Goal: Information Seeking & Learning: Compare options

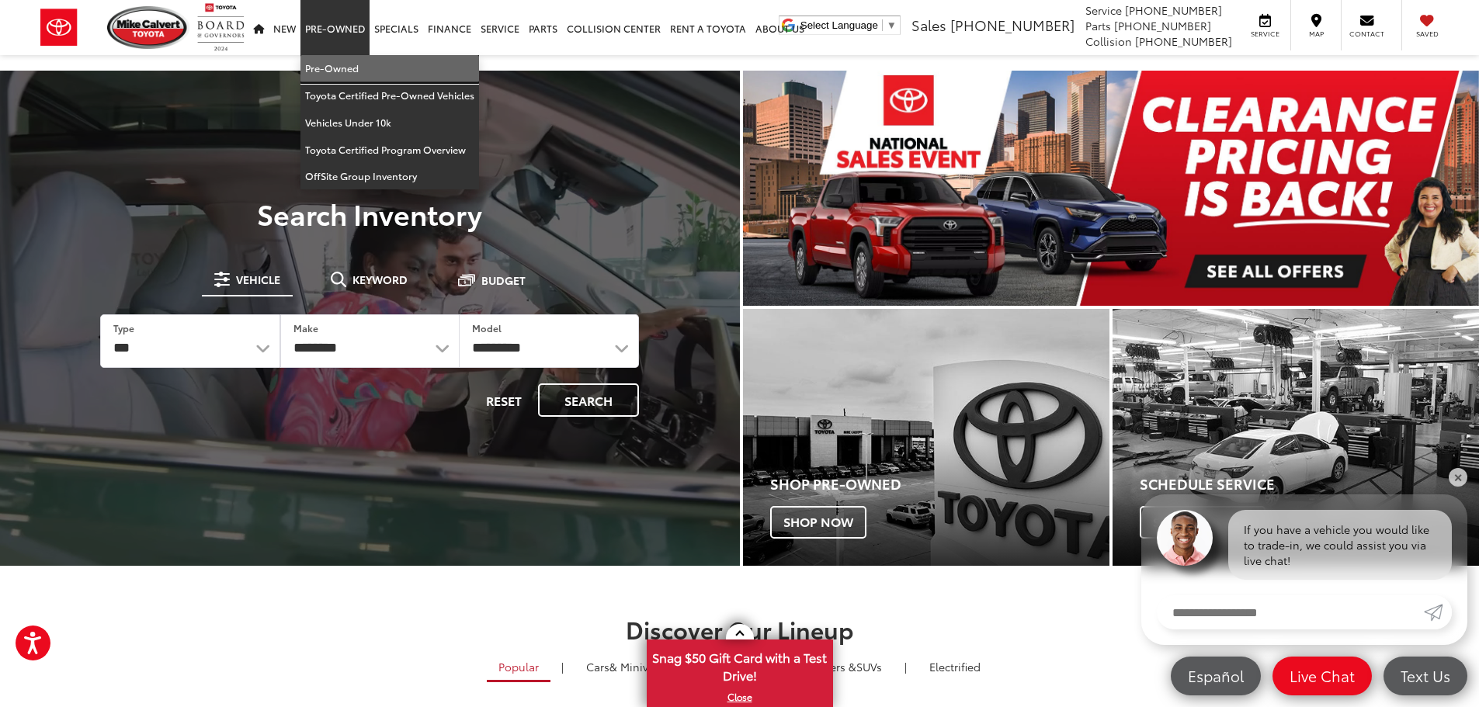
drag, startPoint x: 328, startPoint y: 65, endPoint x: 440, endPoint y: 285, distance: 246.2
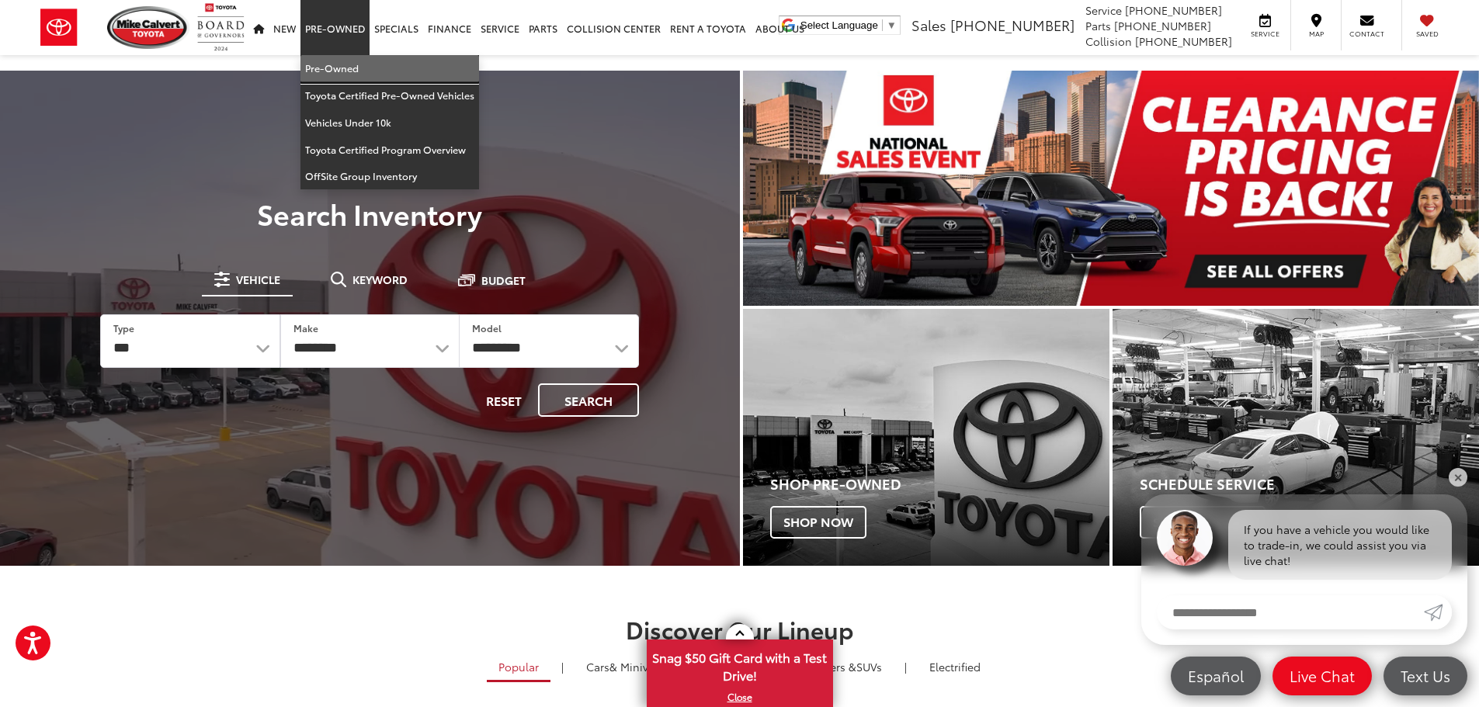
click at [328, 65] on link "Pre-Owned" at bounding box center [390, 68] width 179 height 27
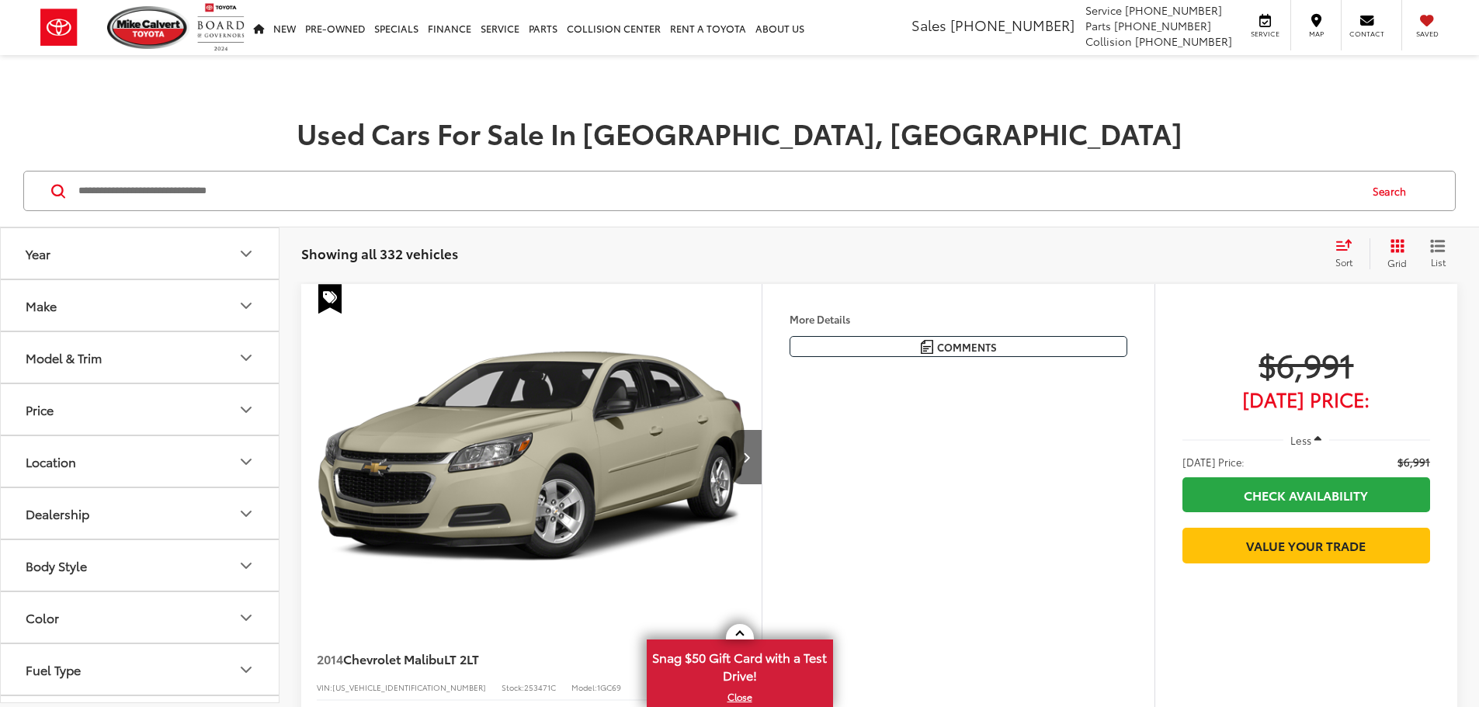
click at [124, 311] on button "Make" at bounding box center [141, 305] width 280 height 50
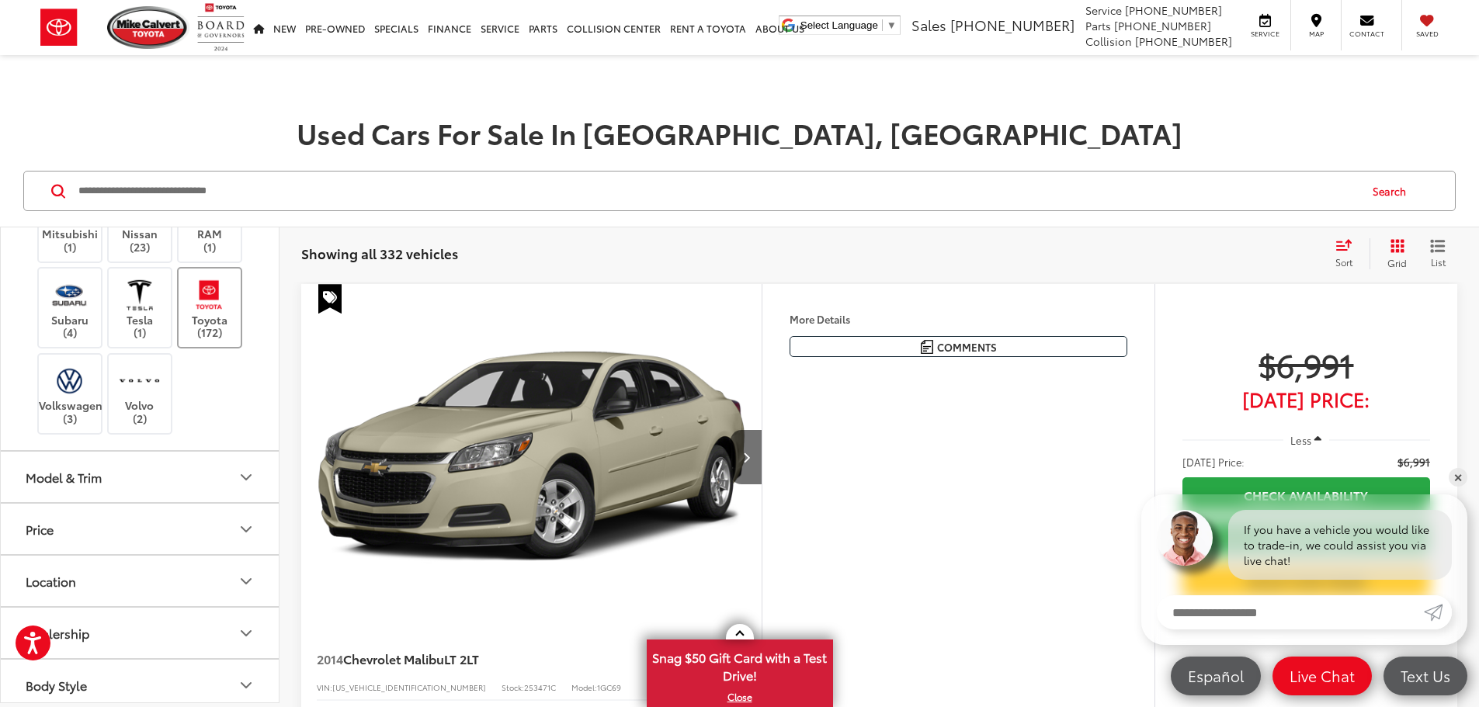
click at [197, 339] on label "Toyota (172)" at bounding box center [210, 307] width 63 height 63
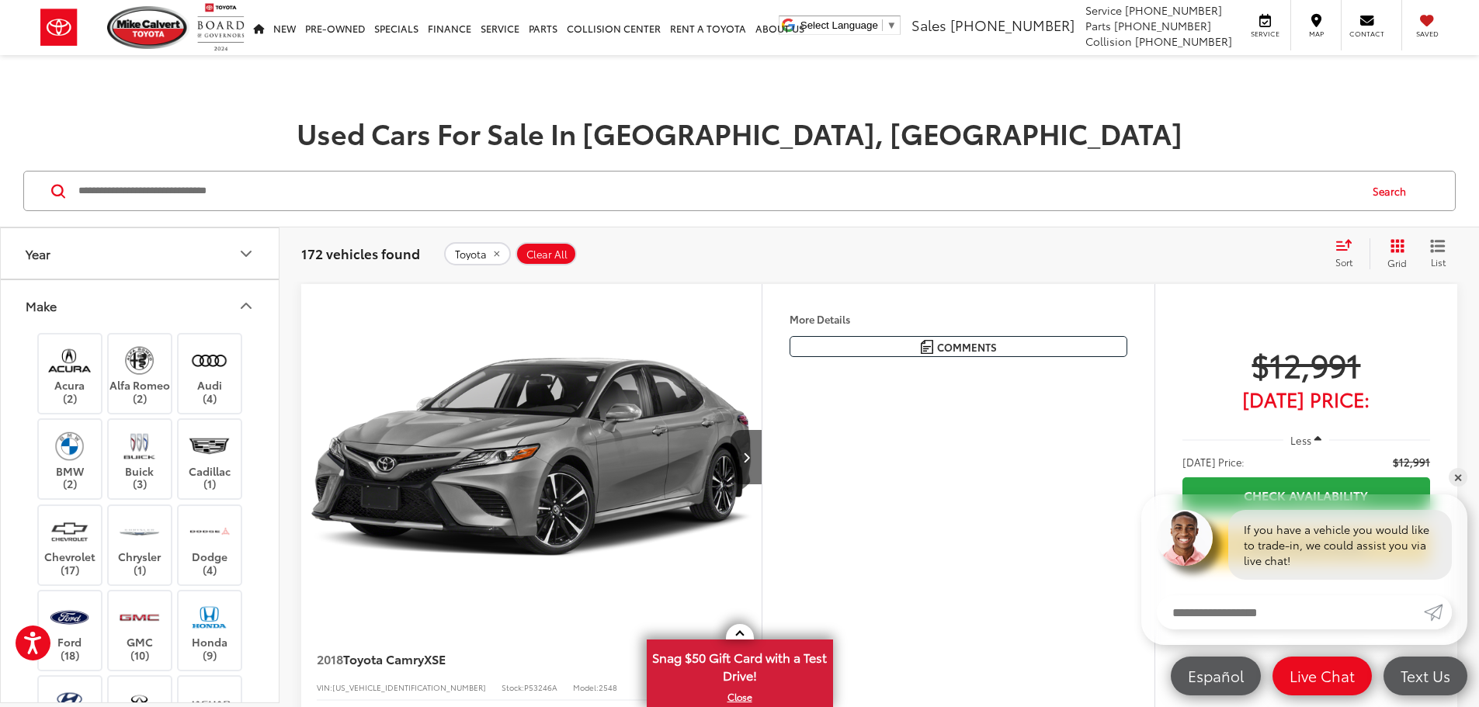
click at [244, 304] on icon "Make" at bounding box center [246, 306] width 19 height 19
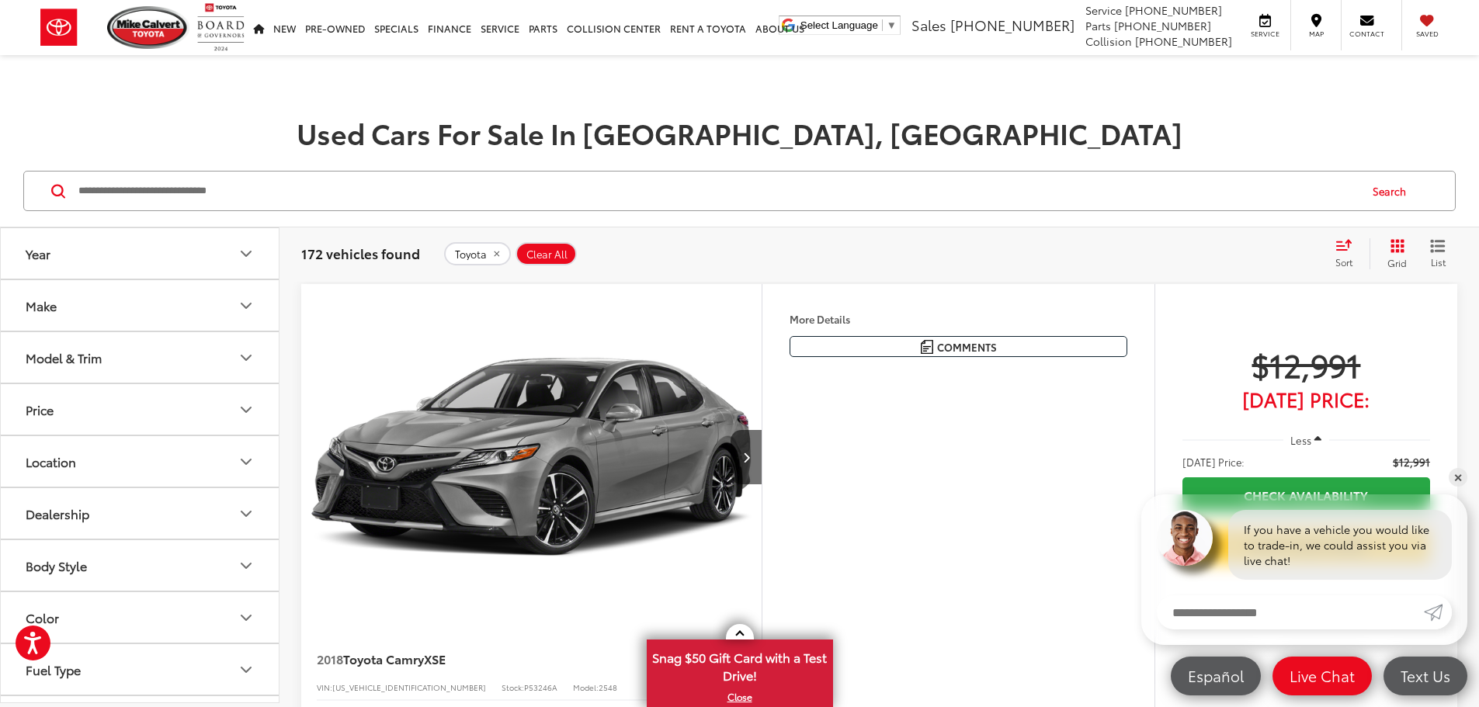
click at [228, 250] on button "Year" at bounding box center [141, 253] width 280 height 50
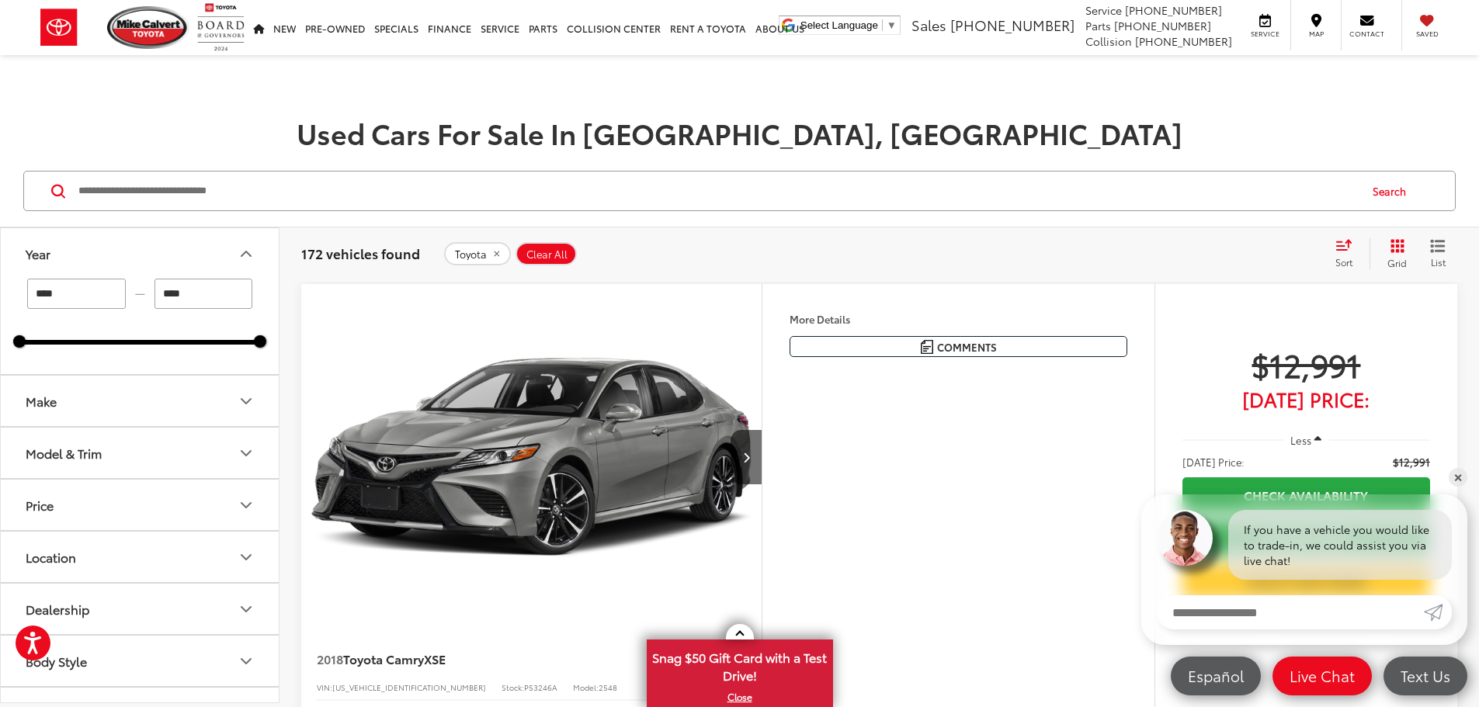
click at [61, 290] on input "****" at bounding box center [76, 294] width 99 height 30
type input "*"
type input "****"
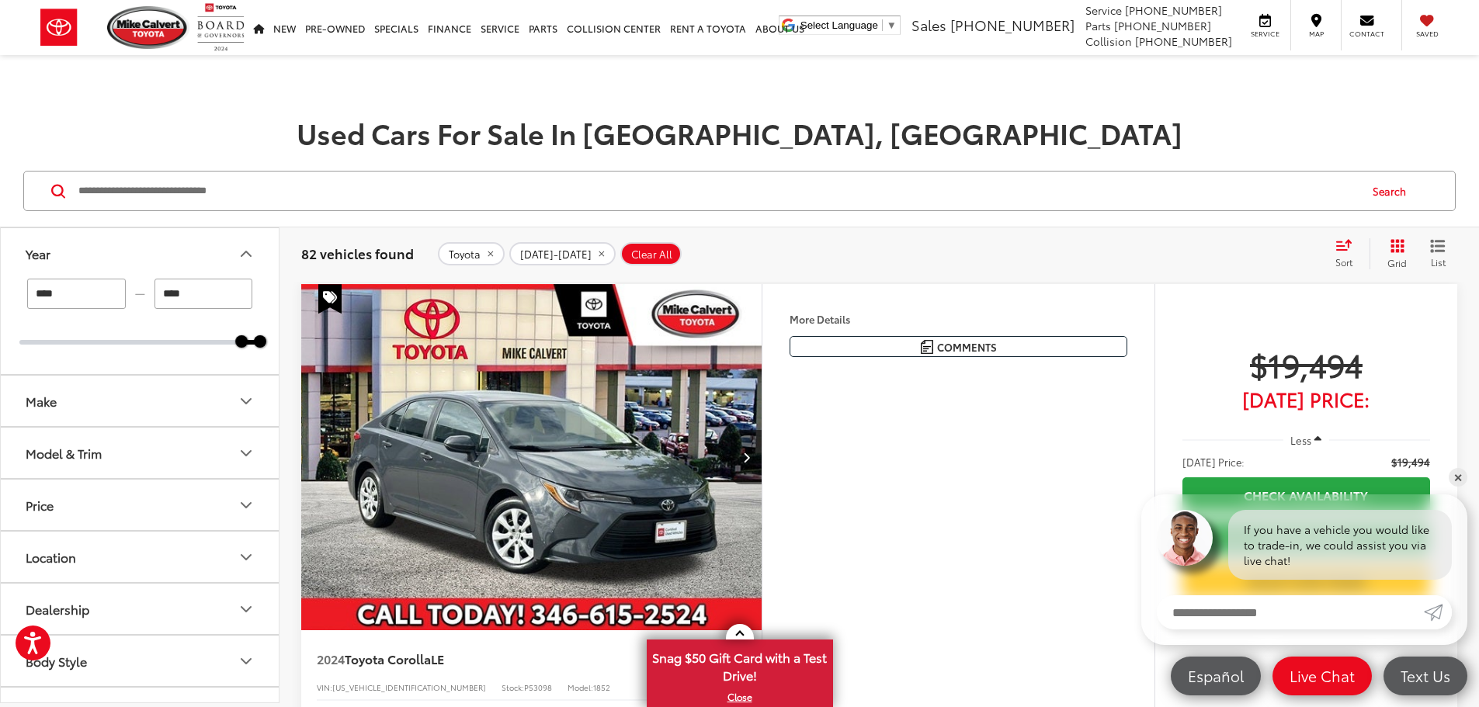
click at [111, 457] on button "Model & Trim" at bounding box center [141, 453] width 280 height 50
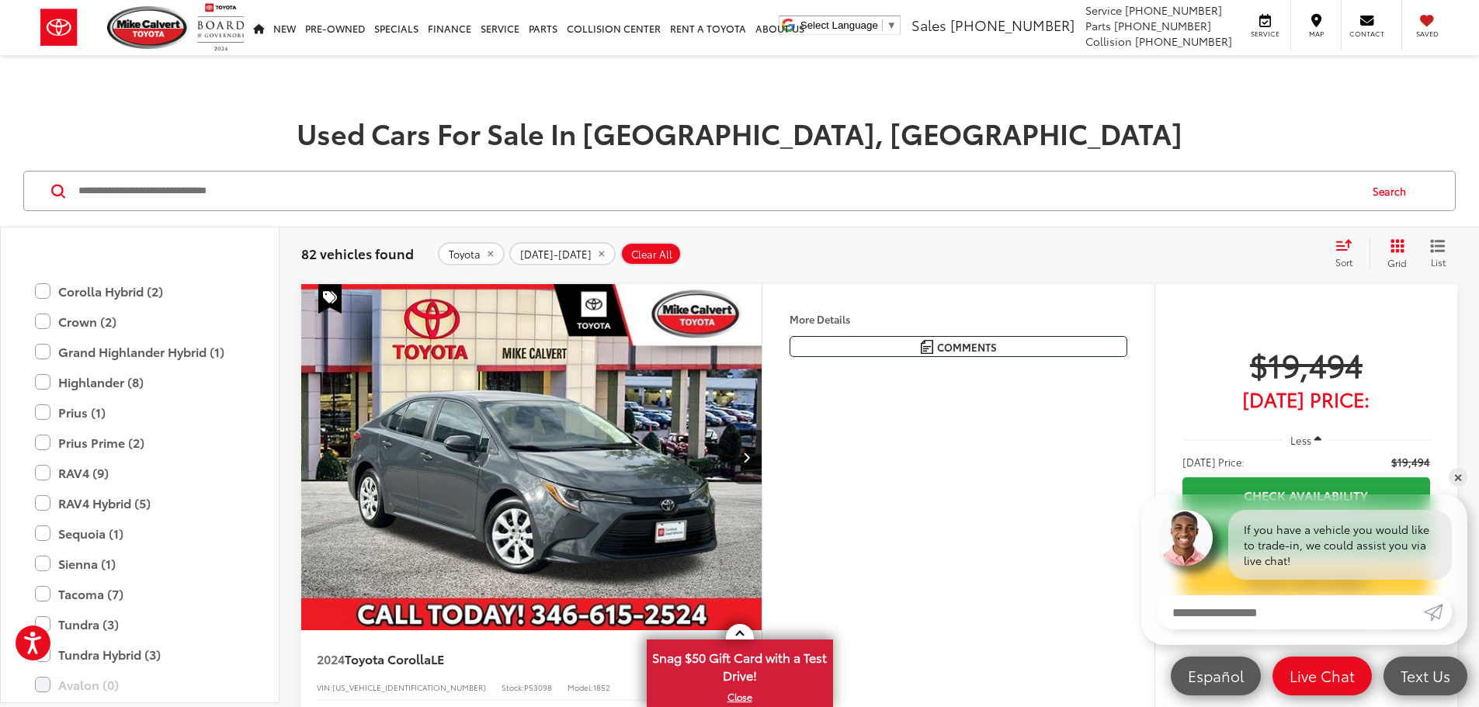
scroll to position [388, 0]
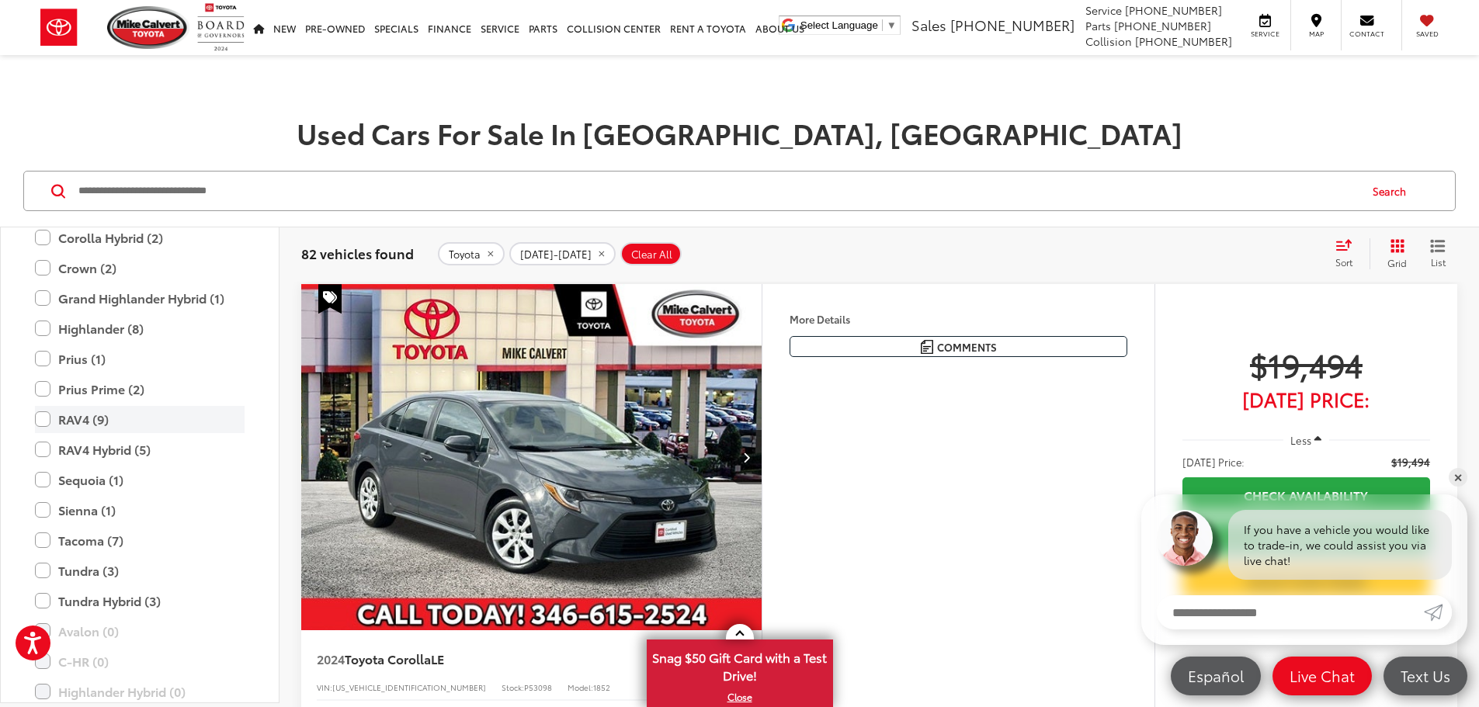
click at [98, 416] on label "RAV4 (9)" at bounding box center [140, 419] width 210 height 27
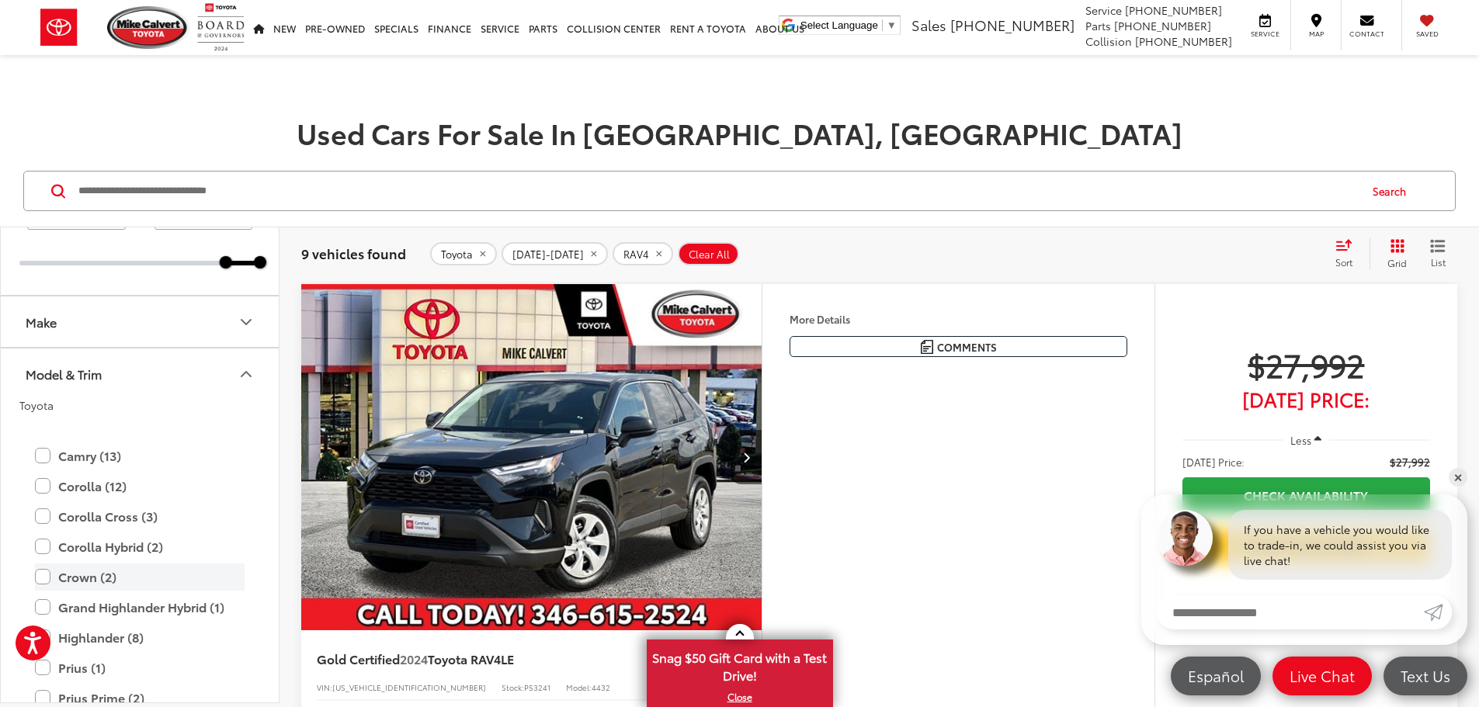
scroll to position [78, 0]
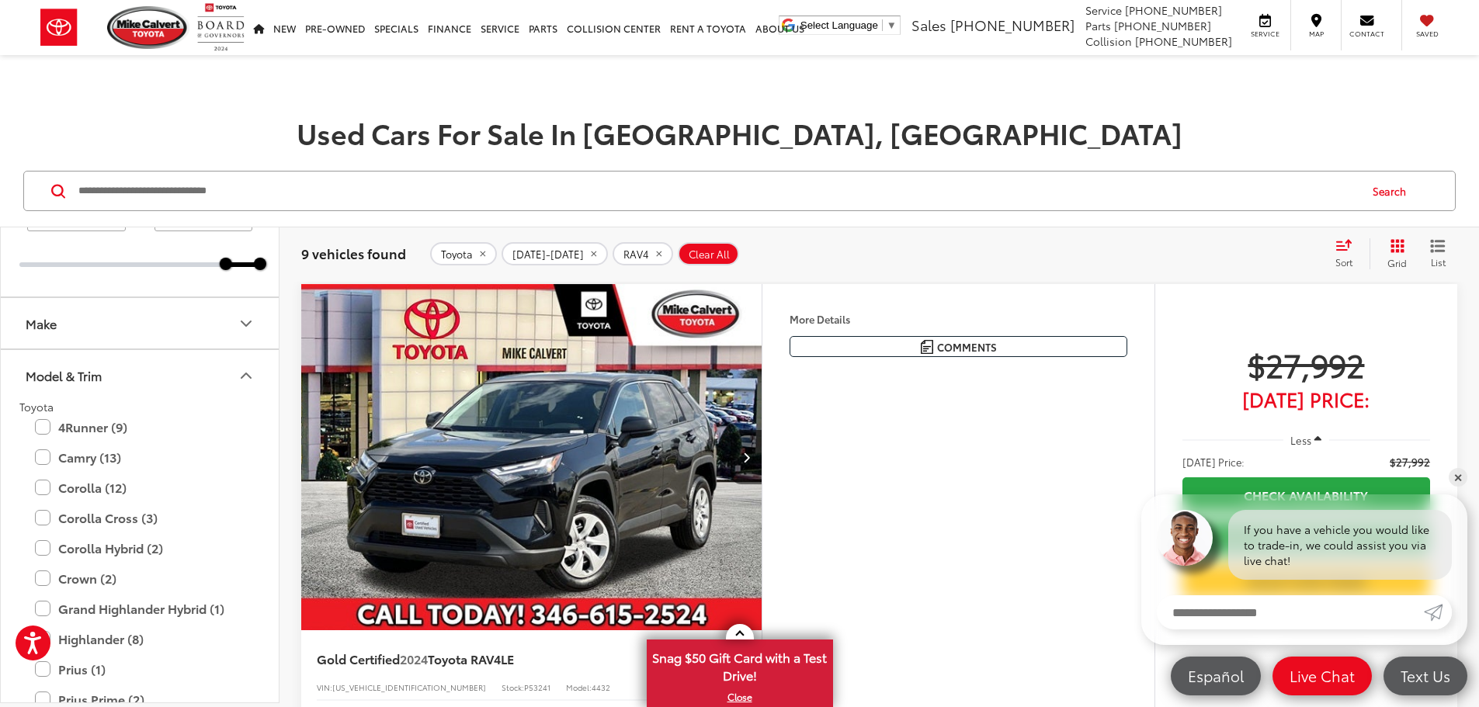
click at [248, 374] on icon "Model & Trim" at bounding box center [246, 376] width 19 height 19
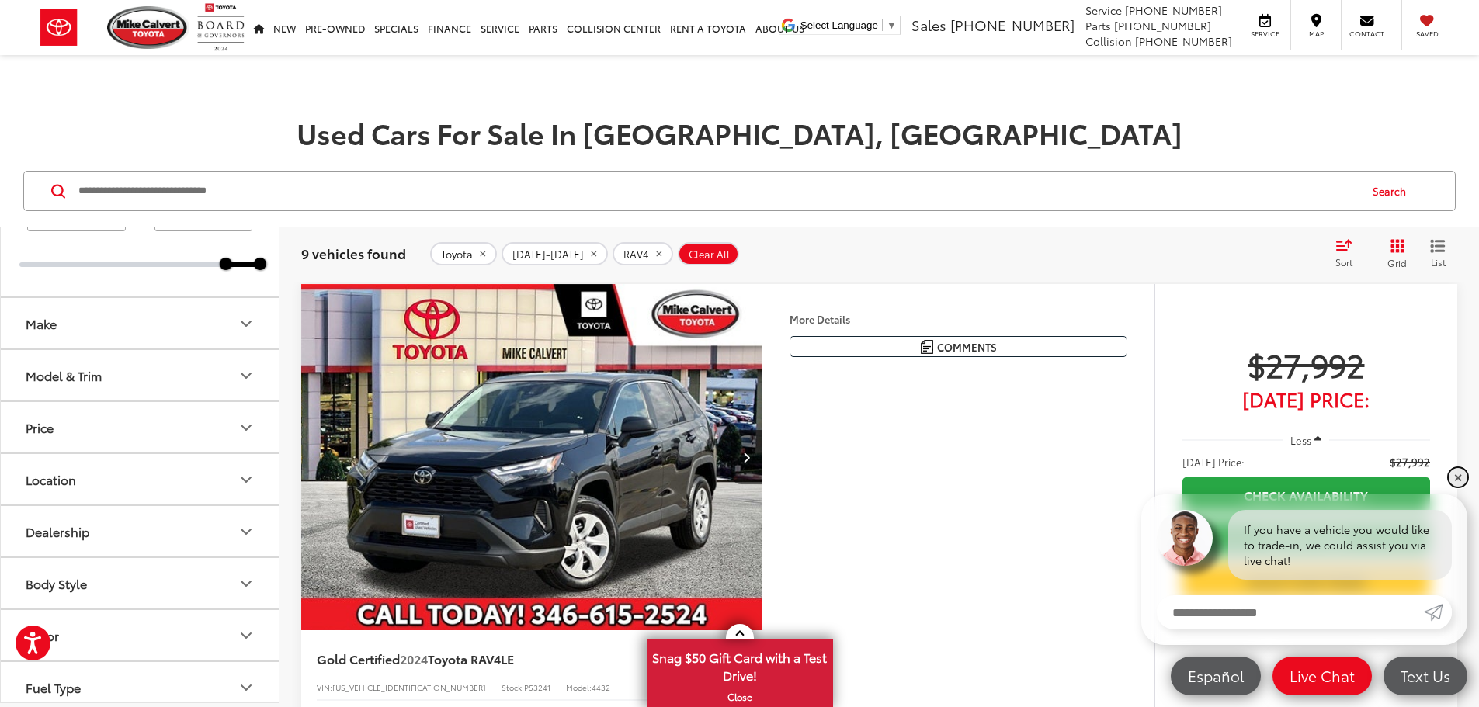
click at [1461, 479] on link "✕" at bounding box center [1458, 477] width 19 height 19
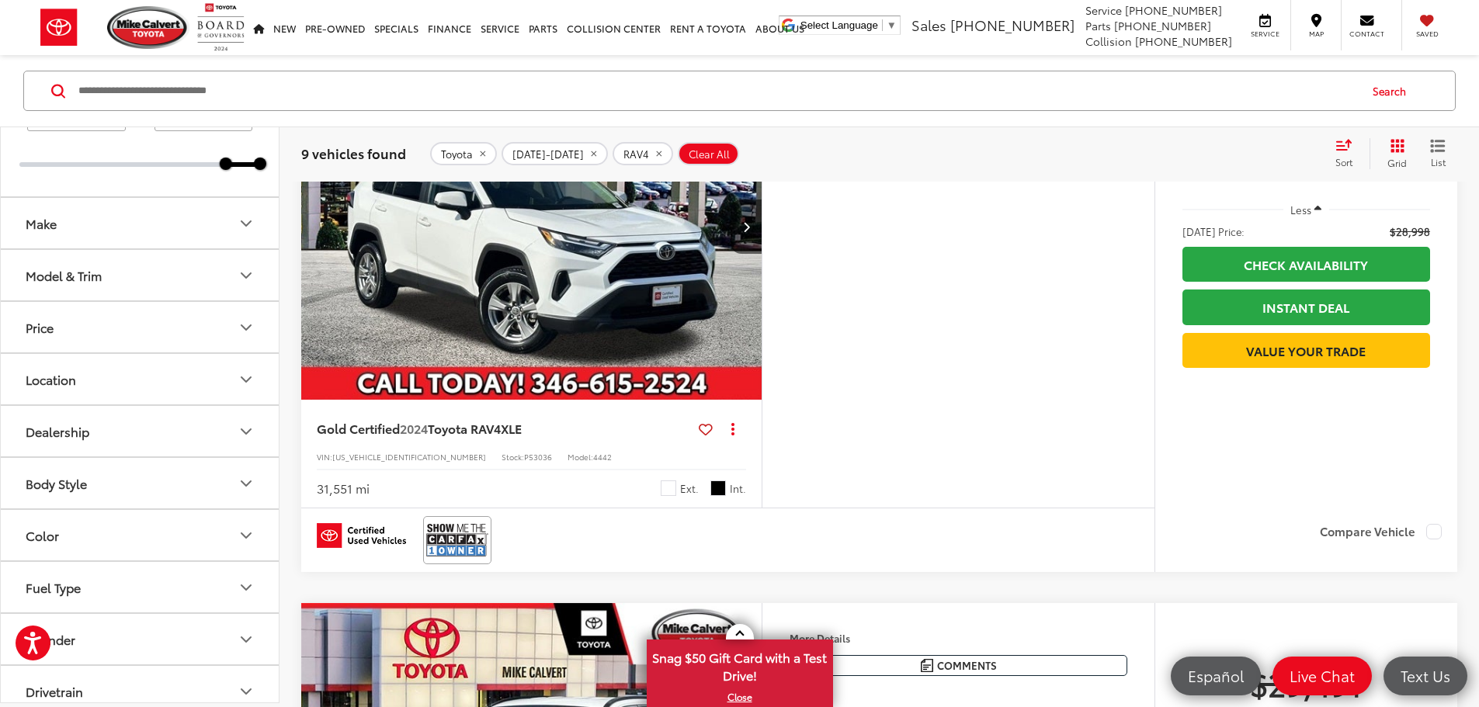
scroll to position [777, 0]
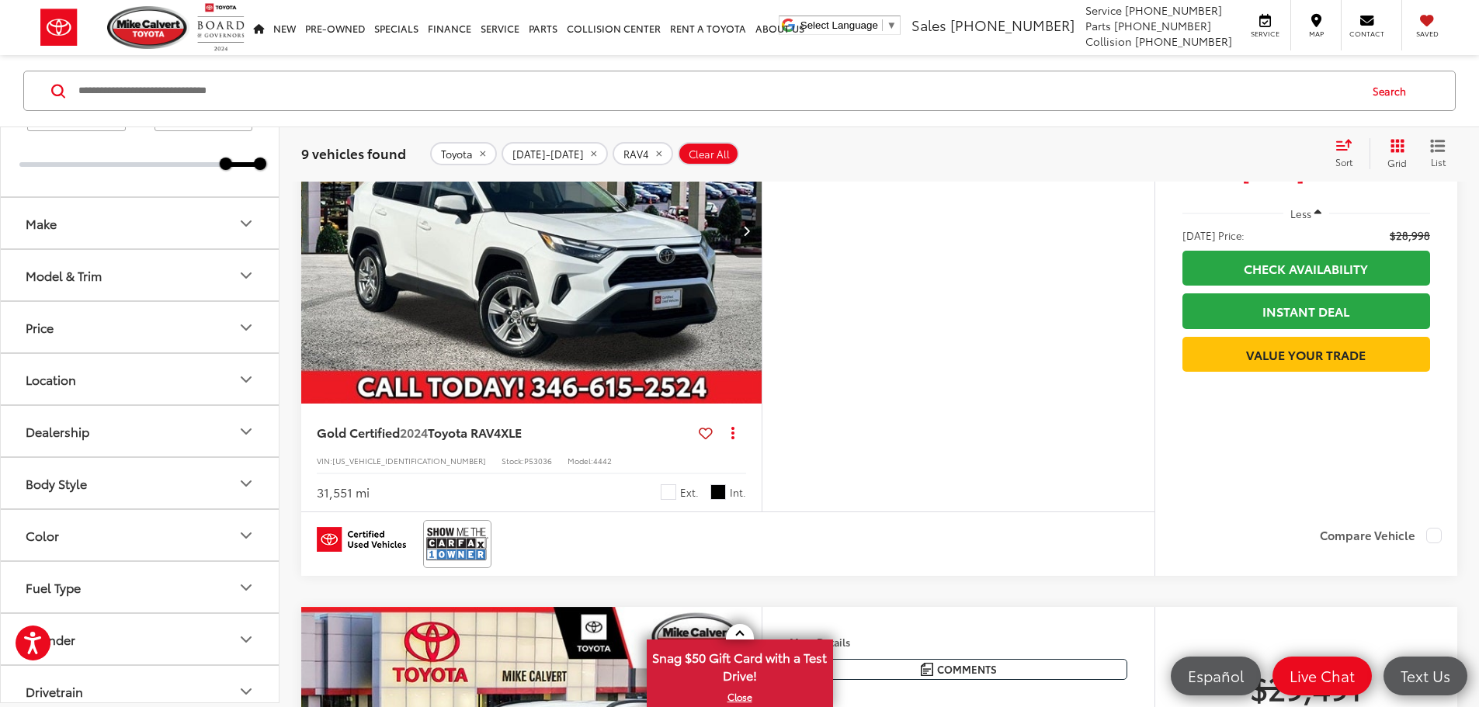
click at [642, 405] on img "2024 Toyota RAV4 XLE 0" at bounding box center [532, 230] width 463 height 347
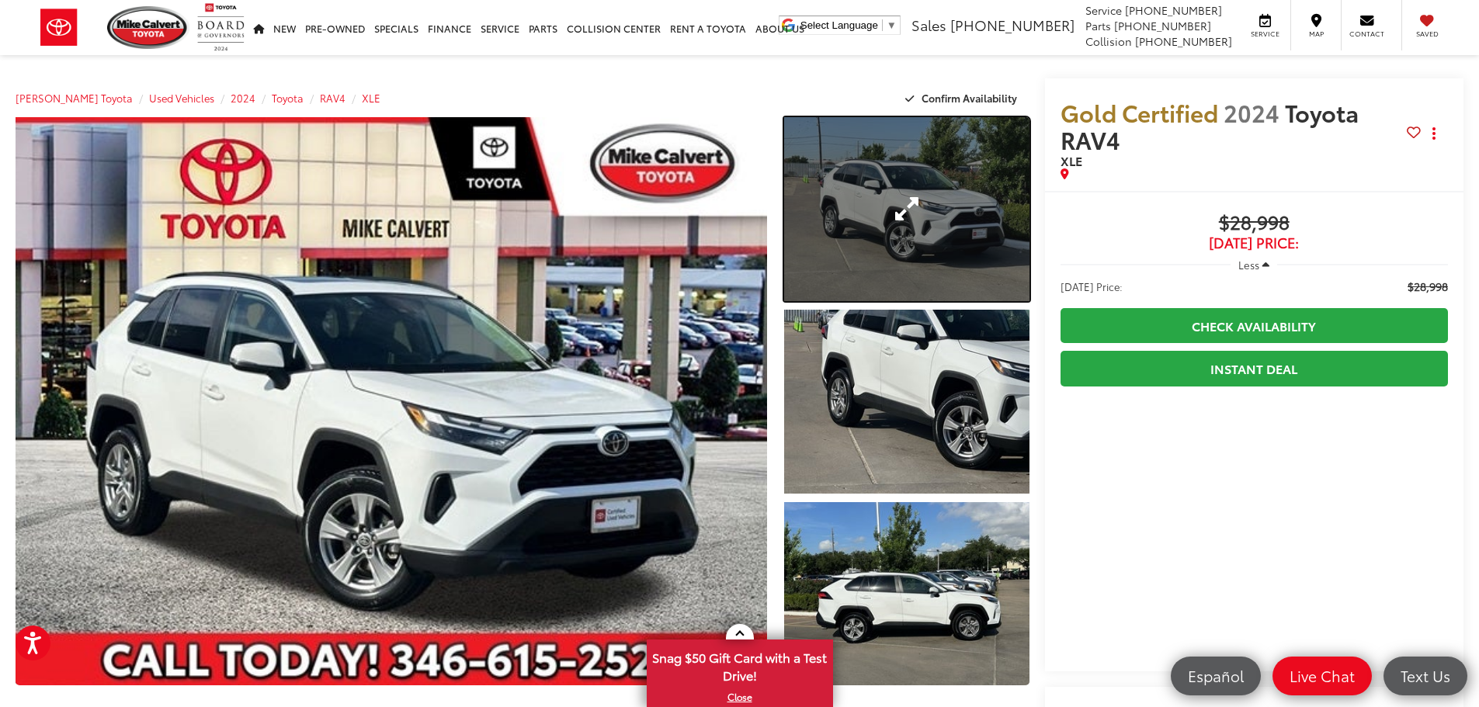
click at [936, 228] on link "Expand Photo 1" at bounding box center [906, 209] width 245 height 184
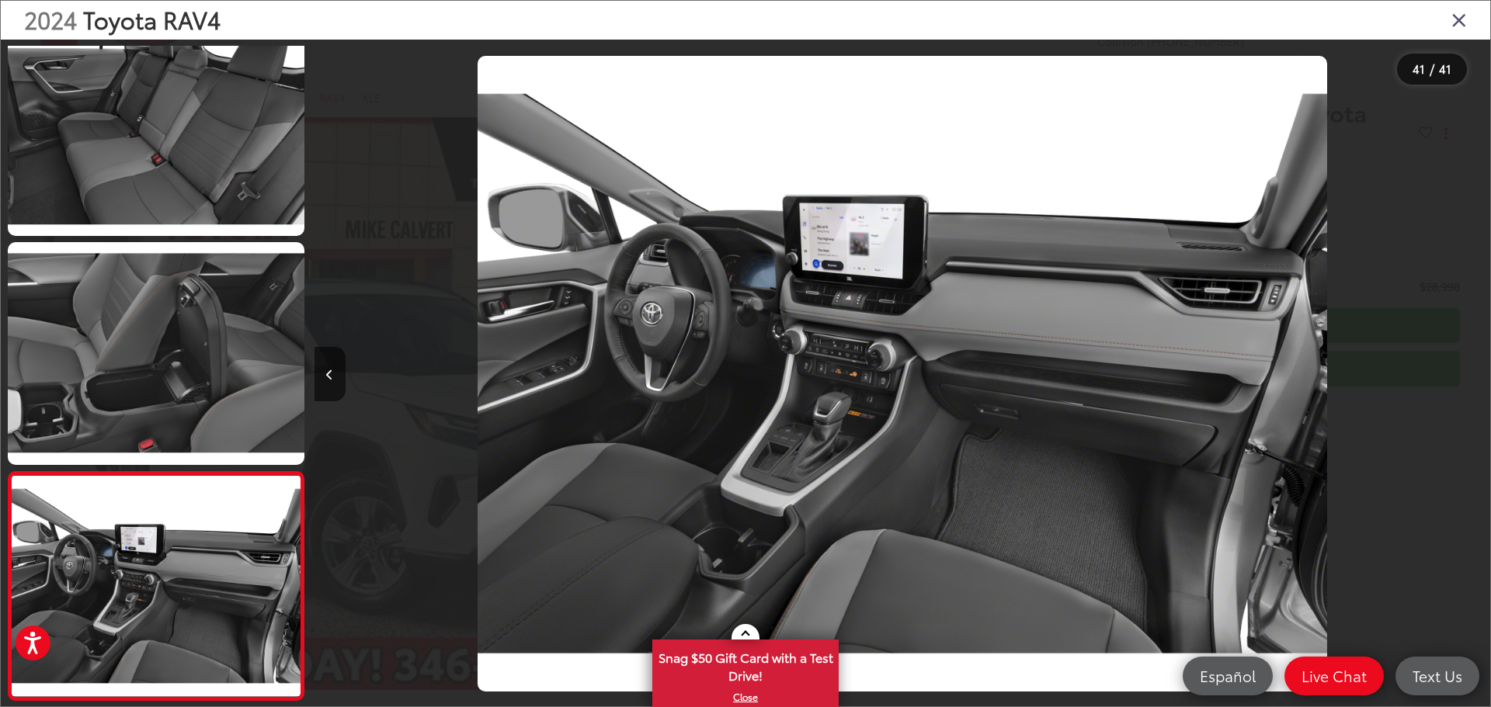
click at [1461, 24] on icon "Close gallery" at bounding box center [1459, 19] width 16 height 20
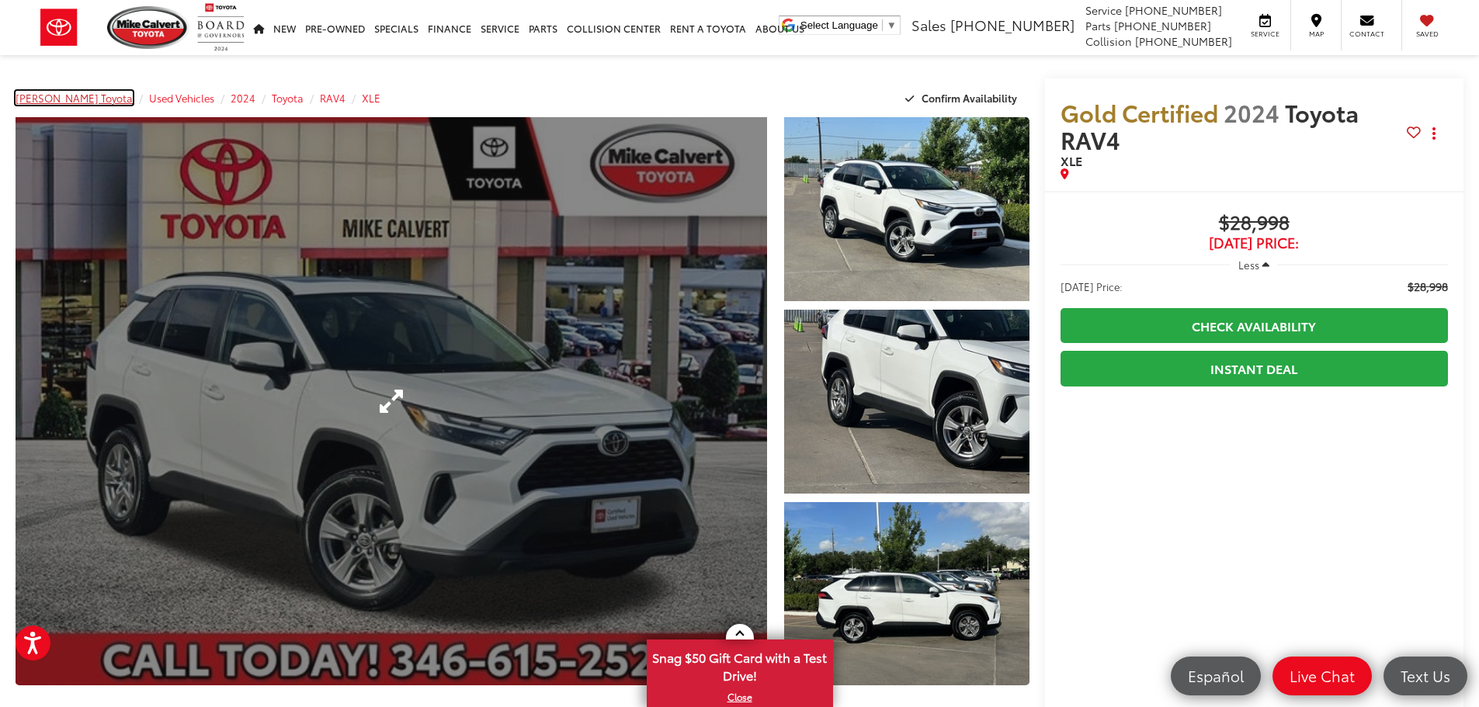
drag, startPoint x: 44, startPoint y: 103, endPoint x: 236, endPoint y: 155, distance: 198.7
click at [44, 103] on span "[PERSON_NAME] Toyota" at bounding box center [74, 98] width 117 height 14
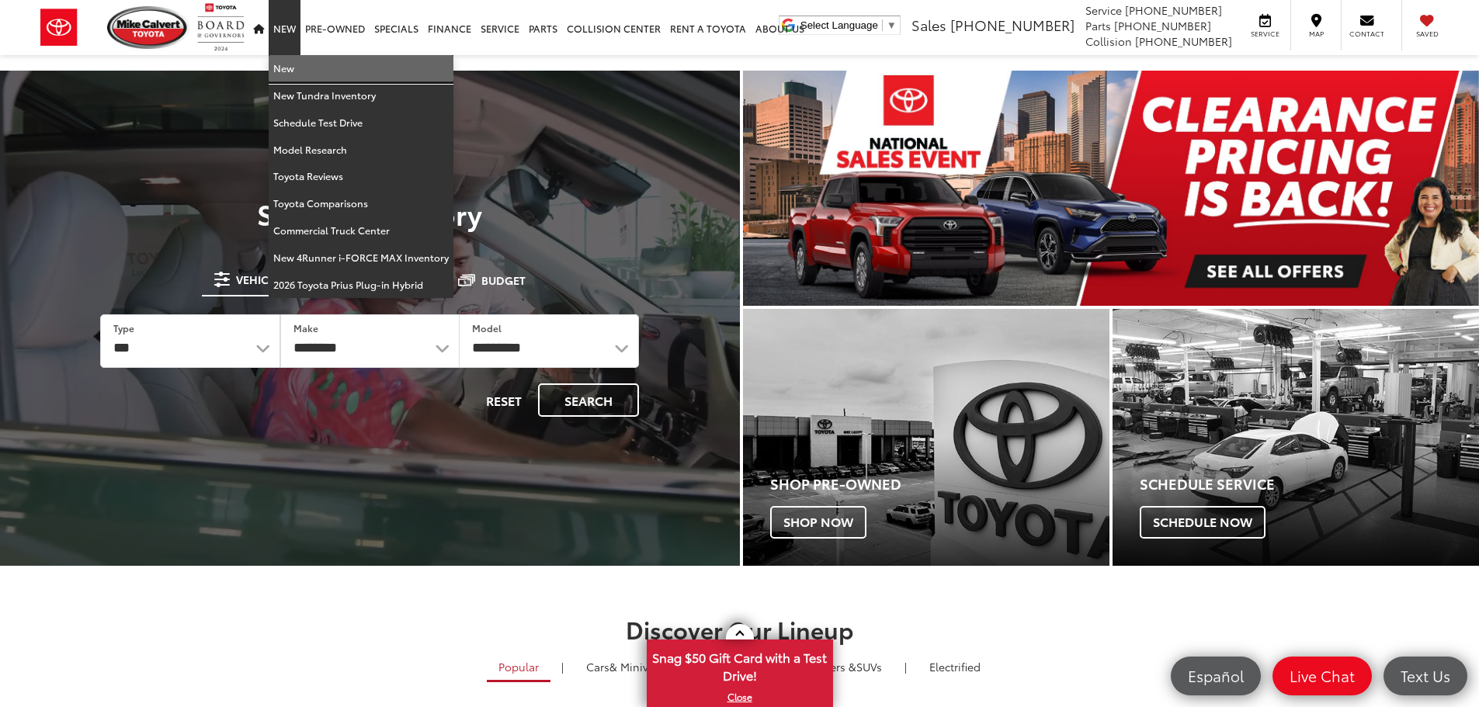
click at [283, 69] on link "New" at bounding box center [361, 68] width 185 height 27
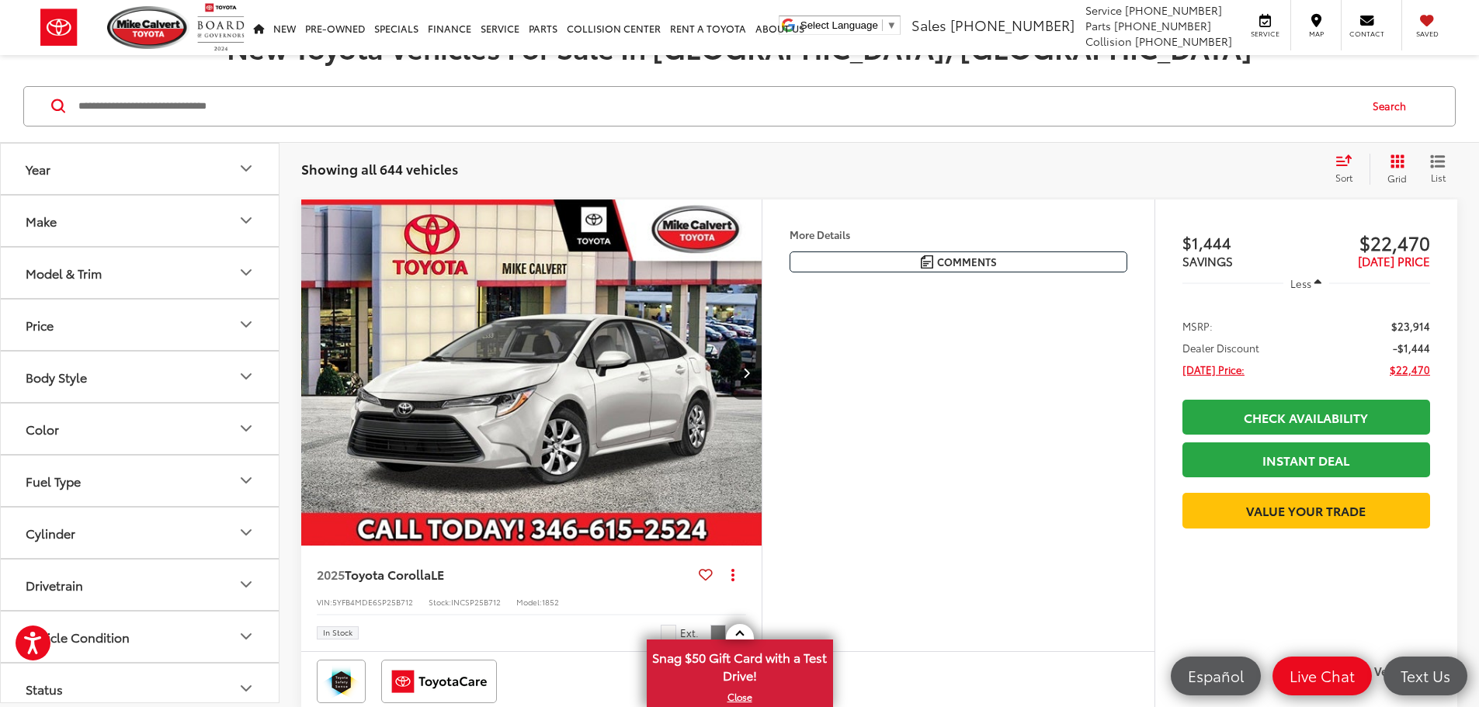
click at [133, 213] on button "Make" at bounding box center [141, 221] width 280 height 50
click at [141, 360] on button "Model & Trim" at bounding box center [141, 372] width 280 height 50
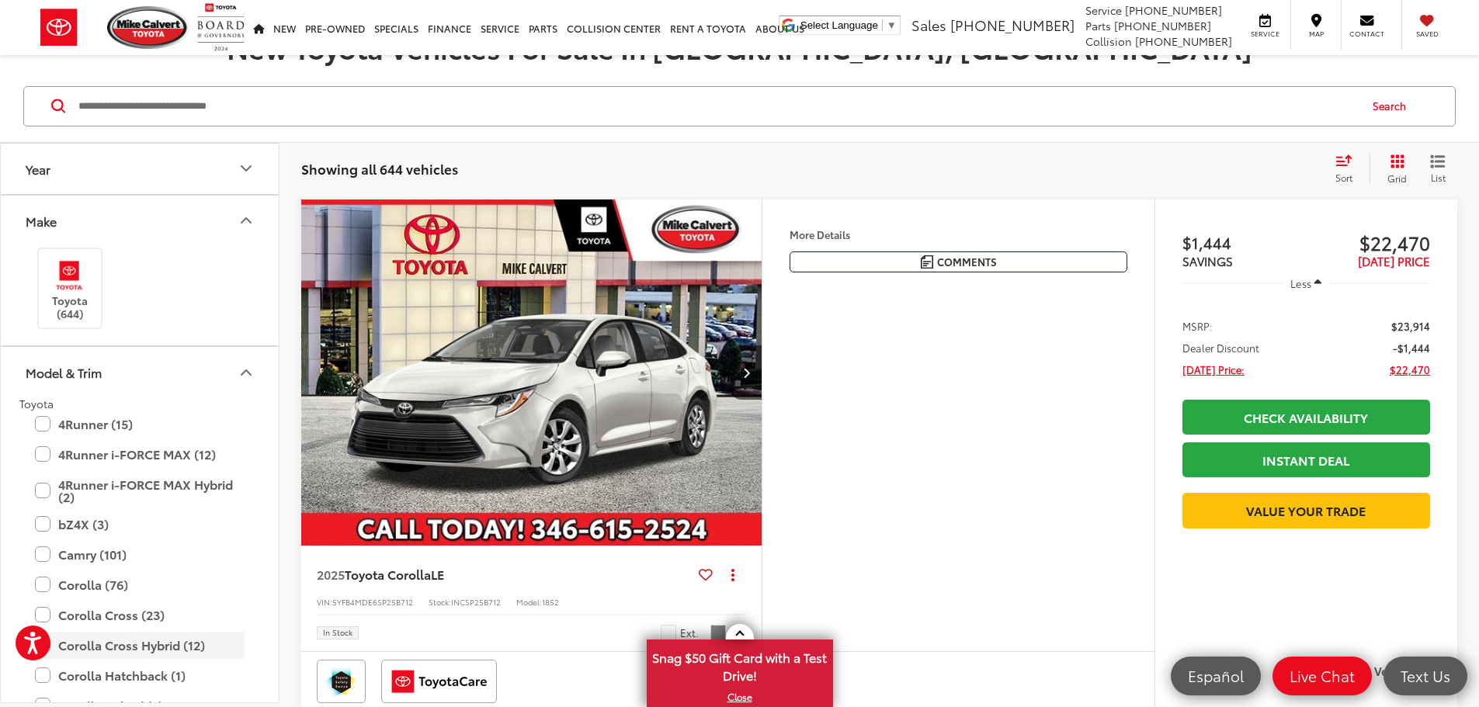
scroll to position [379, 0]
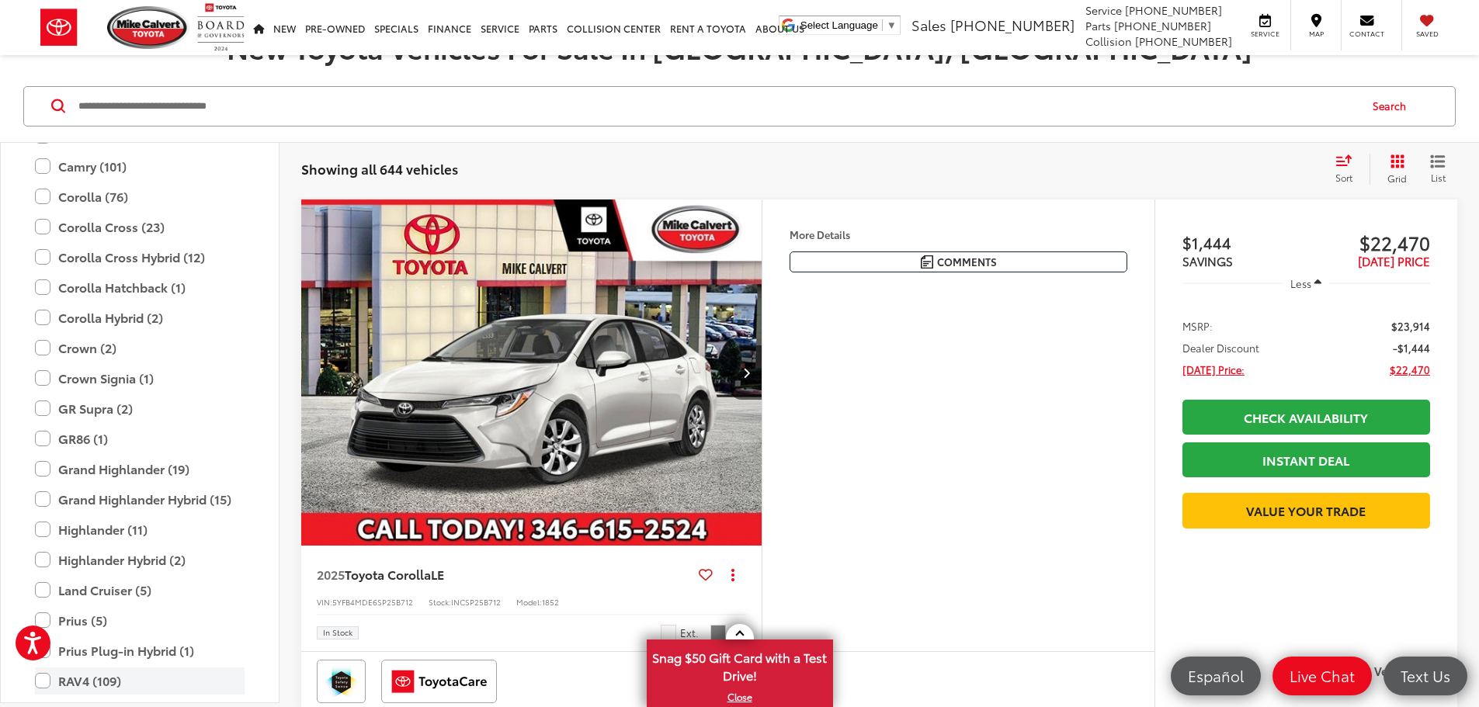
click at [84, 683] on label "RAV4 (109)" at bounding box center [140, 681] width 210 height 27
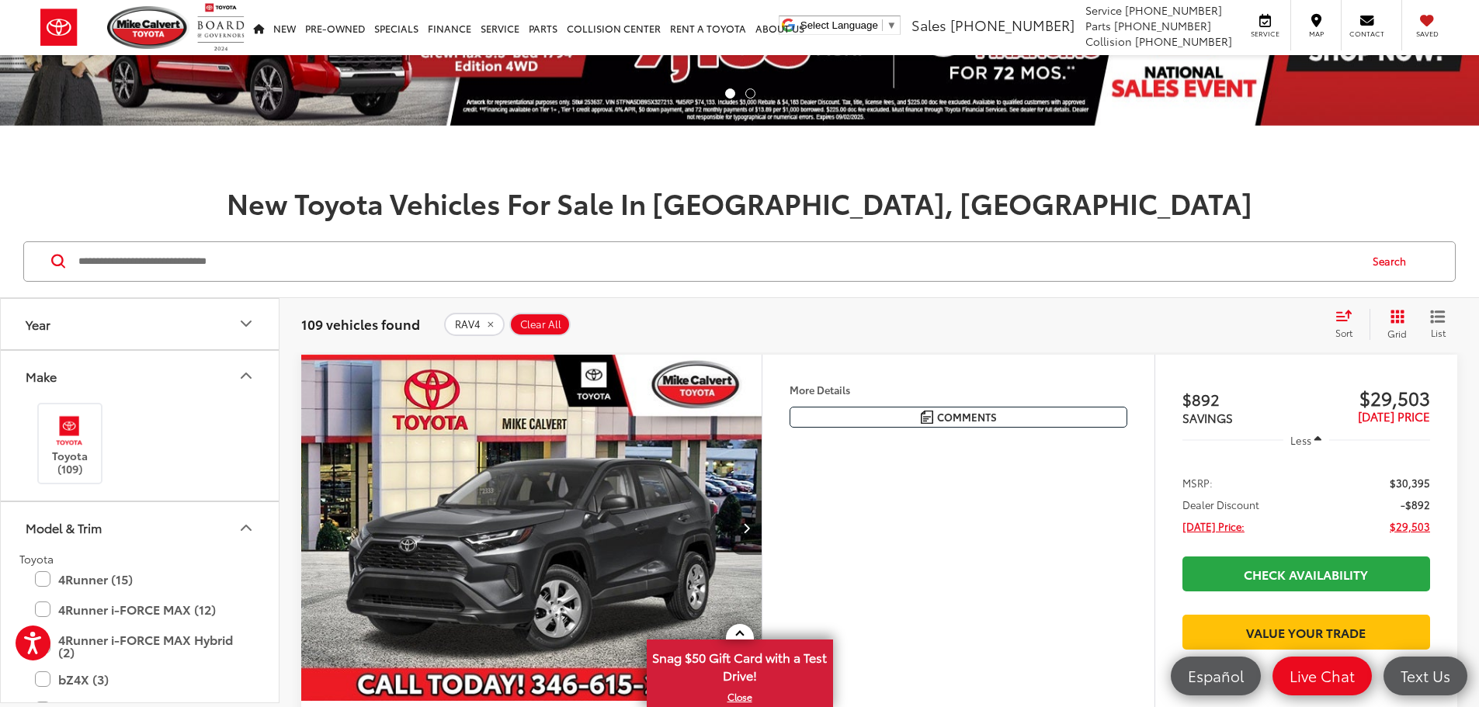
click at [246, 523] on icon "Model & Trim" at bounding box center [246, 528] width 19 height 19
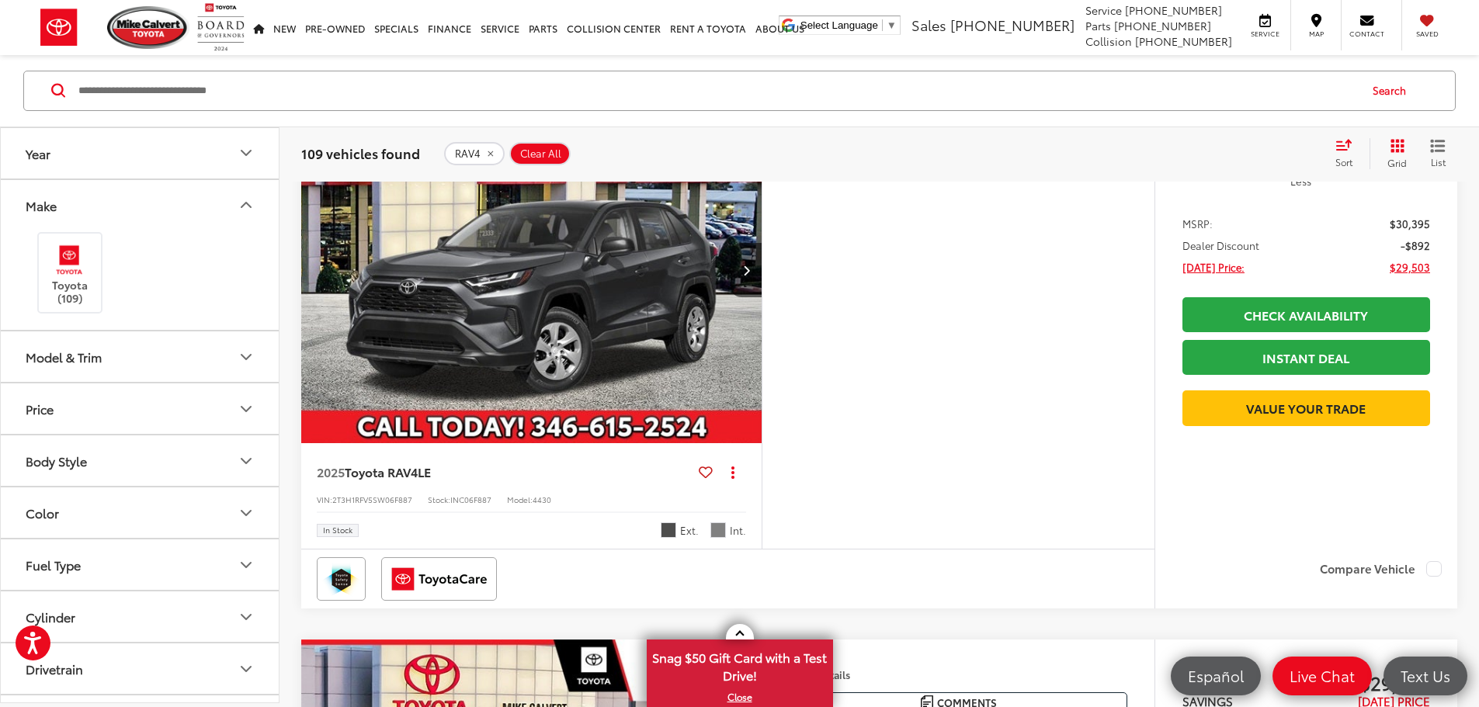
scroll to position [311, 0]
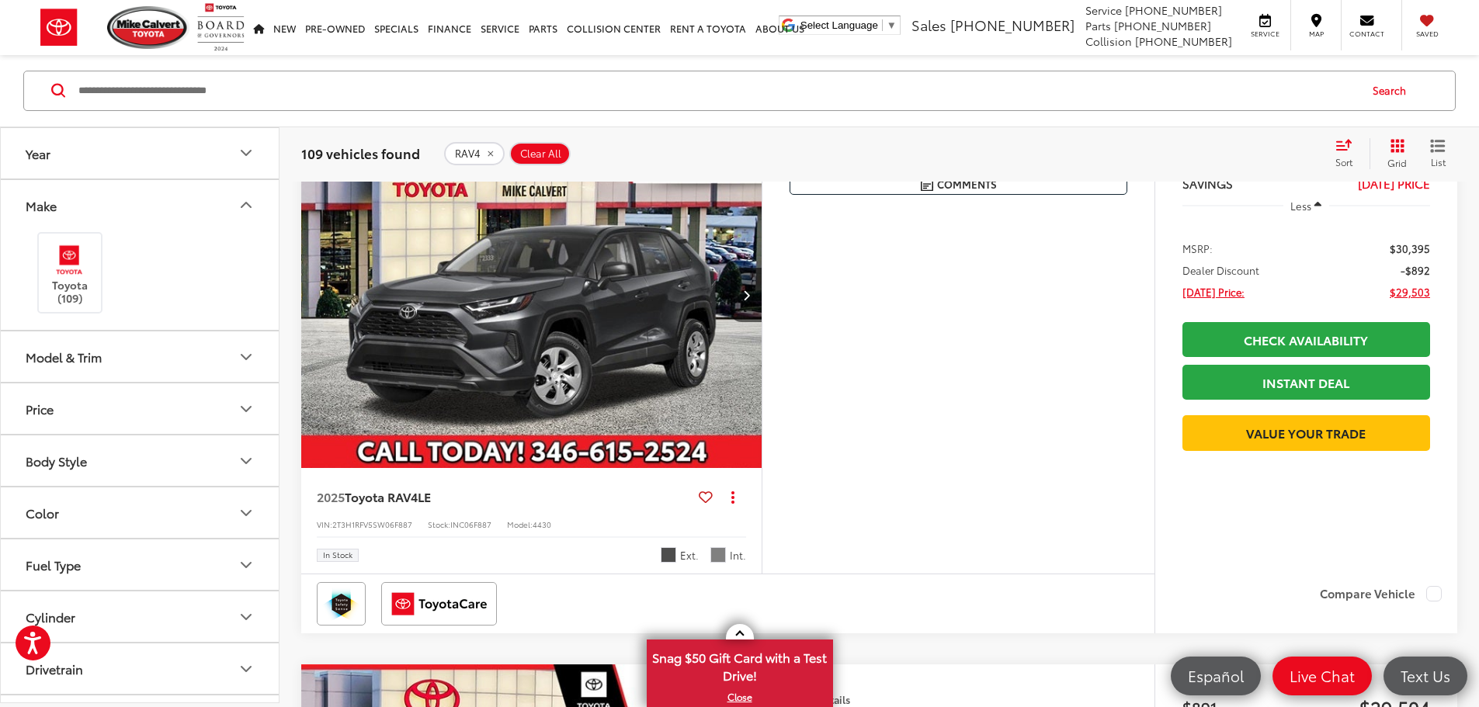
click at [628, 332] on img "2025 Toyota RAV4 LE 0" at bounding box center [532, 295] width 463 height 347
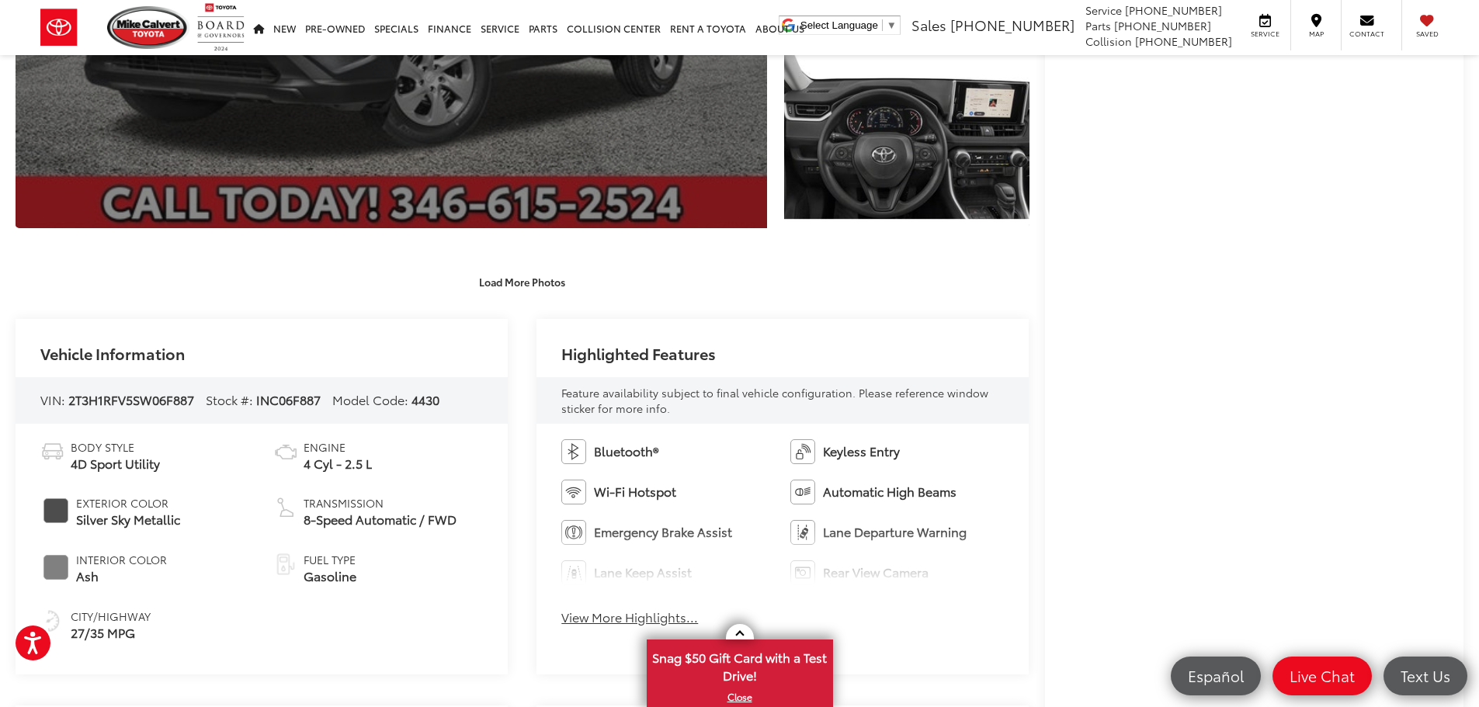
scroll to position [544, 0]
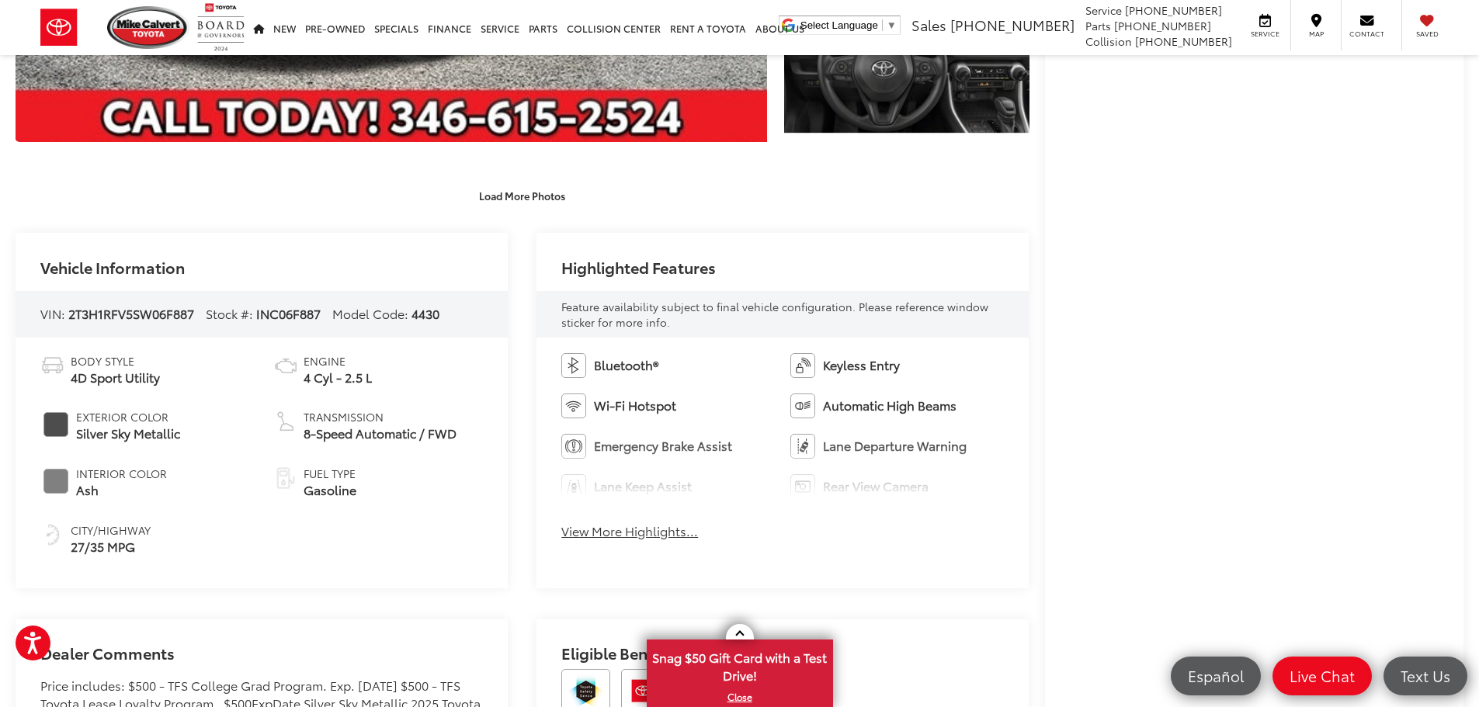
click at [647, 530] on button "View More Highlights..." at bounding box center [629, 532] width 137 height 18
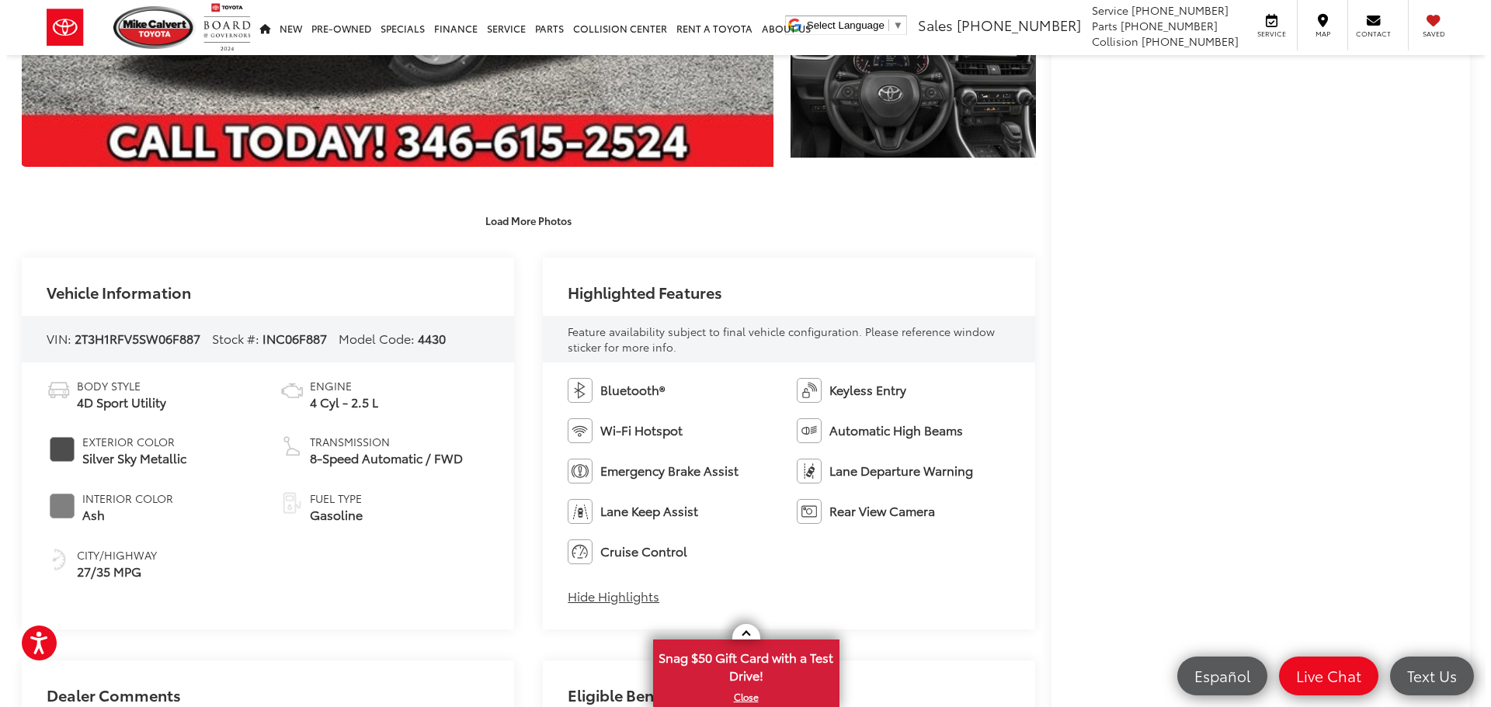
scroll to position [155, 0]
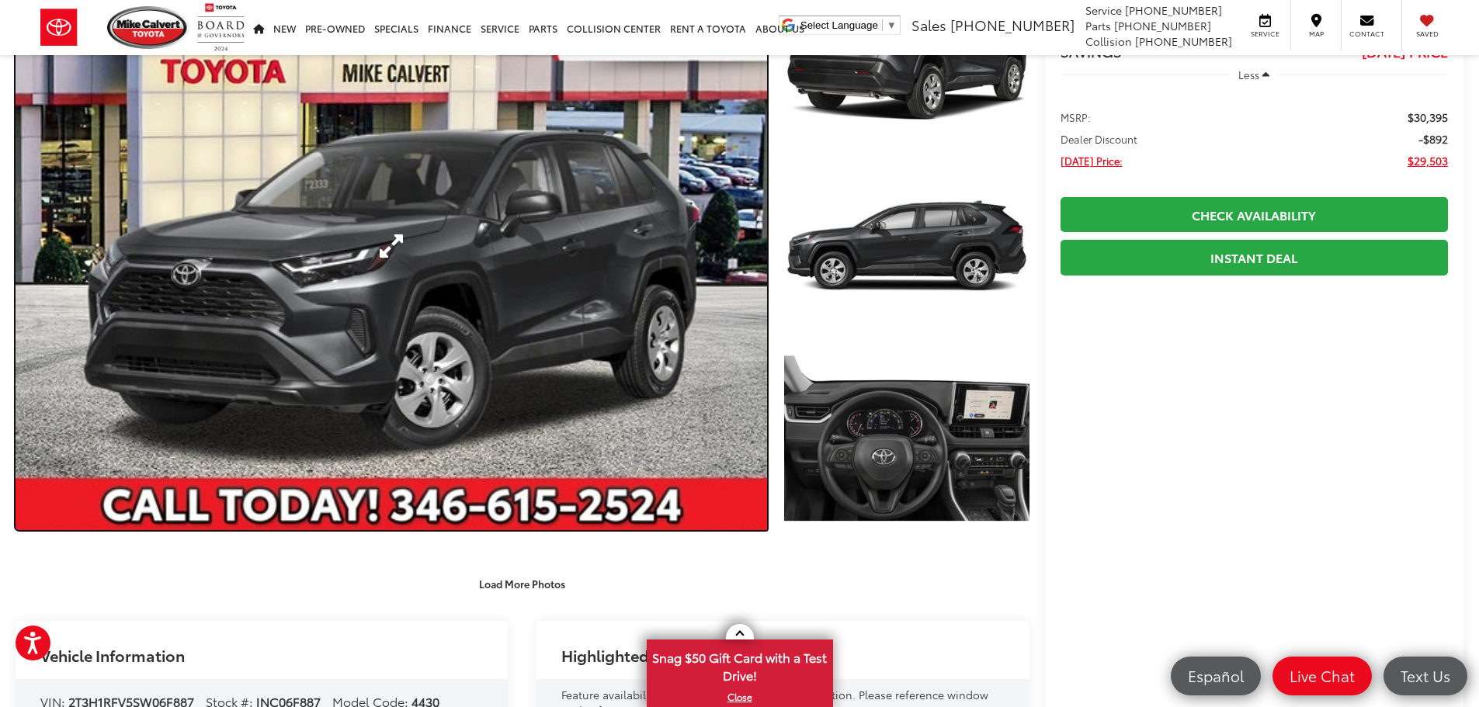
click at [621, 304] on link "Expand Photo 0" at bounding box center [392, 246] width 752 height 568
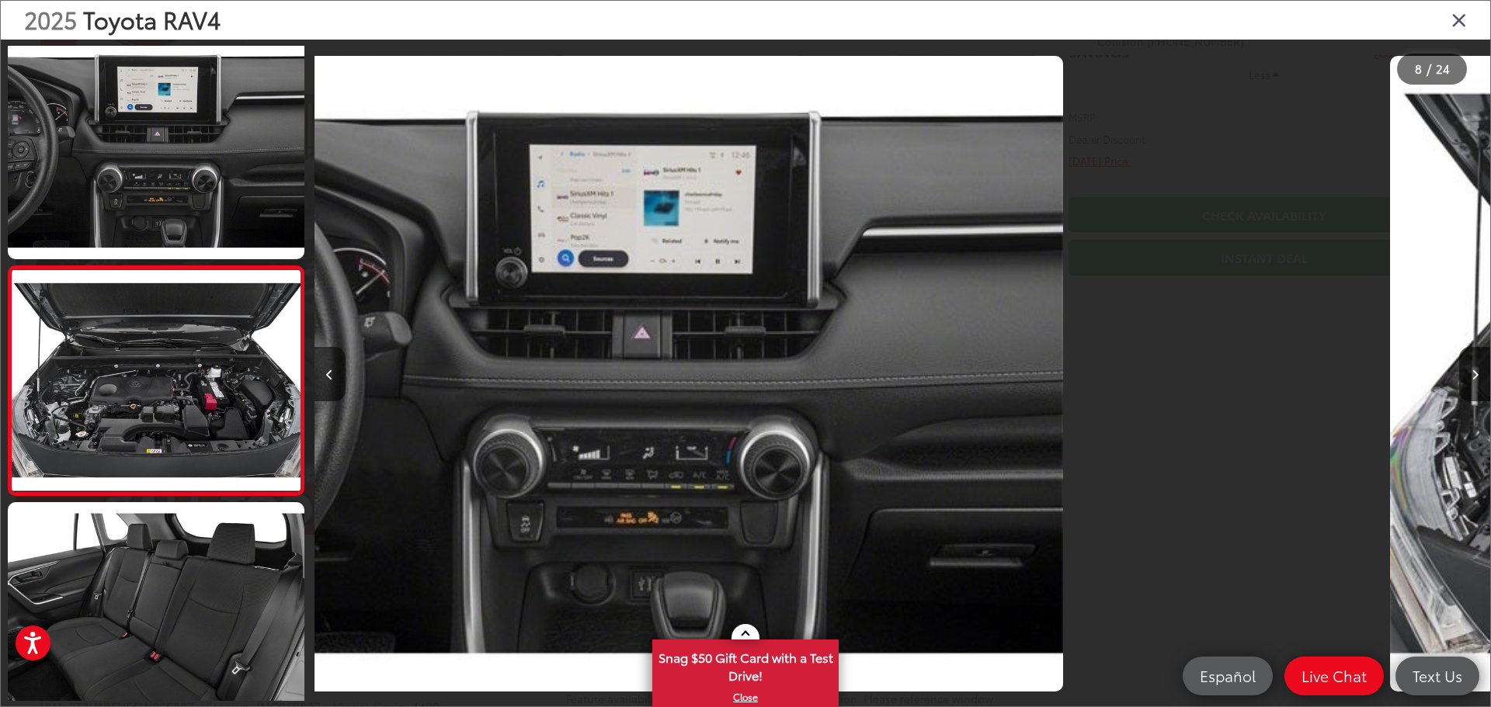
scroll to position [0, 0]
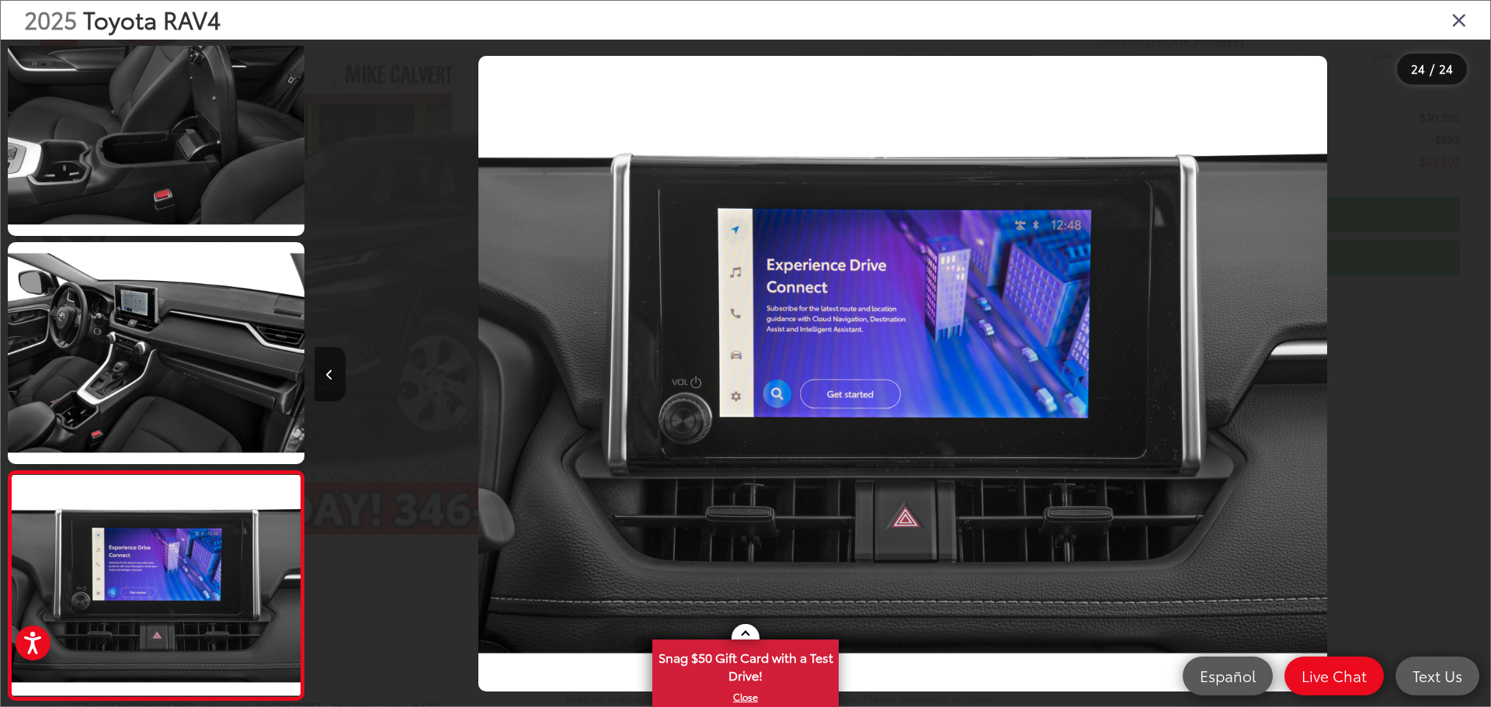
click at [1460, 24] on icon "Close gallery" at bounding box center [1459, 19] width 16 height 20
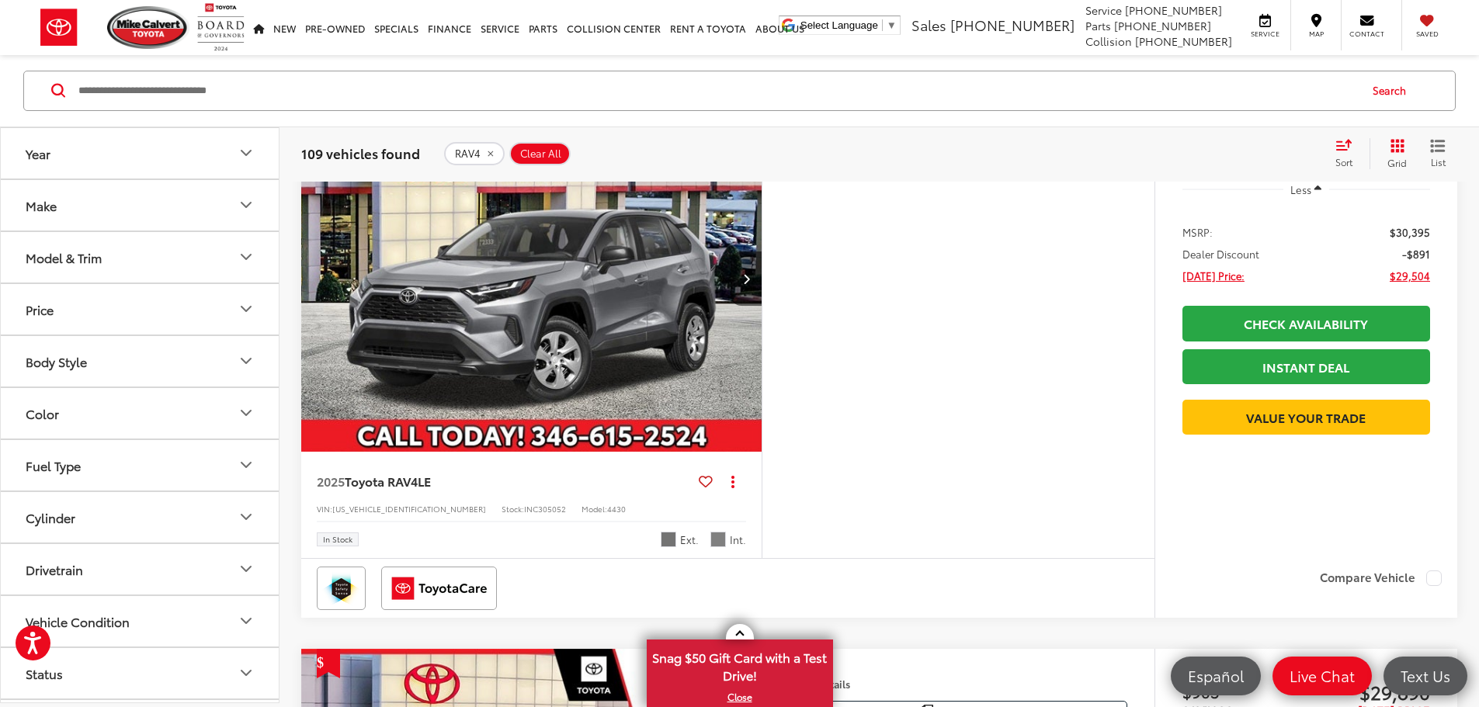
scroll to position [947, 0]
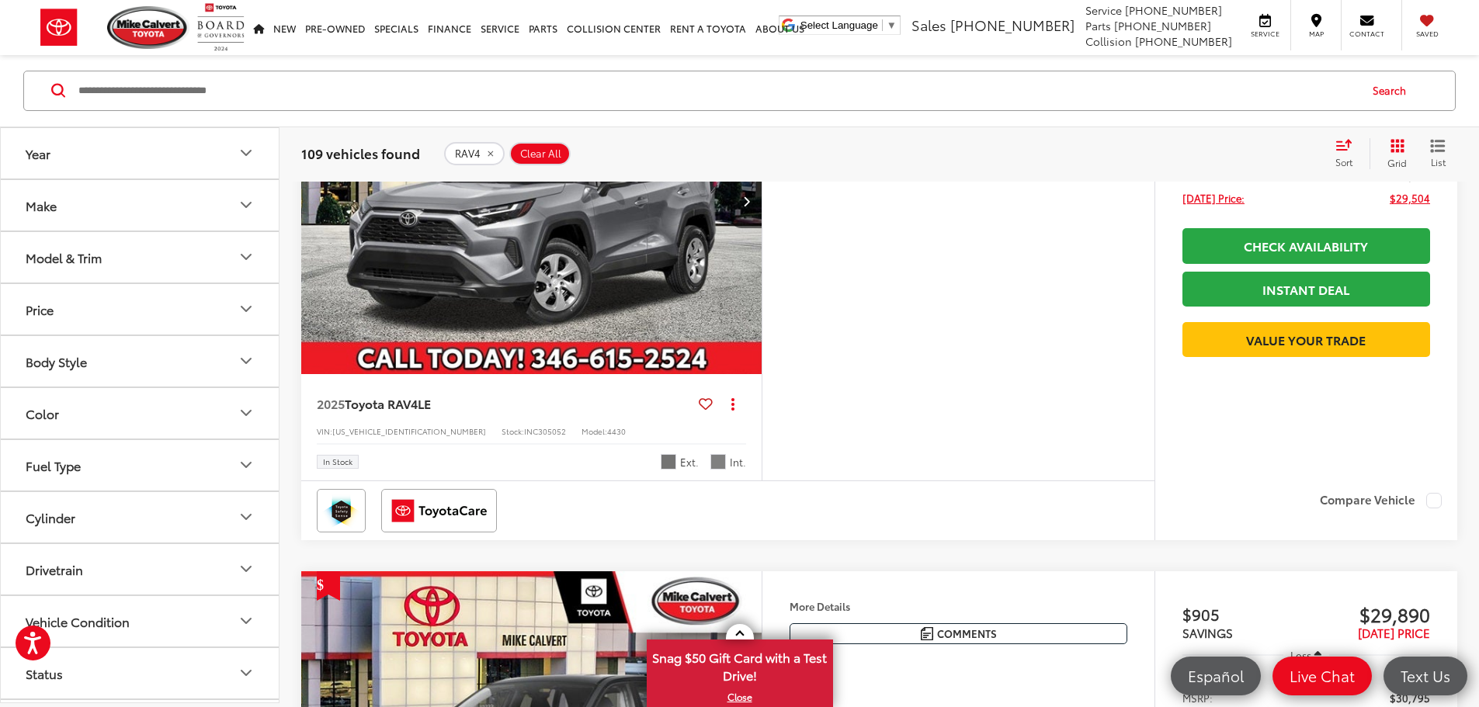
drag, startPoint x: 702, startPoint y: 374, endPoint x: 741, endPoint y: 360, distance: 41.3
click at [702, 374] on img "2025 Toyota RAV4 LE 0" at bounding box center [532, 201] width 463 height 347
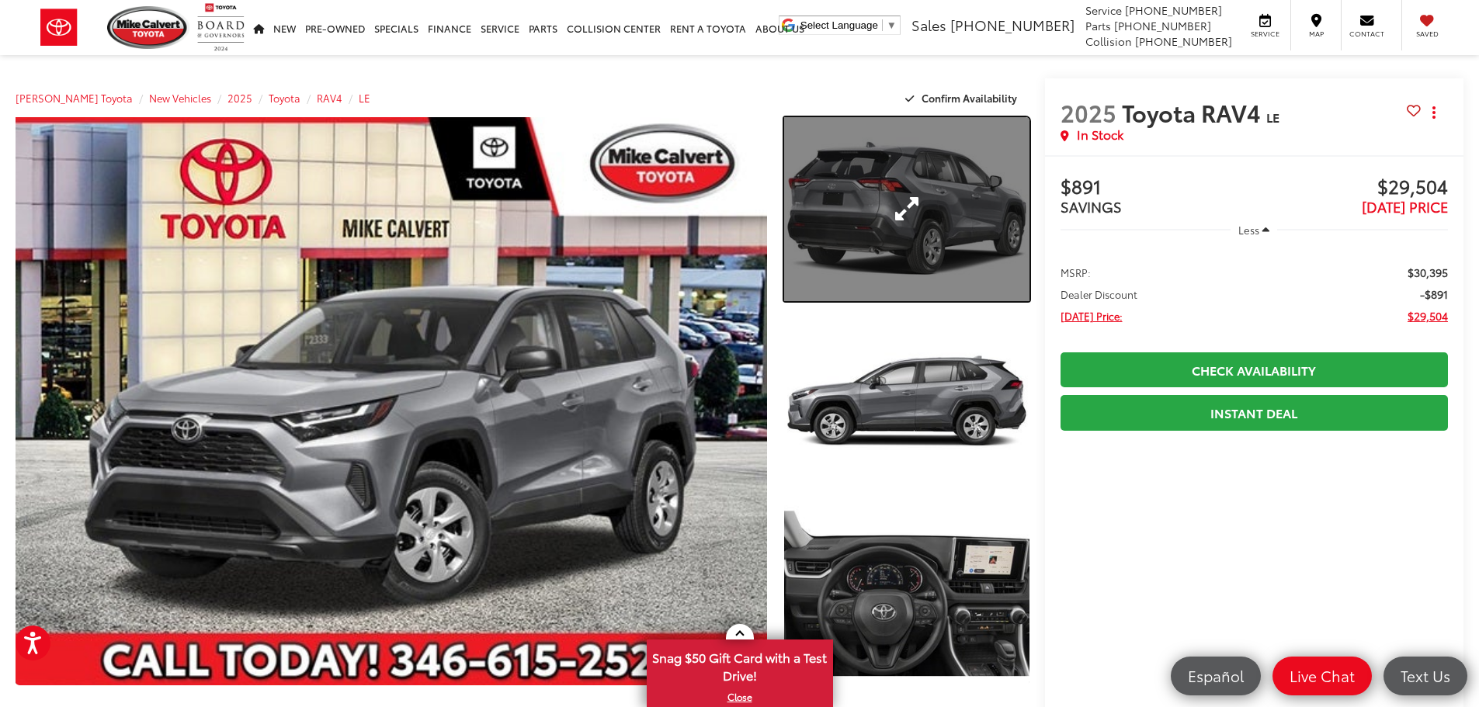
click at [906, 223] on link "Expand Photo 1" at bounding box center [906, 209] width 245 height 184
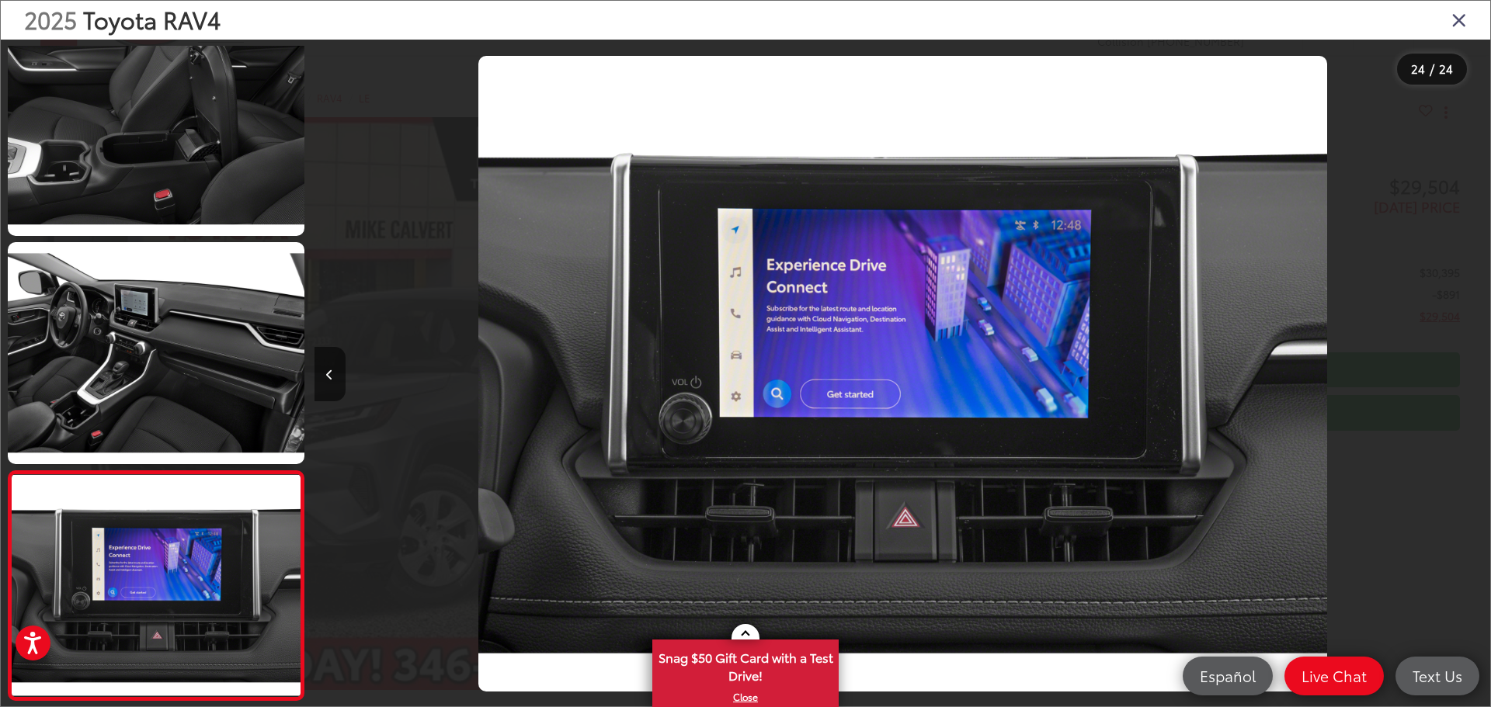
click at [1466, 26] on icon "Close gallery" at bounding box center [1459, 19] width 16 height 20
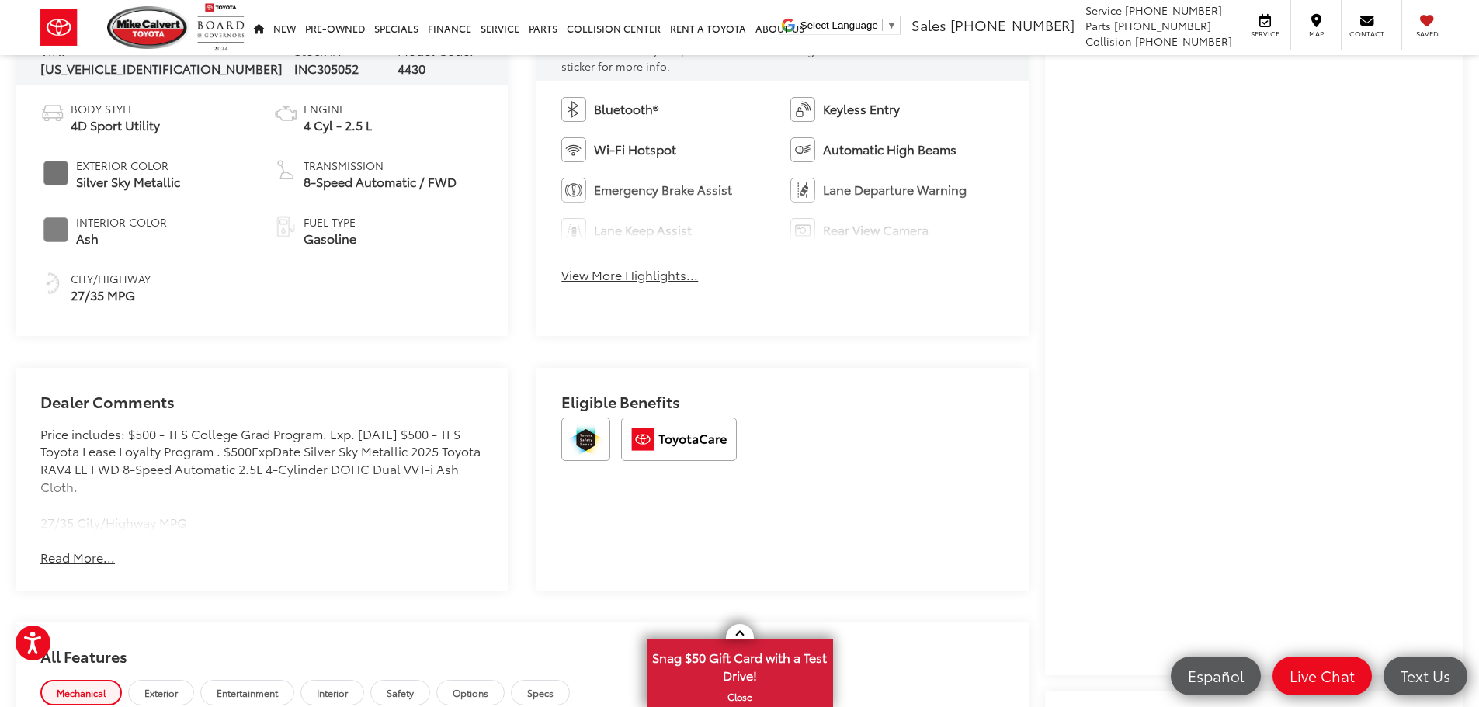
scroll to position [664, 0]
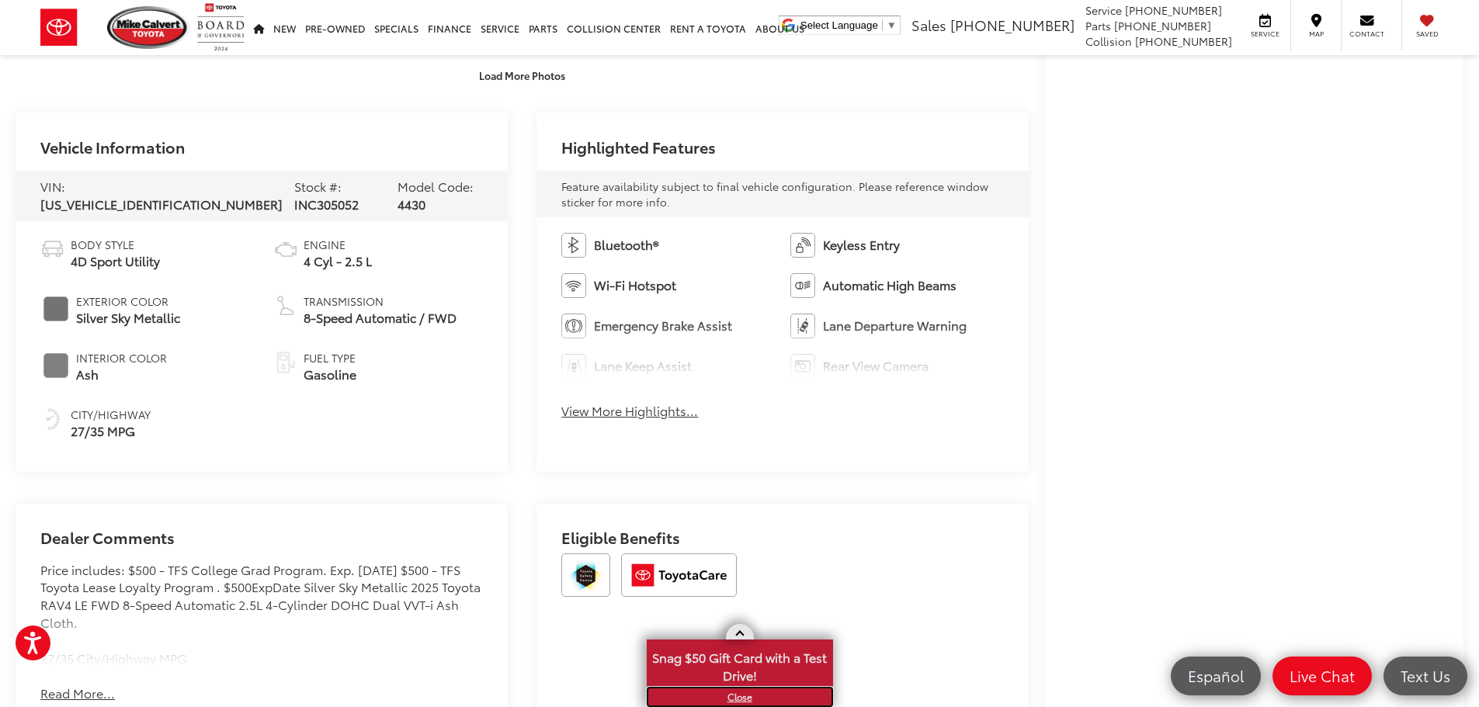
click at [743, 700] on link "X" at bounding box center [739, 697] width 183 height 17
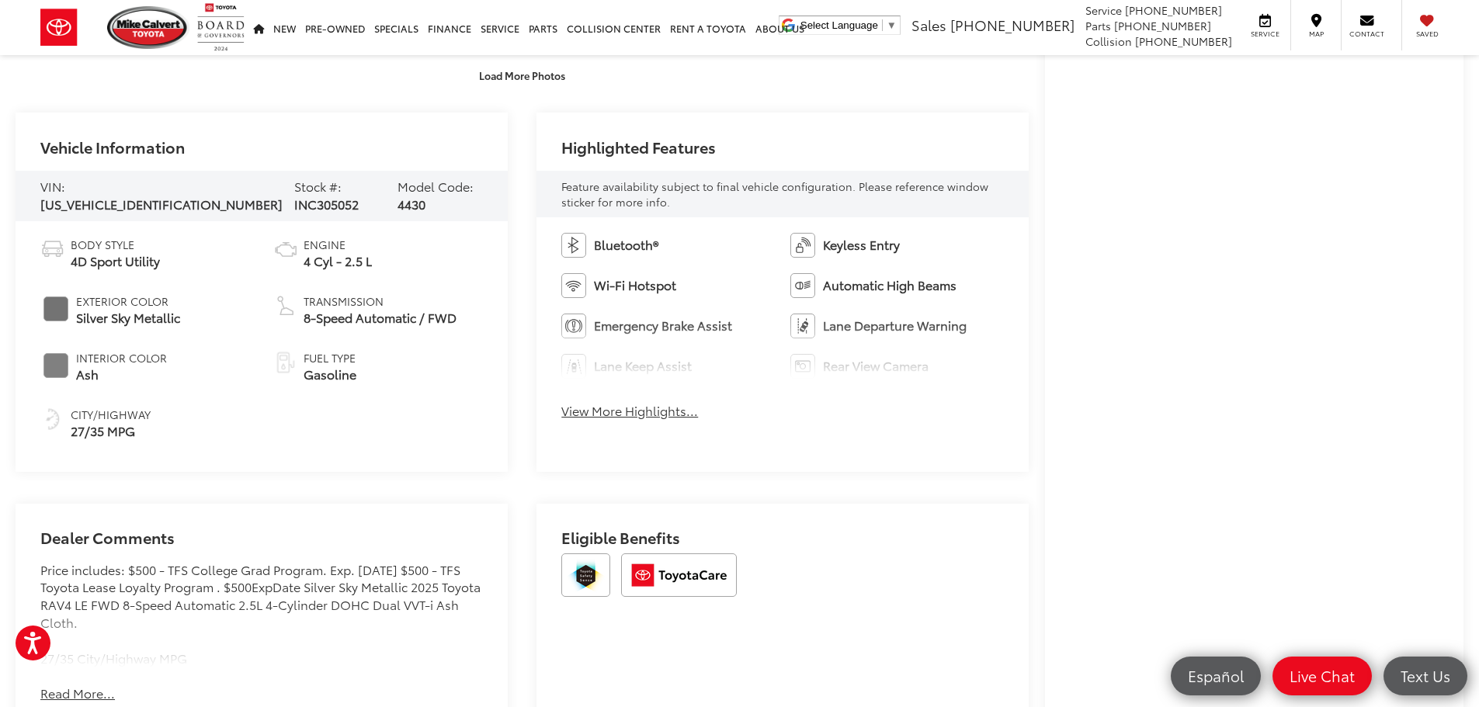
click at [606, 407] on button "View More Highlights..." at bounding box center [629, 411] width 137 height 18
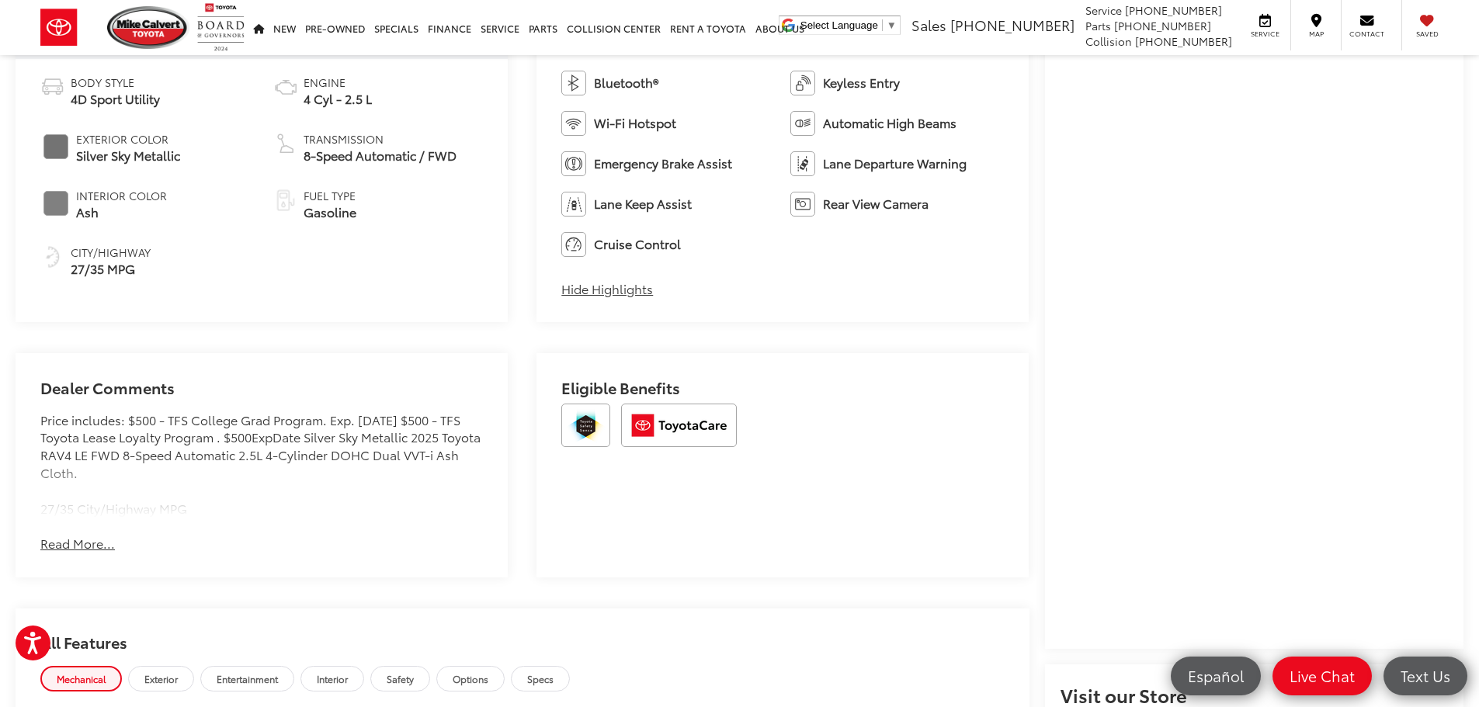
scroll to position [854, 0]
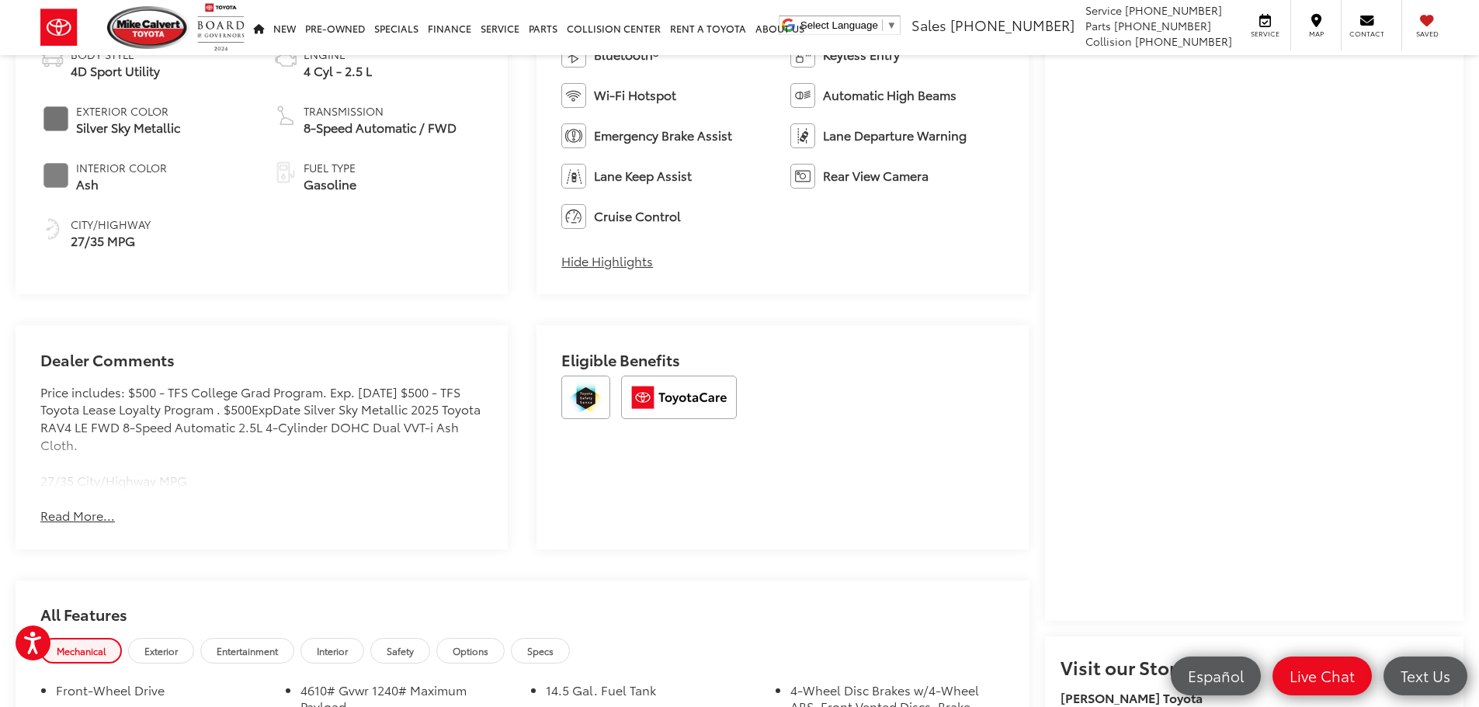
click at [74, 516] on button "Read More..." at bounding box center [77, 516] width 75 height 18
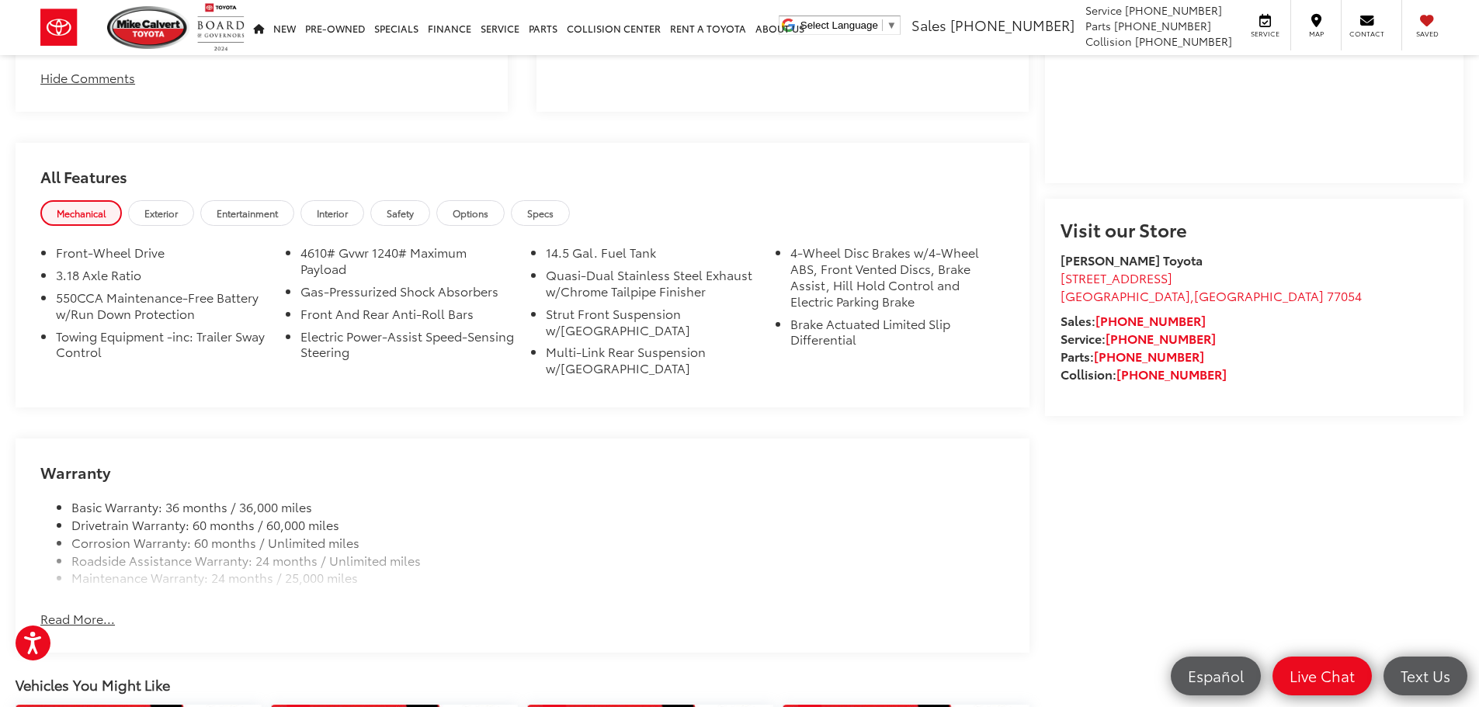
scroll to position [1320, 0]
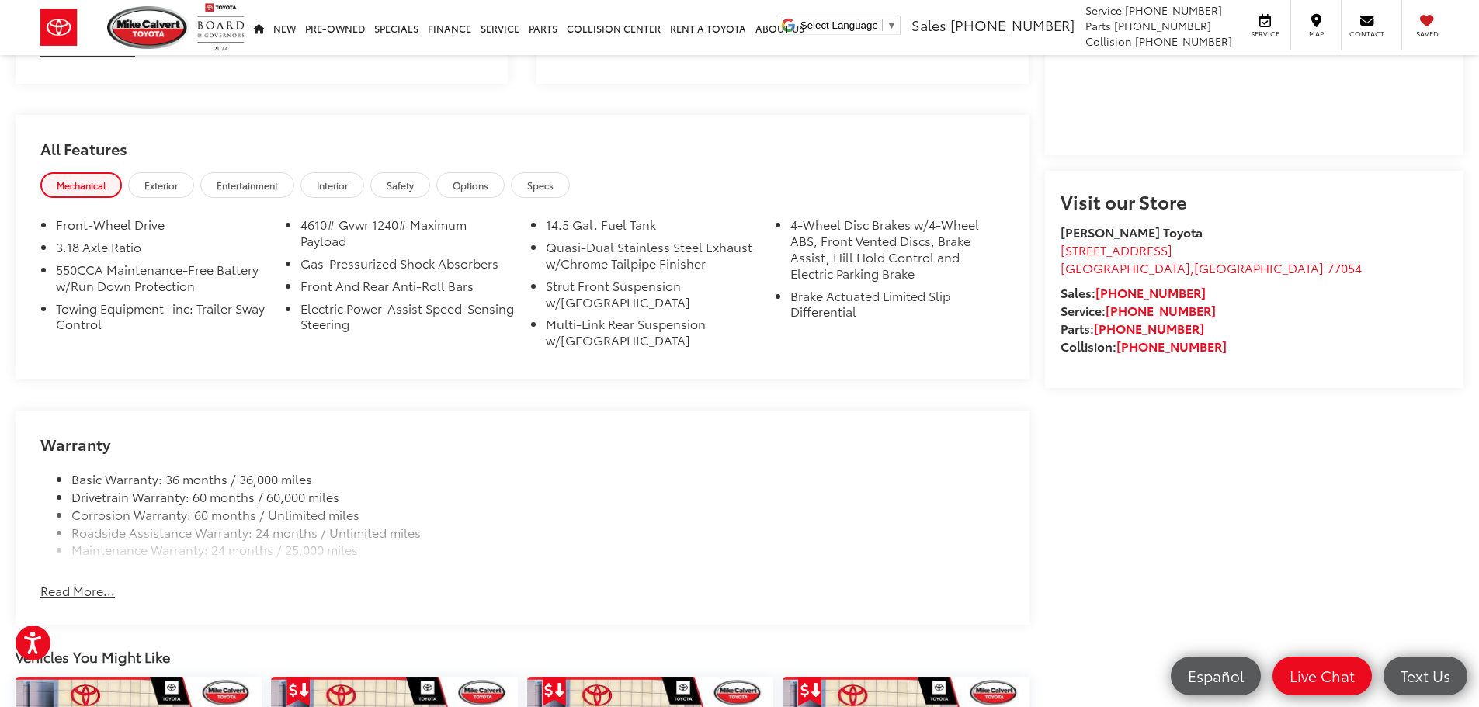
click at [87, 592] on button "Read More..." at bounding box center [77, 591] width 75 height 18
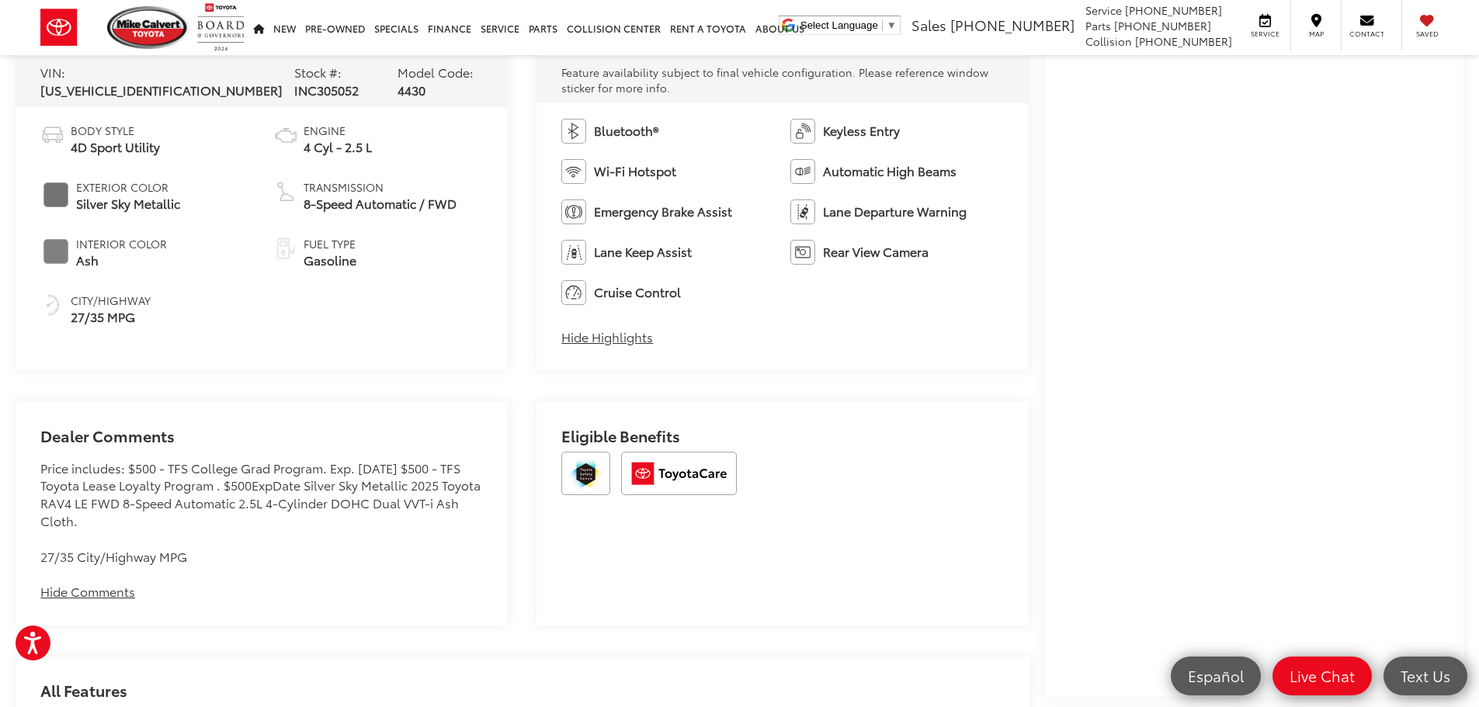
scroll to position [467, 0]
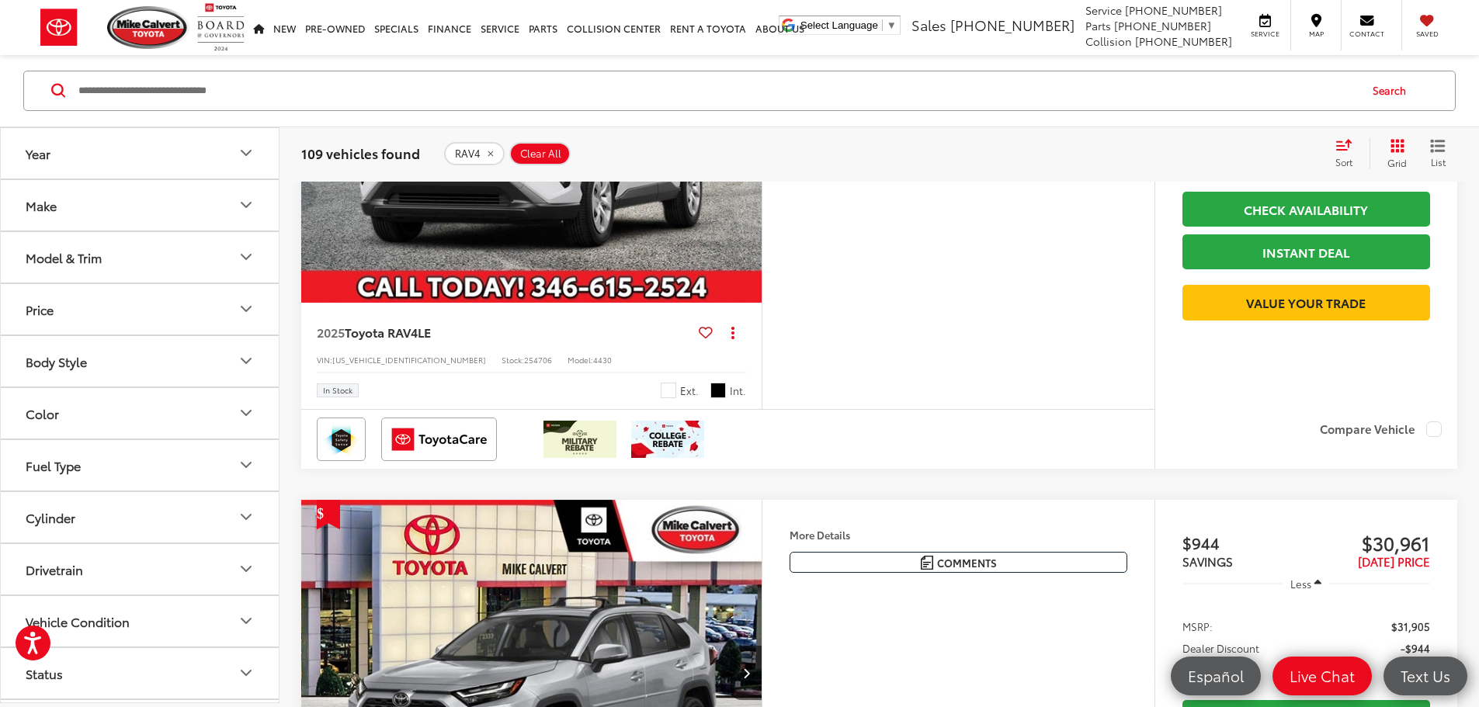
scroll to position [2190, 0]
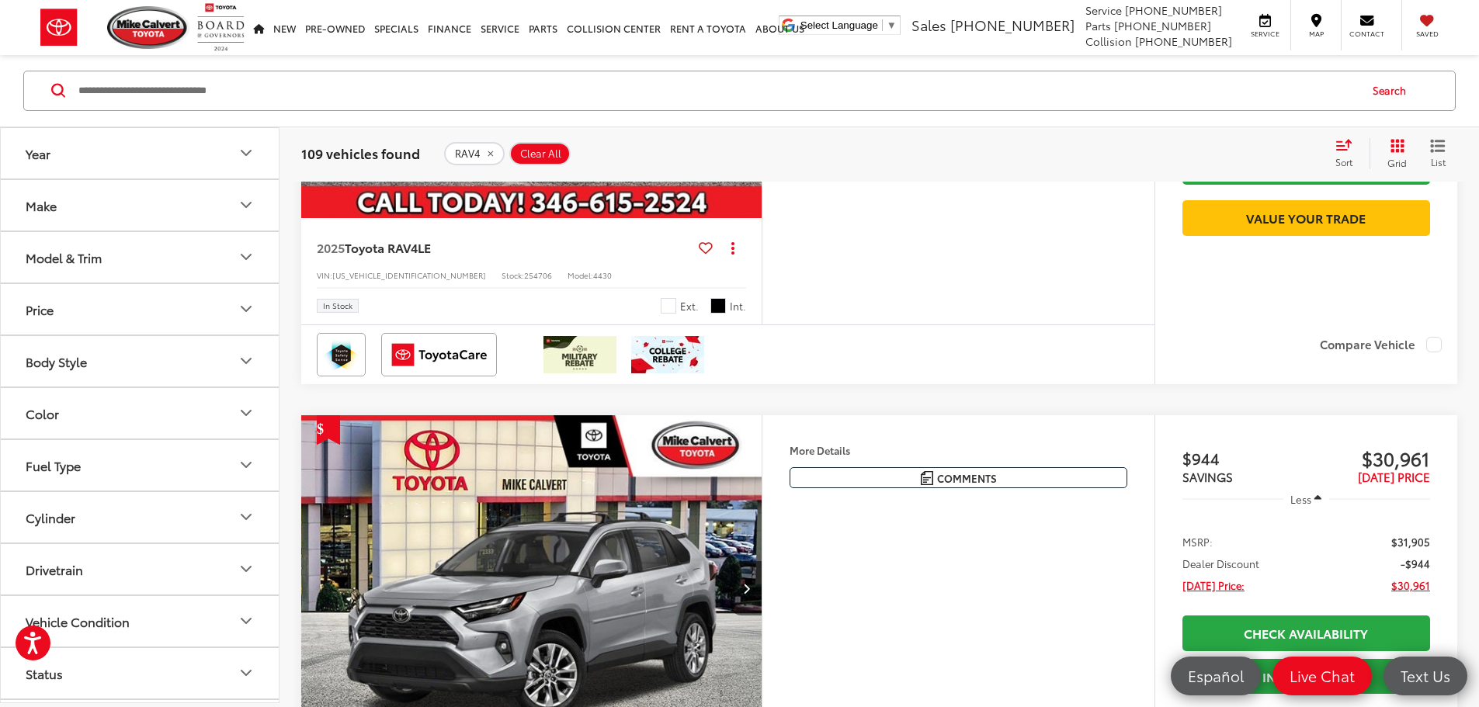
click at [504, 220] on img "2025 Toyota RAV4 LE 0" at bounding box center [532, 46] width 463 height 347
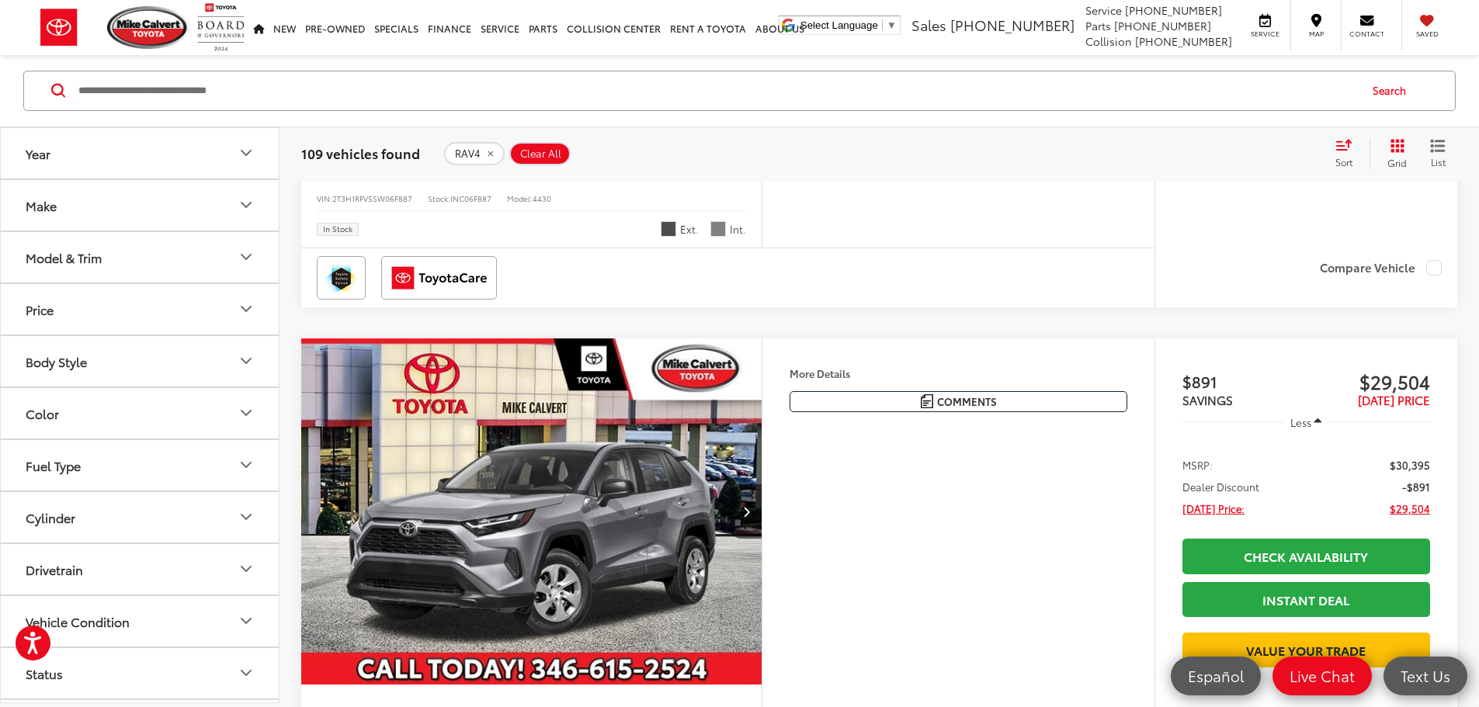
scroll to position [947, 0]
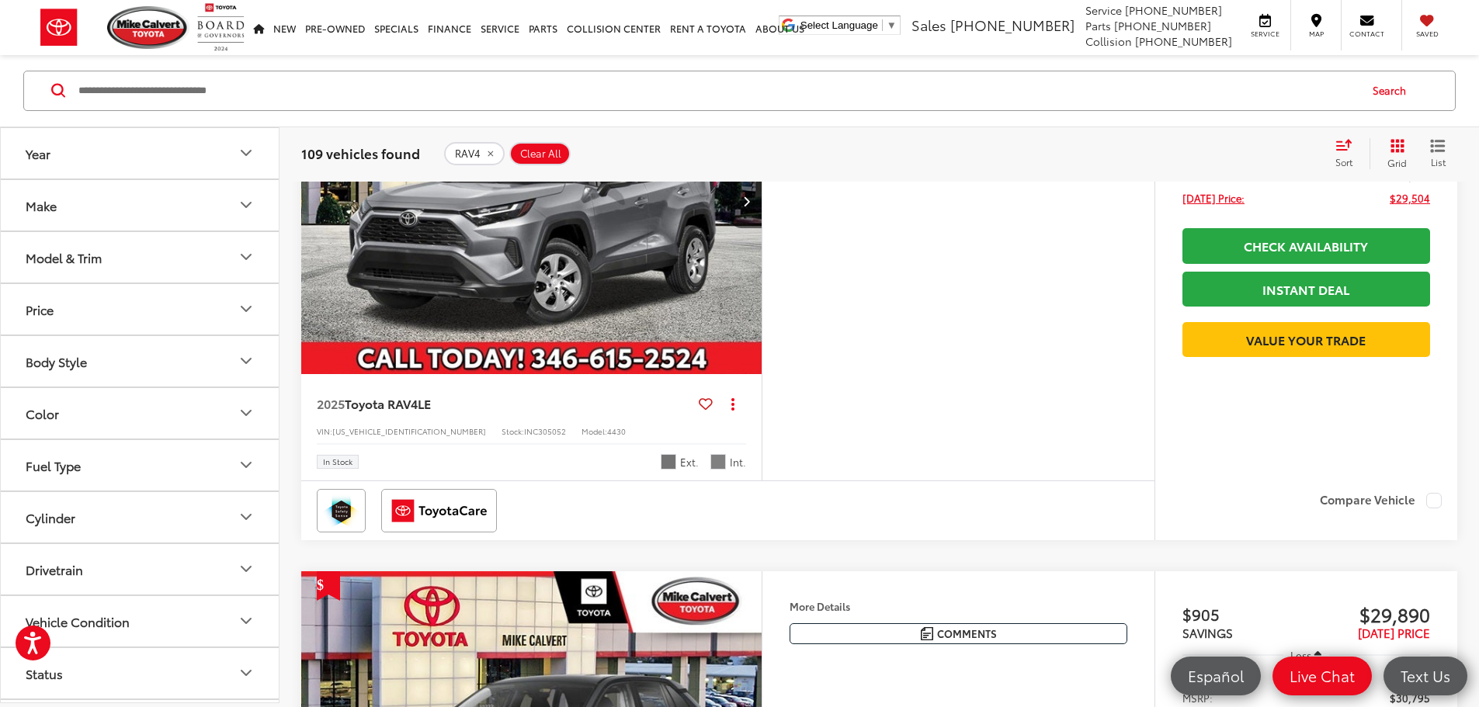
drag, startPoint x: 640, startPoint y: 403, endPoint x: 750, endPoint y: 537, distance: 173.8
click at [639, 375] on img "2025 Toyota RAV4 LE 0" at bounding box center [532, 201] width 463 height 347
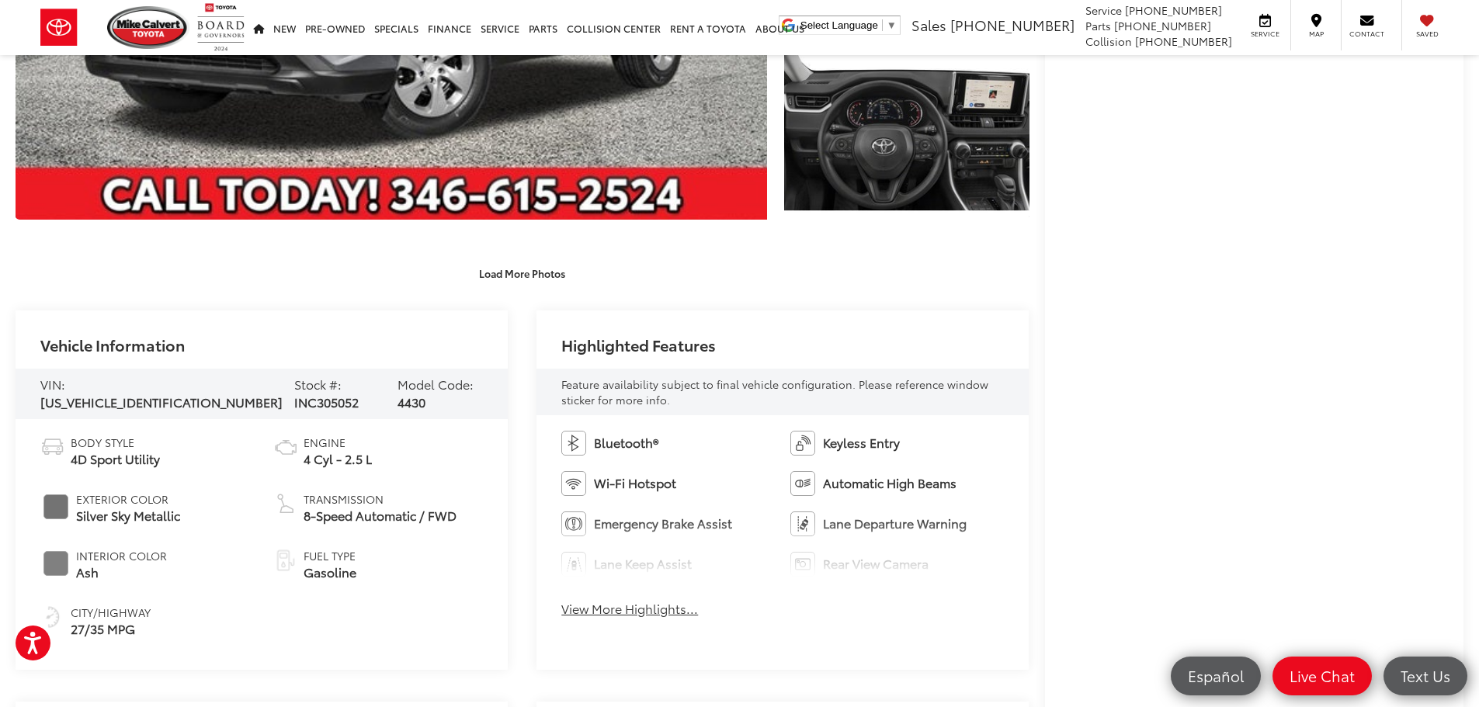
click at [662, 610] on button "View More Highlights..." at bounding box center [629, 609] width 137 height 18
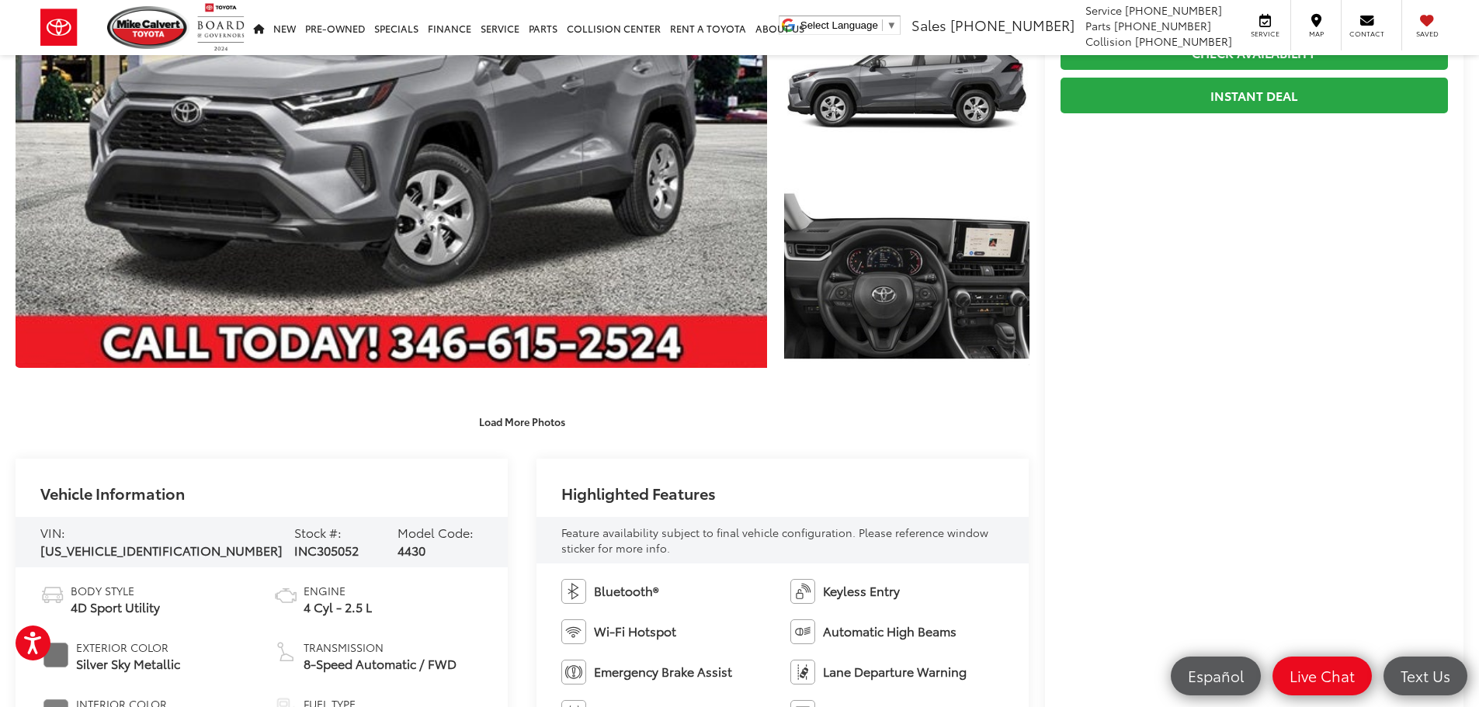
scroll to position [155, 0]
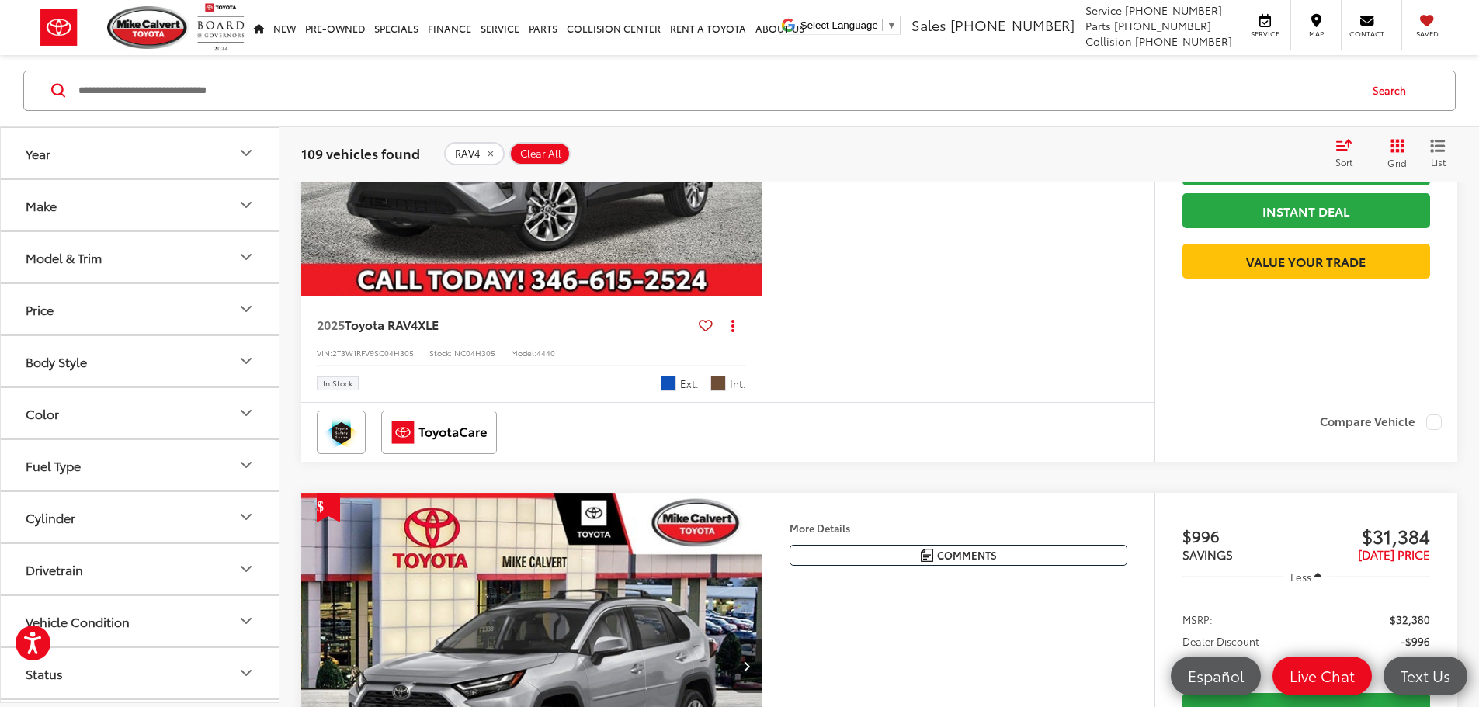
scroll to position [2811, 0]
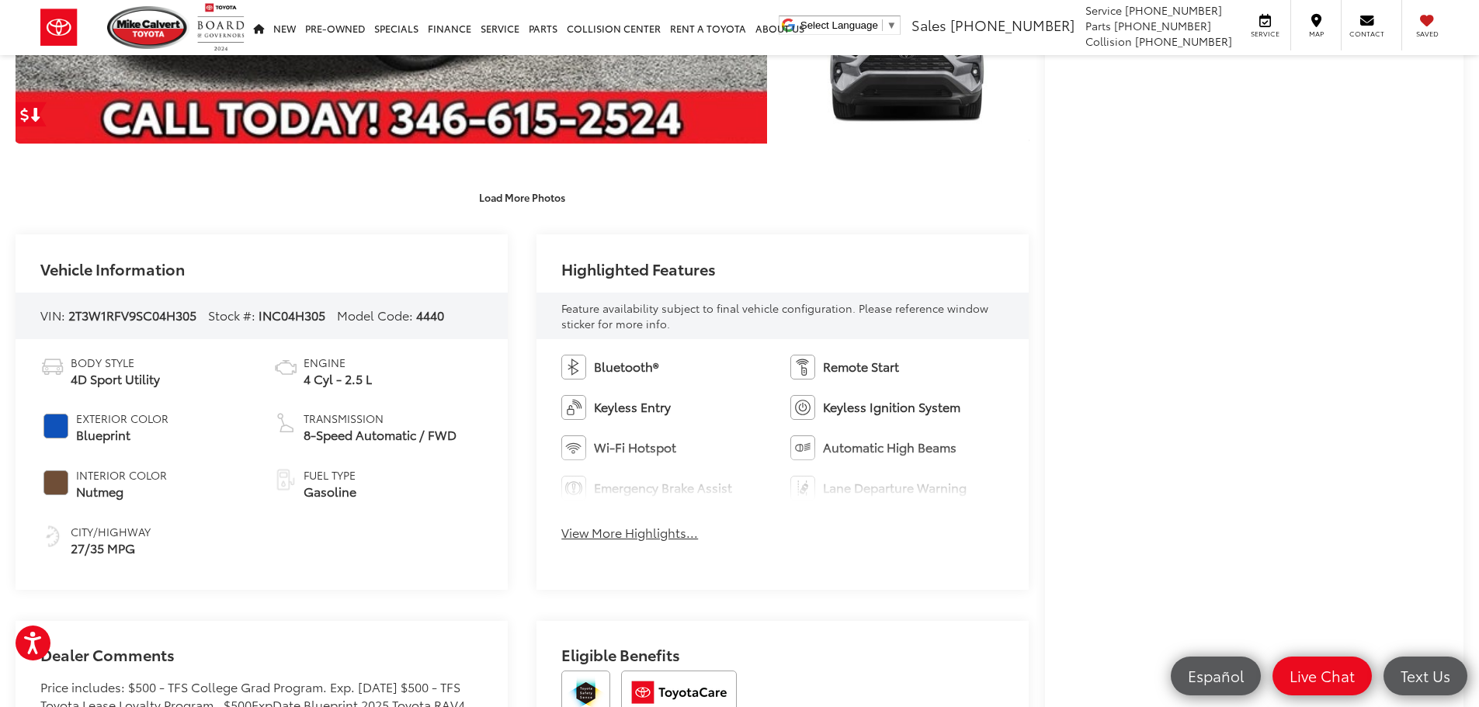
scroll to position [544, 0]
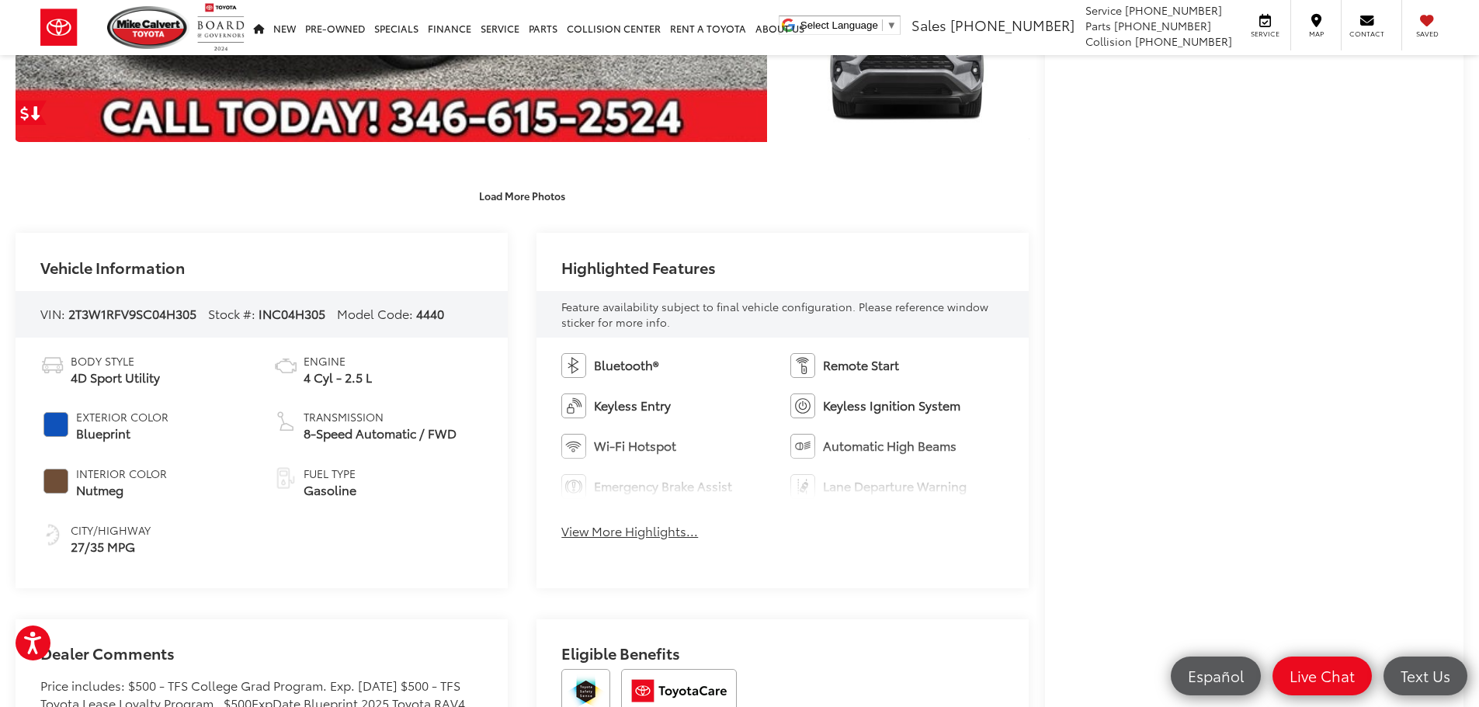
click at [638, 535] on button "View More Highlights..." at bounding box center [629, 532] width 137 height 18
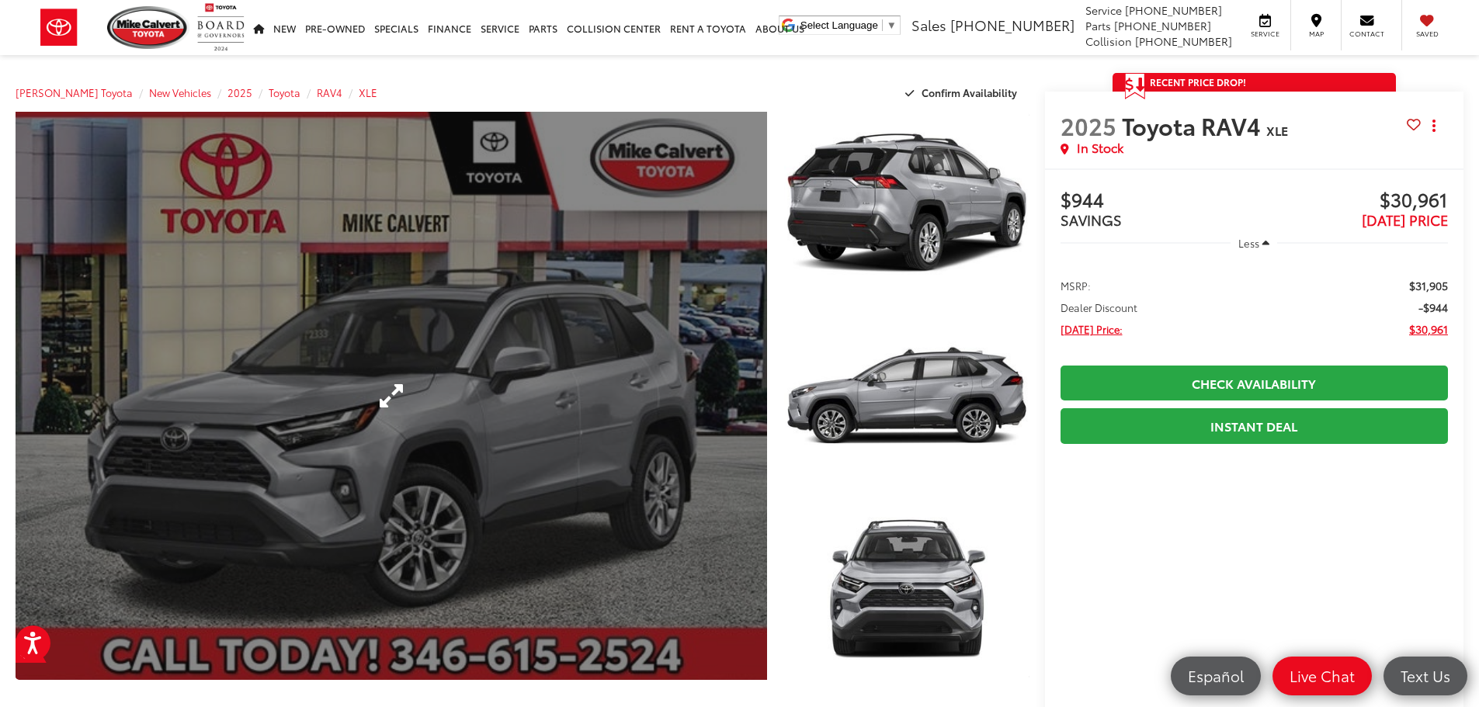
scroll to position [0, 0]
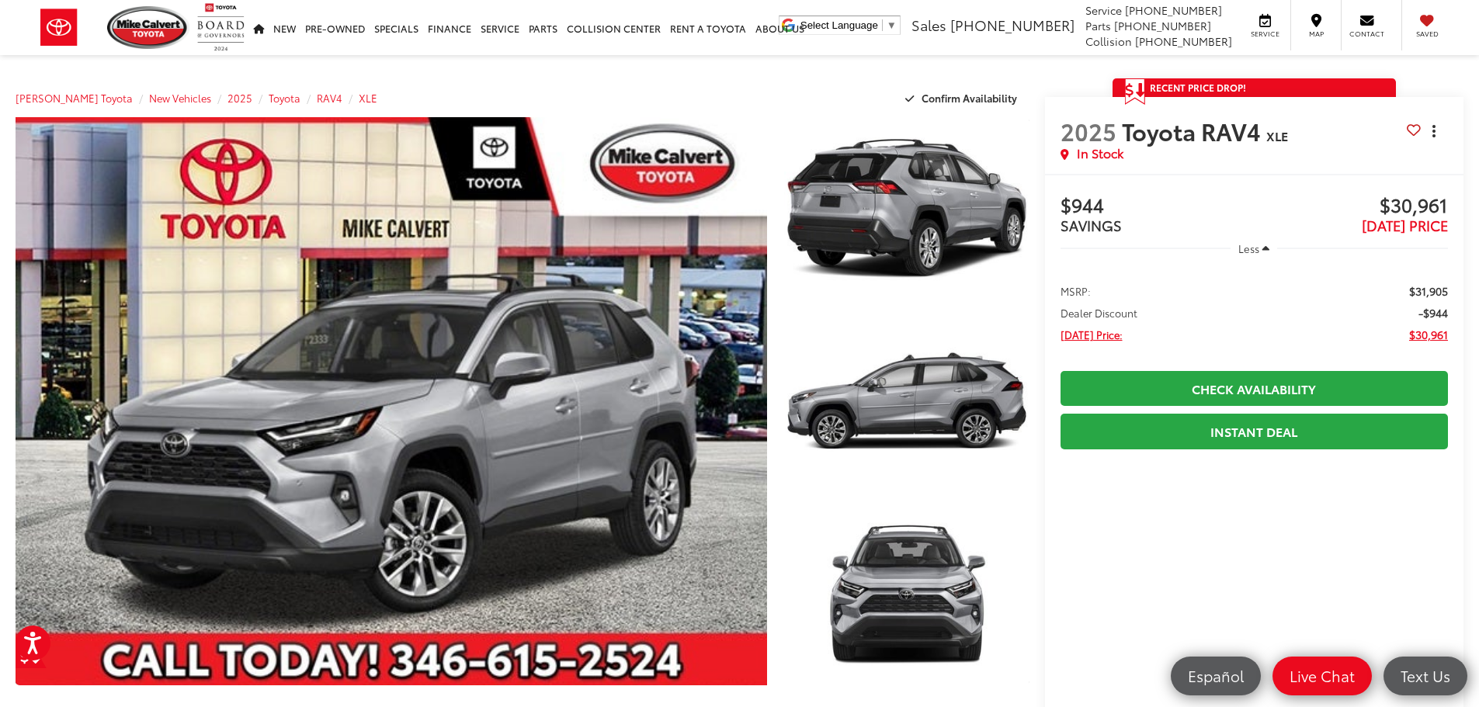
click at [1437, 136] on button "Actions" at bounding box center [1434, 130] width 27 height 27
click at [690, 79] on div "Mike Calvert Toyota New Vehicles 2025 Toyota RAV4 XLE Confirm Availability" at bounding box center [523, 97] width 1014 height 39
click at [1409, 130] on icon at bounding box center [1414, 130] width 14 height 1
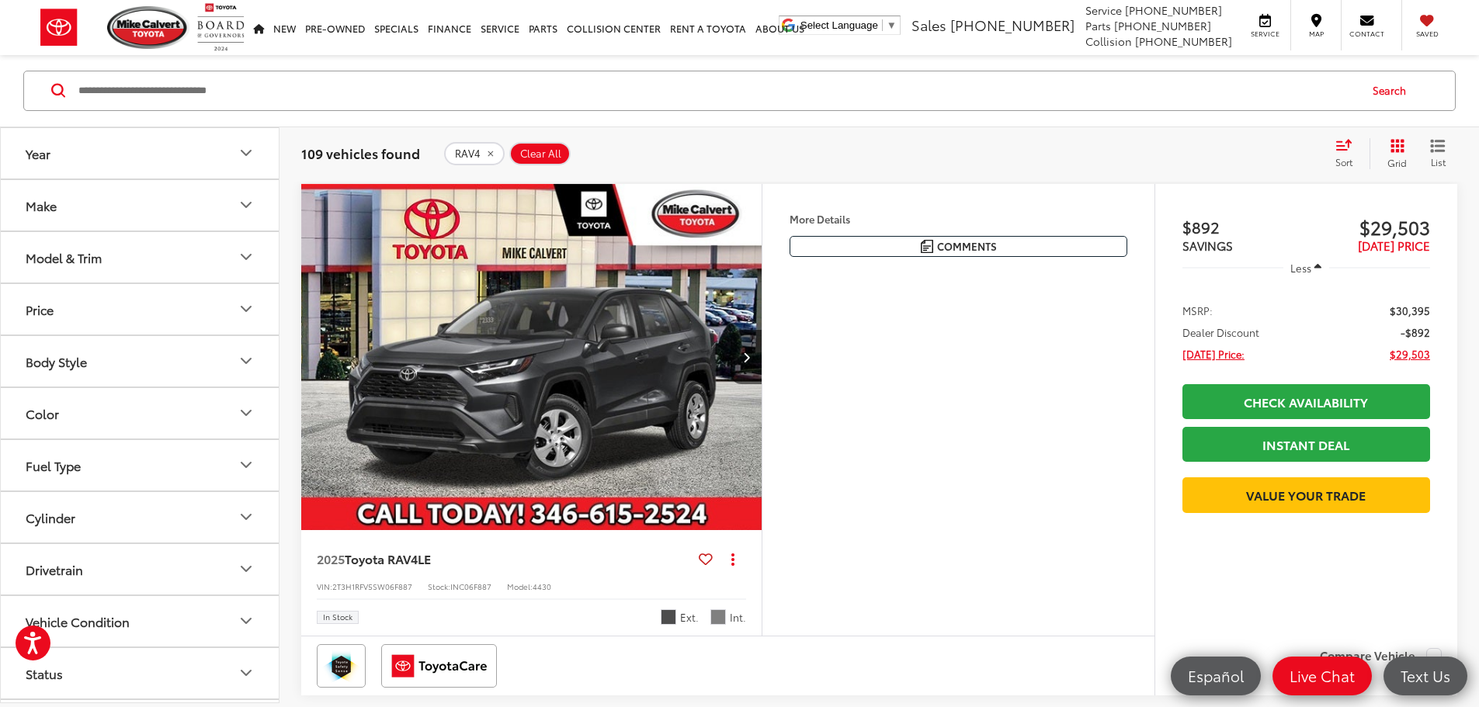
click at [99, 369] on button "Body Style" at bounding box center [141, 361] width 280 height 50
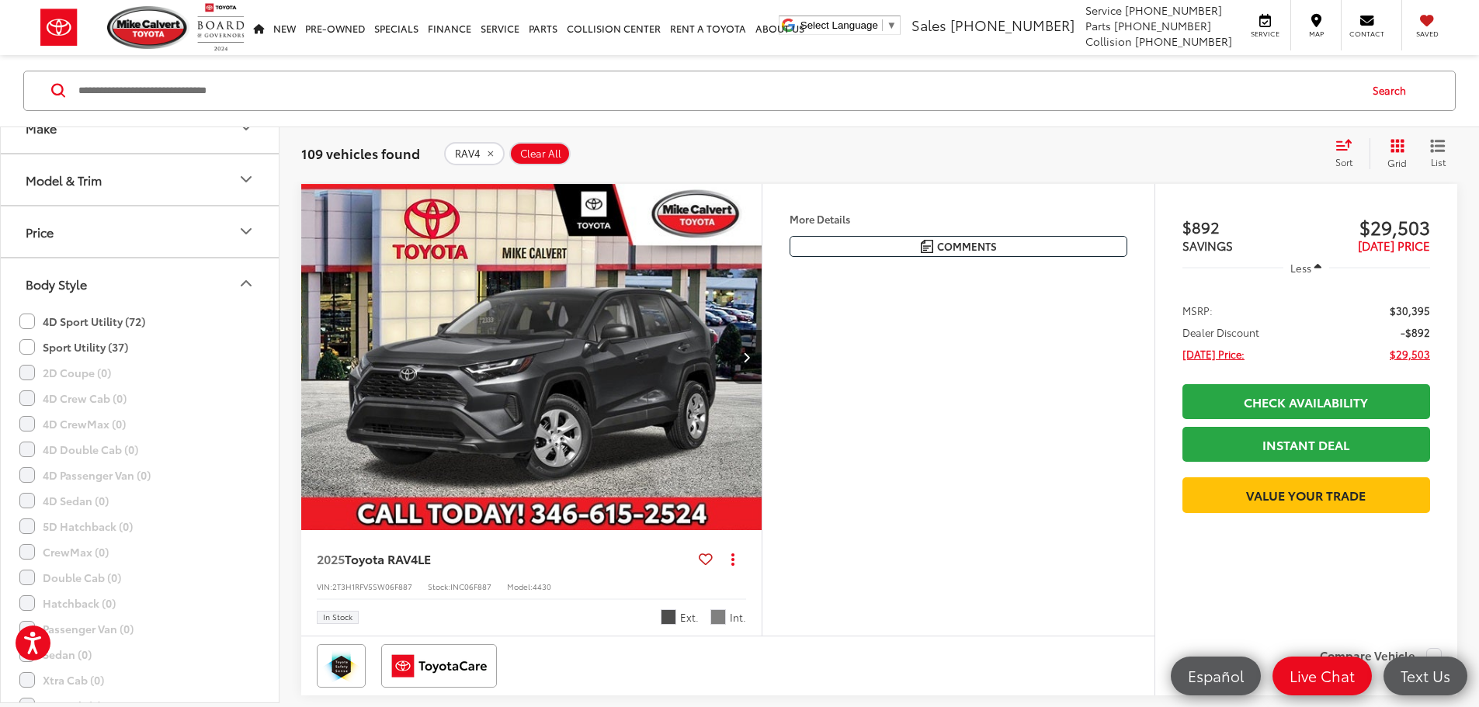
click at [130, 280] on button "Body Style" at bounding box center [141, 284] width 280 height 50
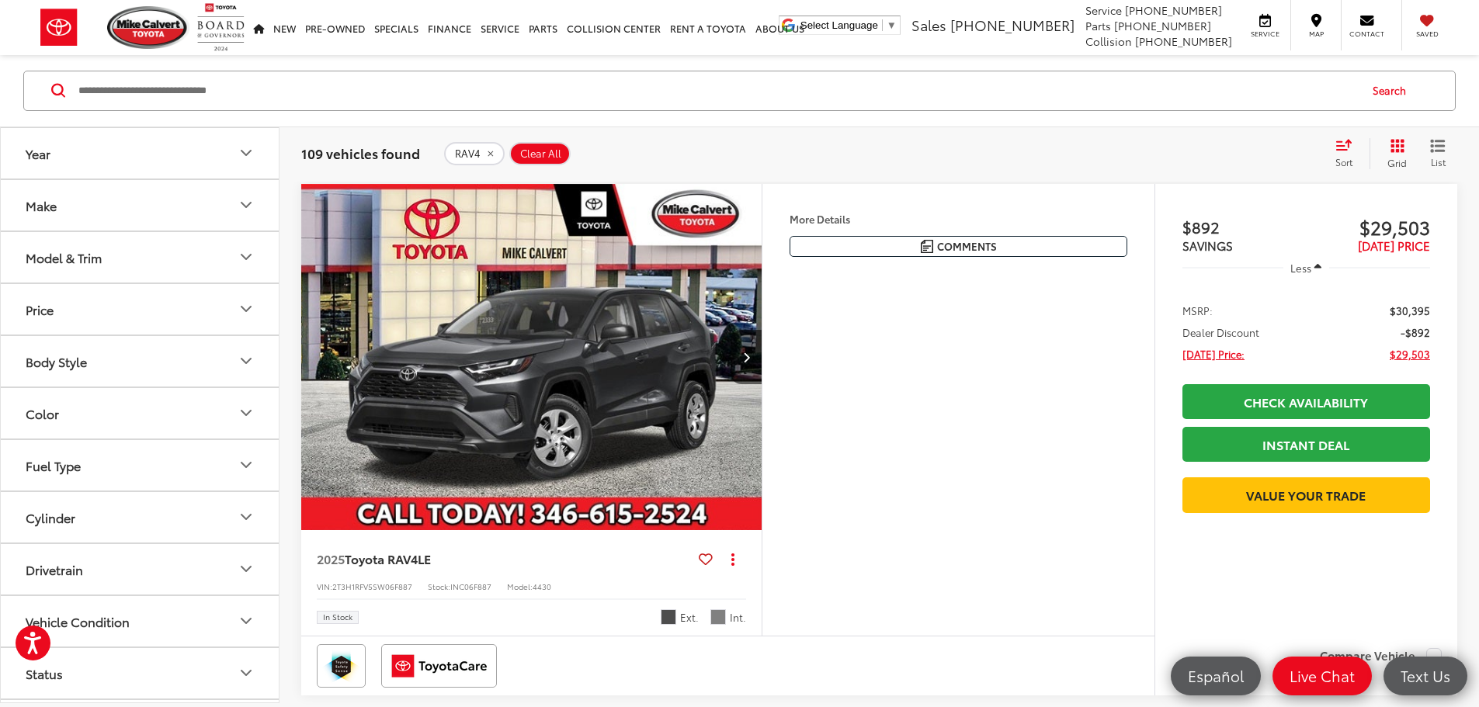
click at [132, 301] on button "Price" at bounding box center [141, 309] width 280 height 50
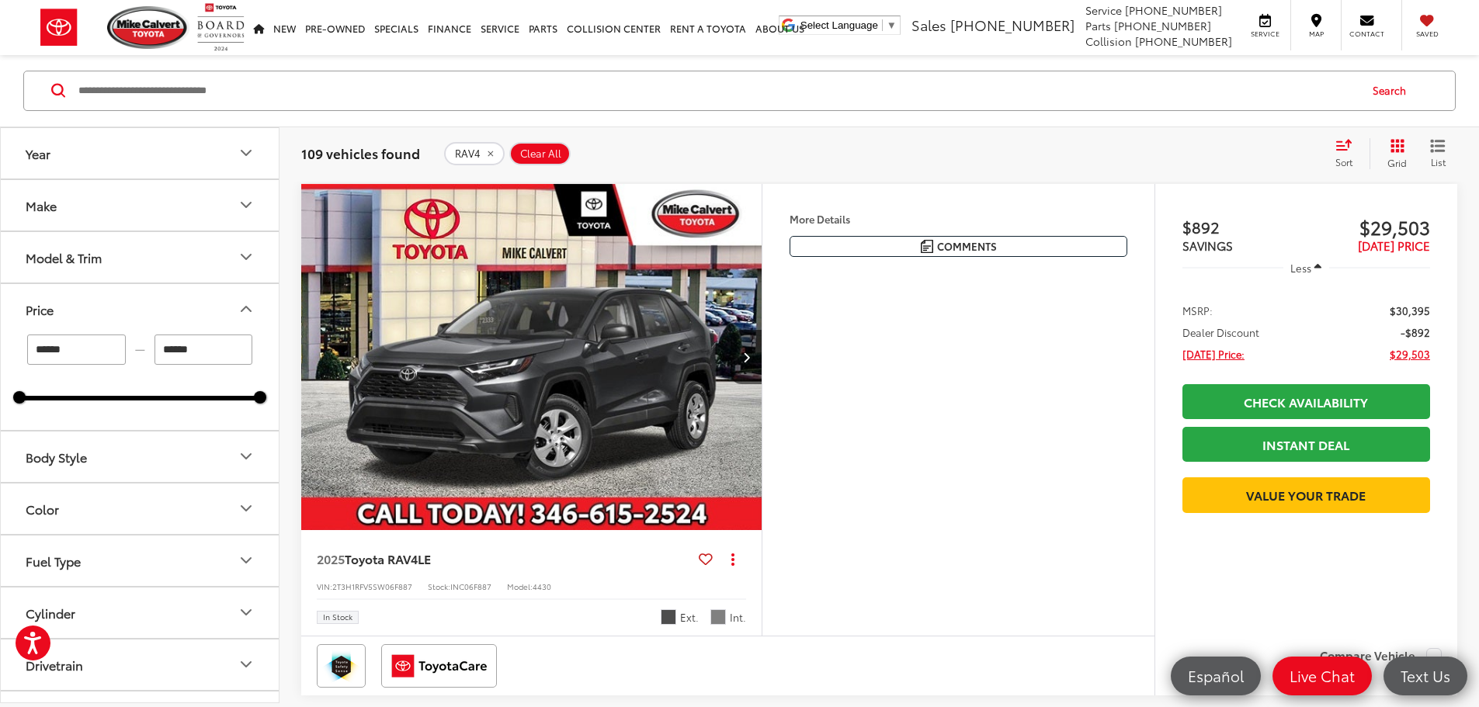
click at [132, 301] on button "Price" at bounding box center [141, 309] width 280 height 50
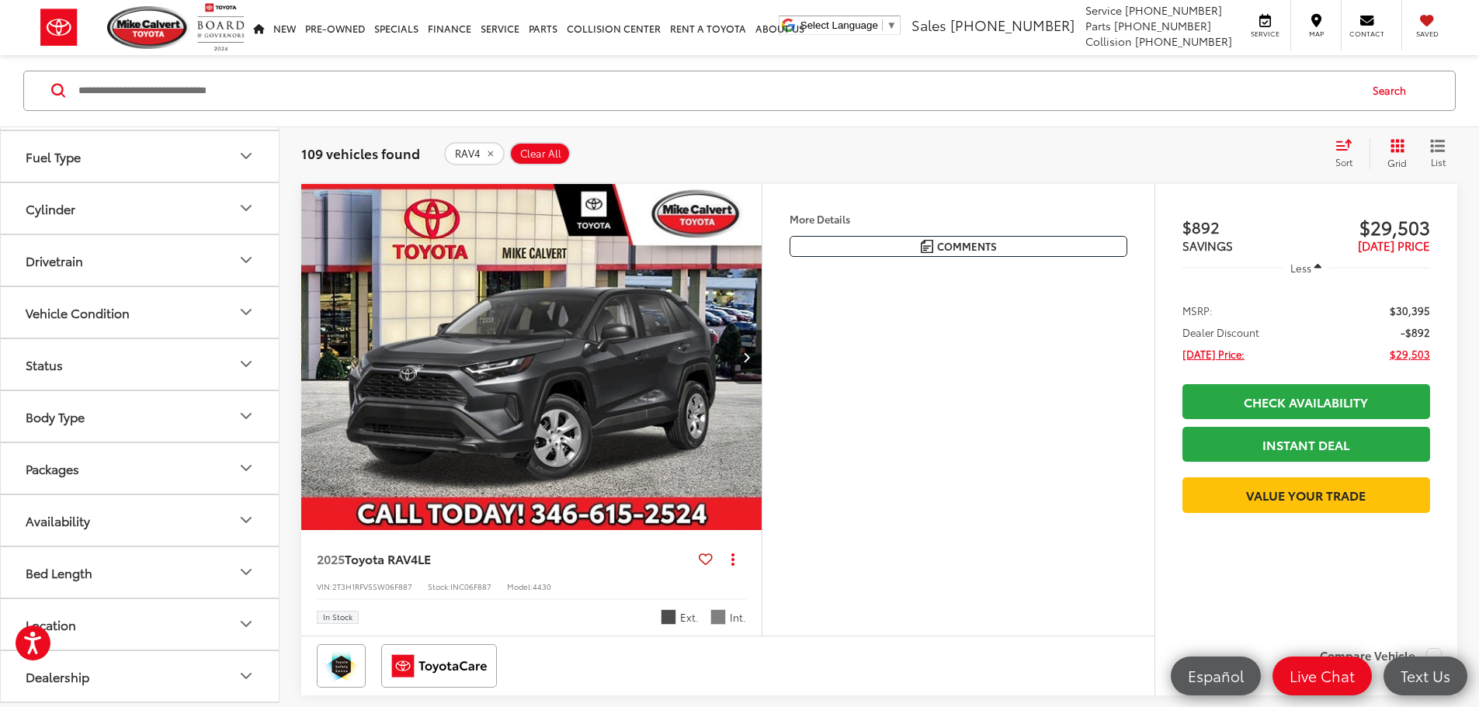
scroll to position [309, 0]
click at [139, 513] on button "Availability" at bounding box center [141, 520] width 280 height 50
click at [132, 481] on button "Packages" at bounding box center [141, 468] width 280 height 50
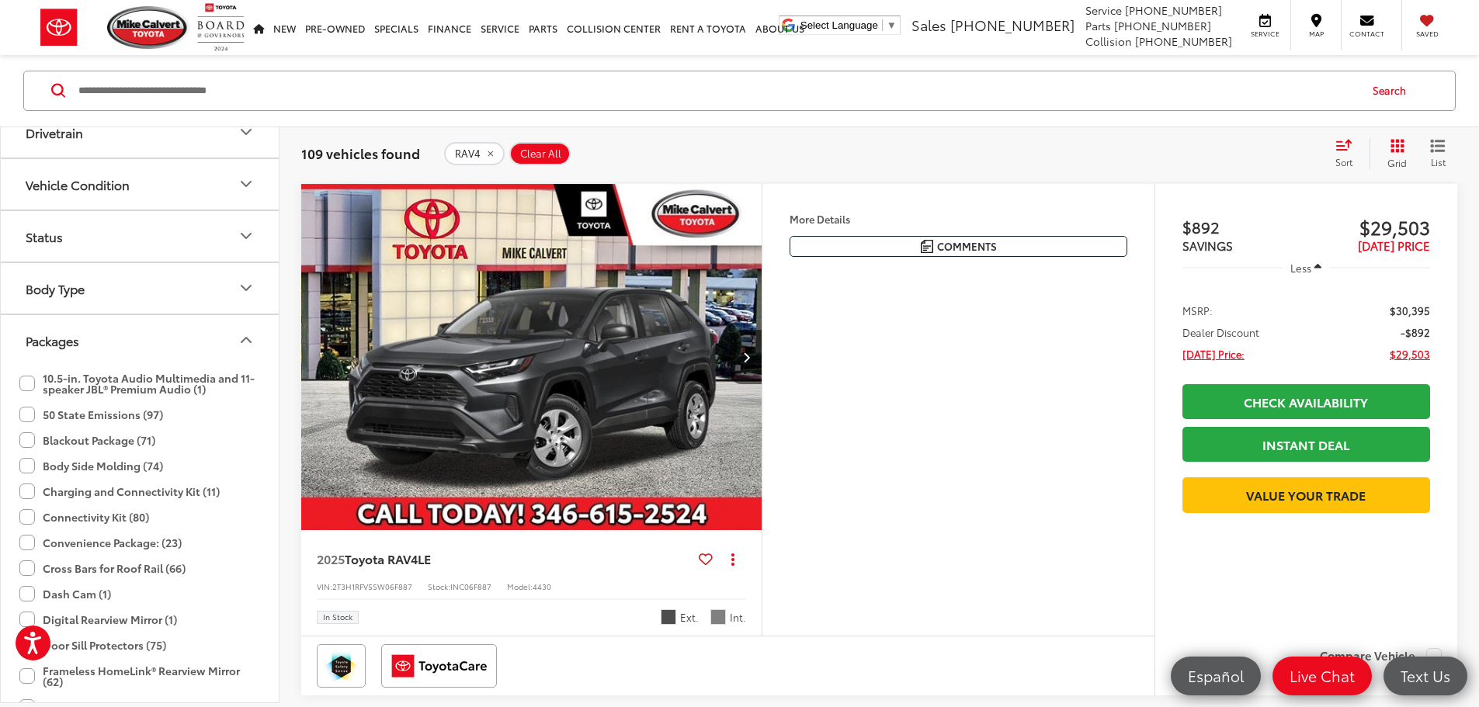
scroll to position [464, 0]
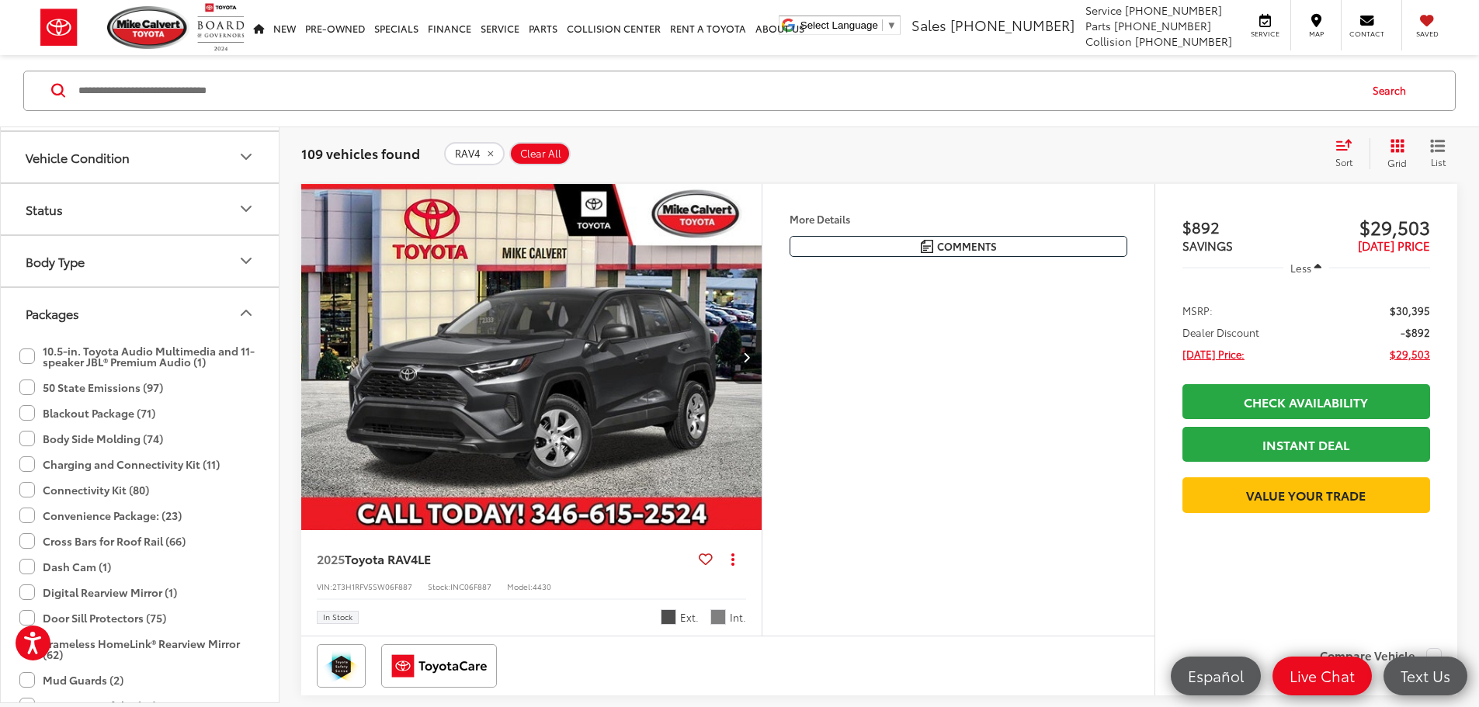
click at [134, 307] on button "Packages" at bounding box center [141, 313] width 280 height 50
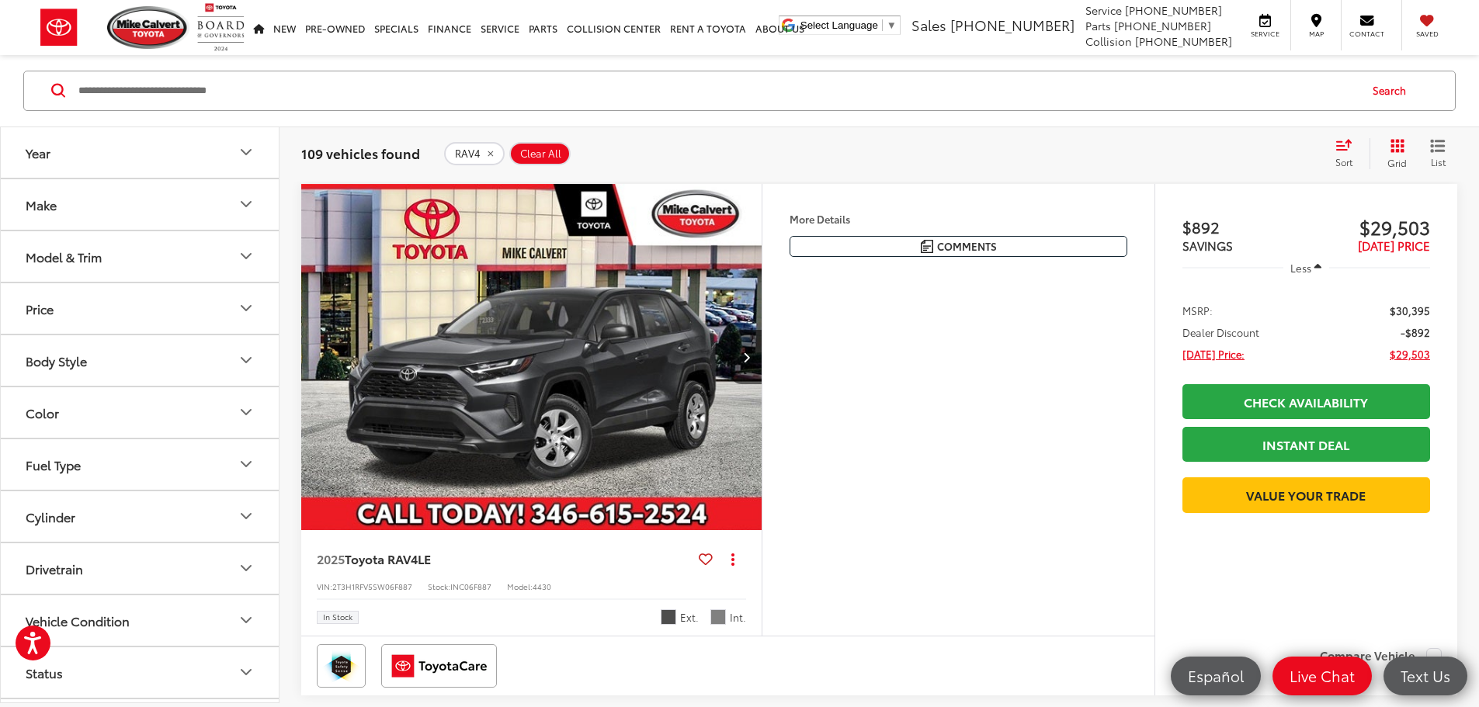
scroll to position [0, 0]
click at [122, 372] on button "Body Style" at bounding box center [141, 361] width 280 height 50
click at [122, 318] on button "Price" at bounding box center [141, 309] width 280 height 50
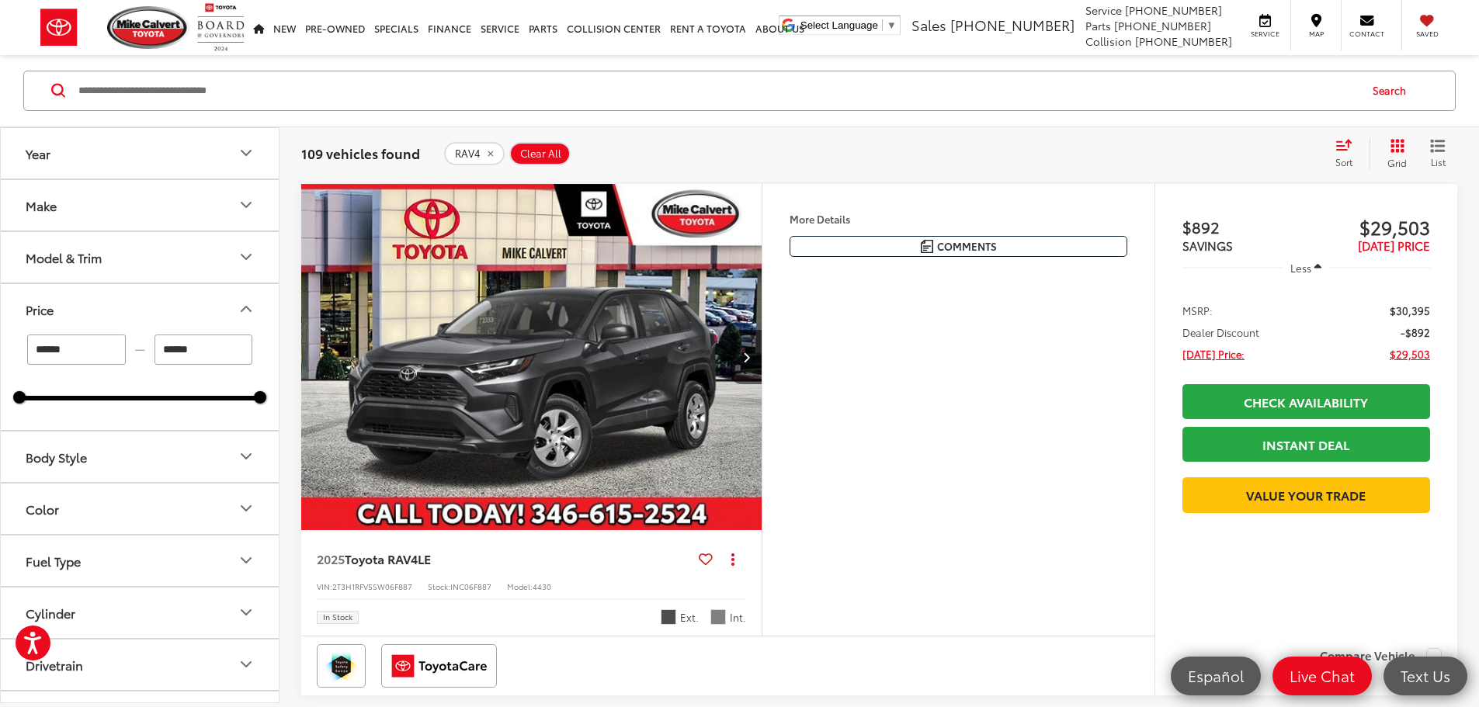
click at [127, 301] on button "Price" at bounding box center [141, 309] width 280 height 50
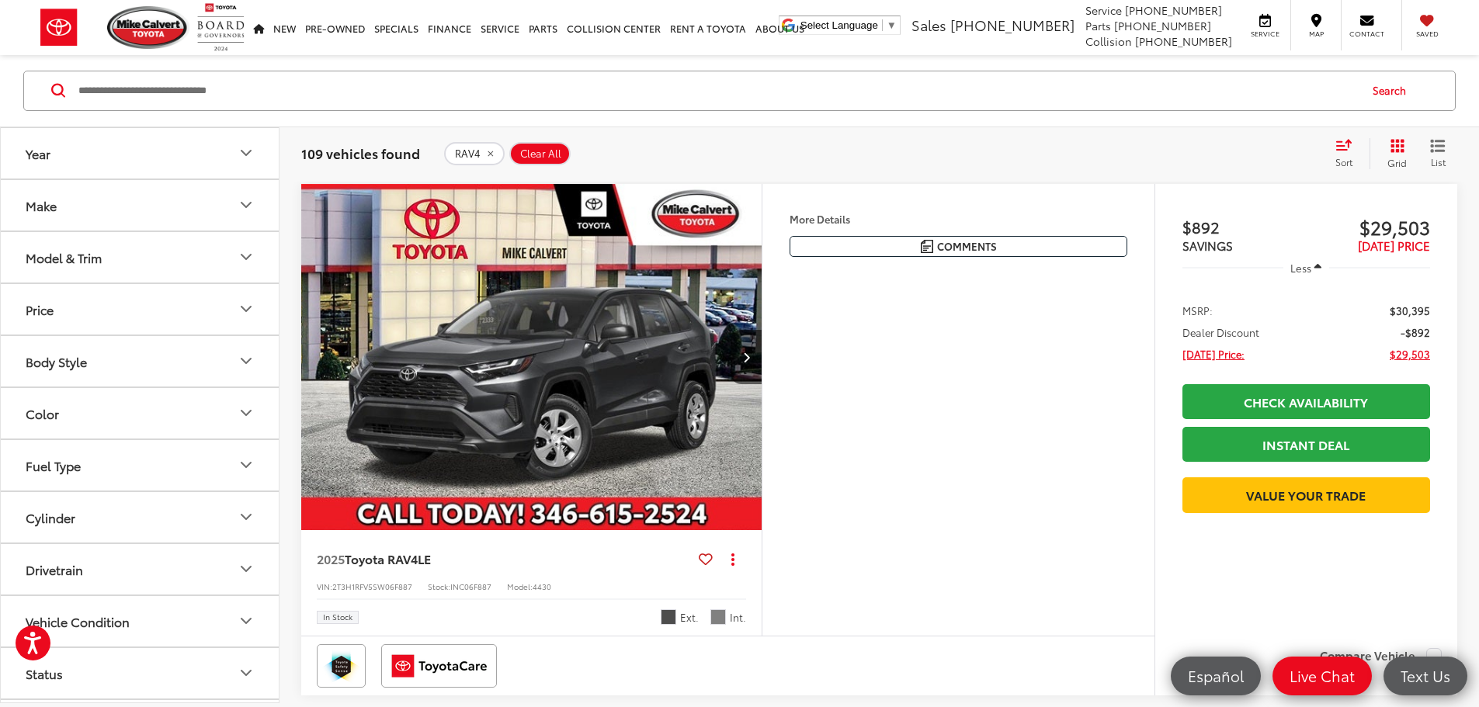
click at [129, 269] on button "Model & Trim" at bounding box center [141, 257] width 280 height 50
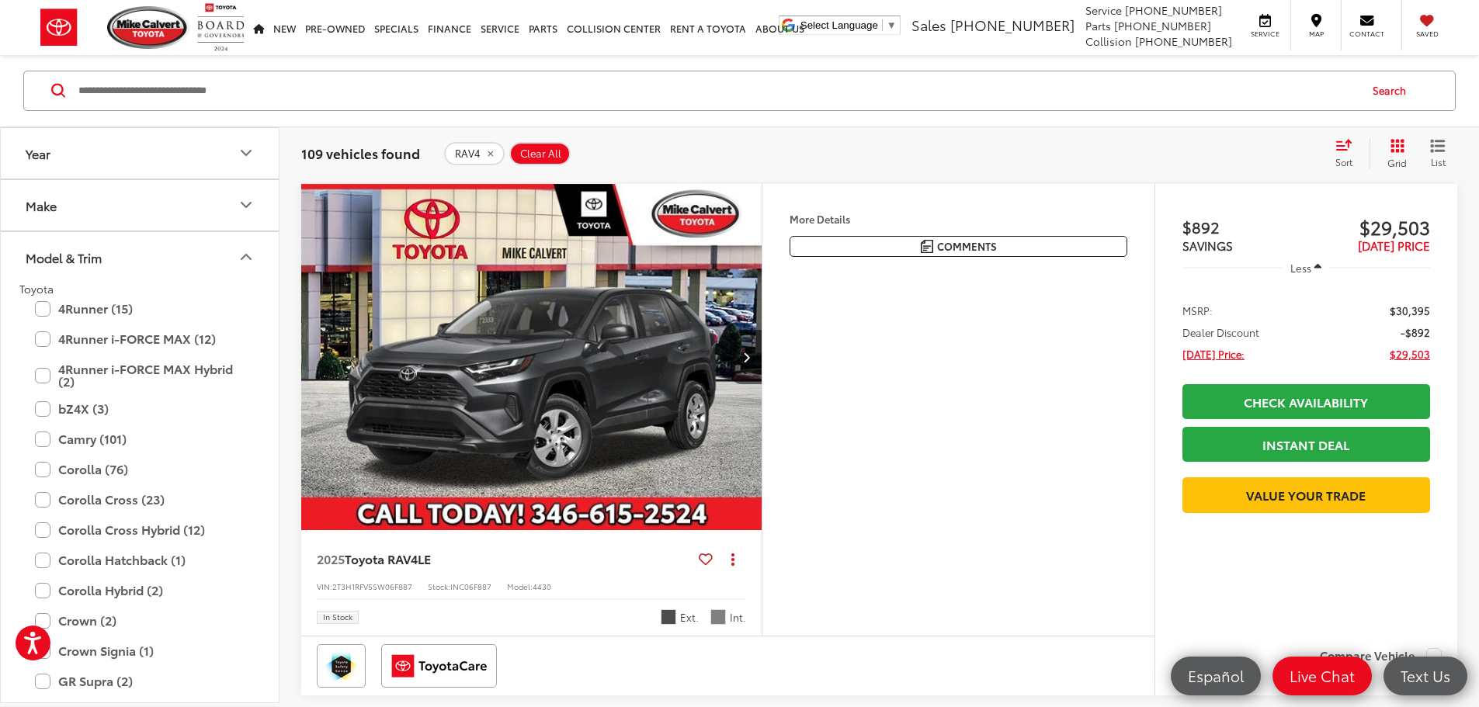
click at [135, 255] on button "Model & Trim" at bounding box center [141, 257] width 280 height 50
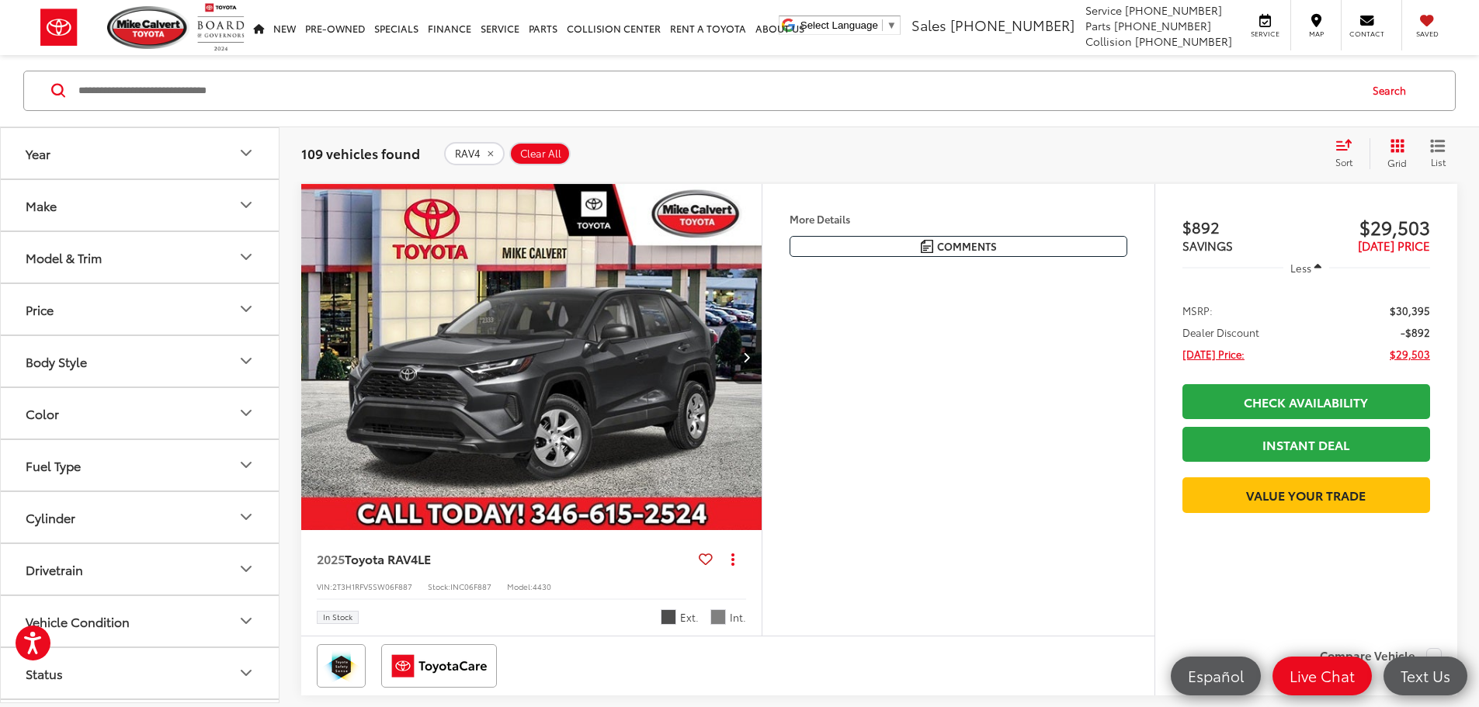
click at [131, 193] on button "Make" at bounding box center [141, 205] width 280 height 50
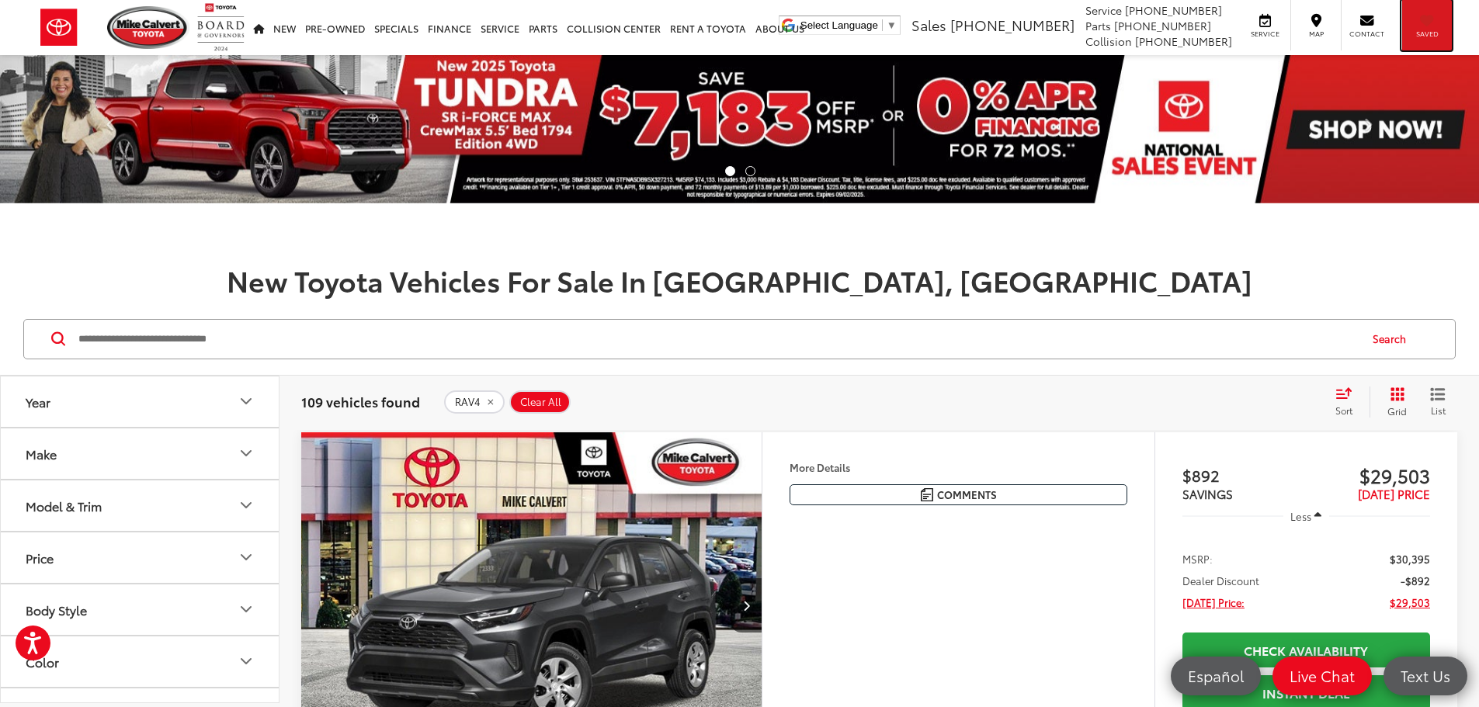
click at [1422, 33] on span "Saved" at bounding box center [1427, 34] width 34 height 10
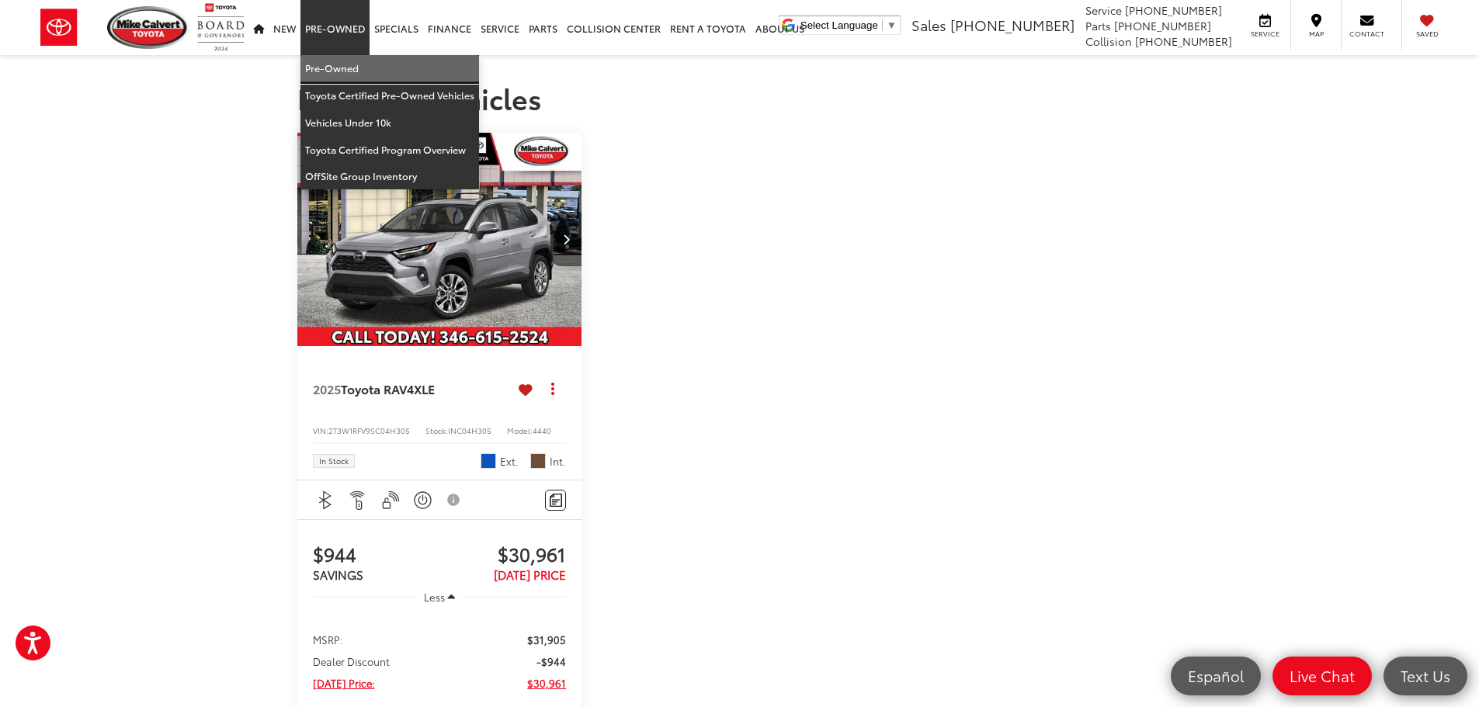
click at [337, 59] on link "Pre-Owned" at bounding box center [390, 68] width 179 height 27
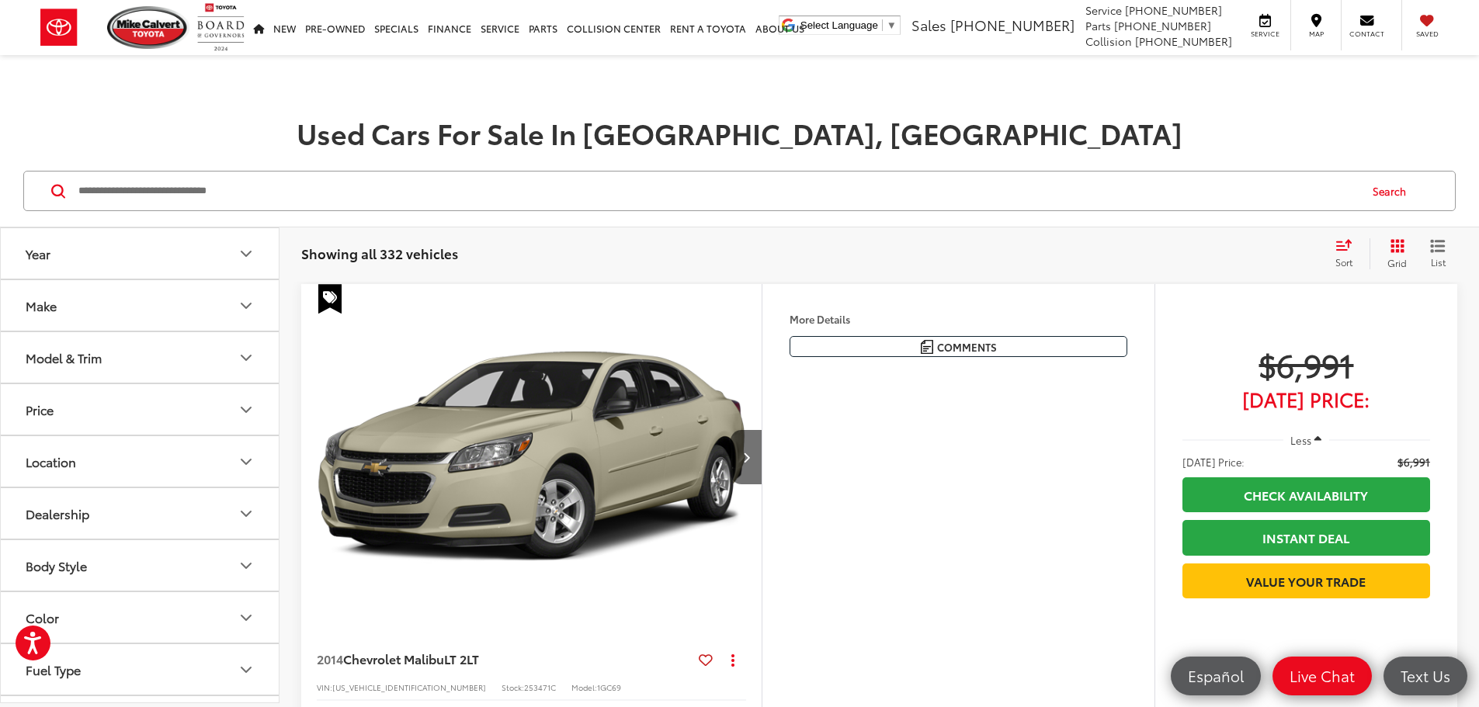
click at [112, 261] on button "Year" at bounding box center [141, 253] width 280 height 50
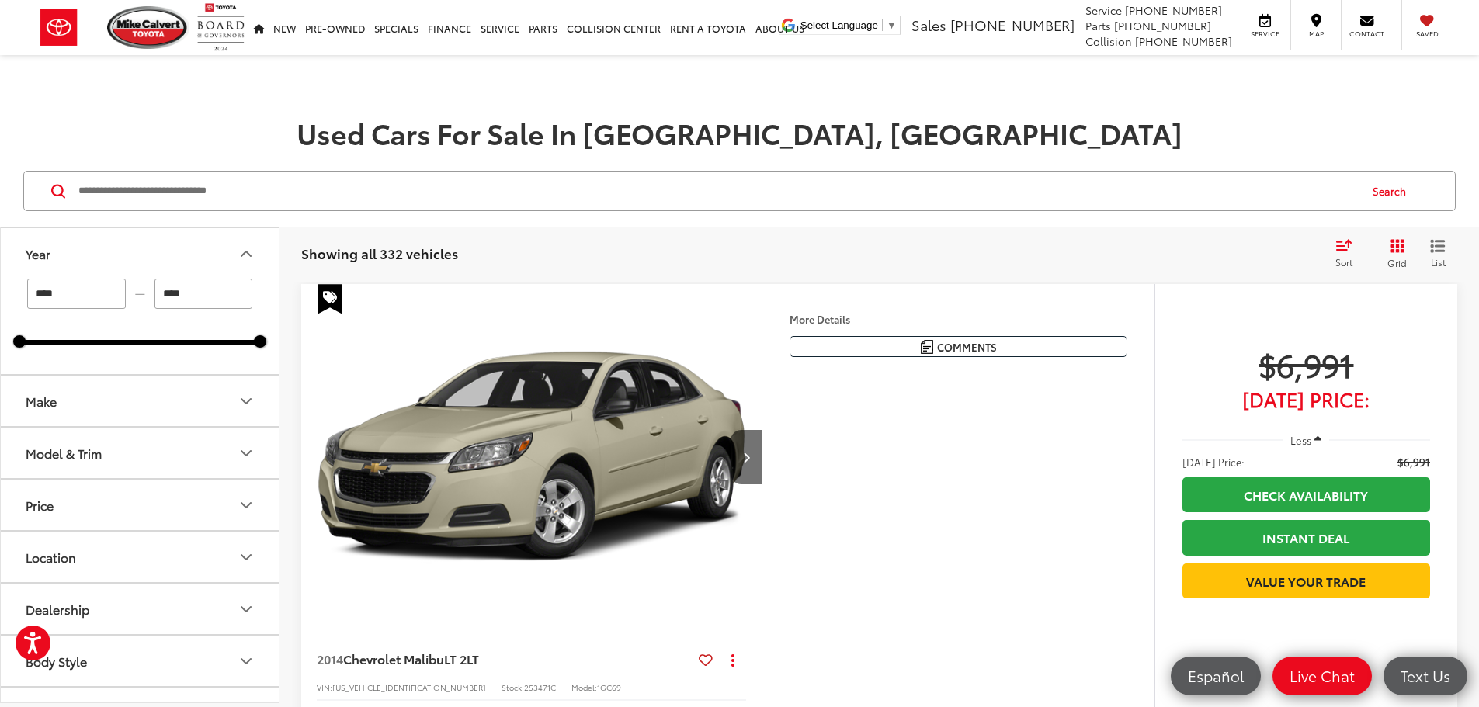
drag, startPoint x: 80, startPoint y: 292, endPoint x: -27, endPoint y: 296, distance: 107.2
click at [0, 296] on html "For screen-reader mode - click the first button of the website Accessibility Sc…" at bounding box center [739, 353] width 1479 height 707
type input "****"
click at [193, 394] on button "Make" at bounding box center [141, 401] width 280 height 50
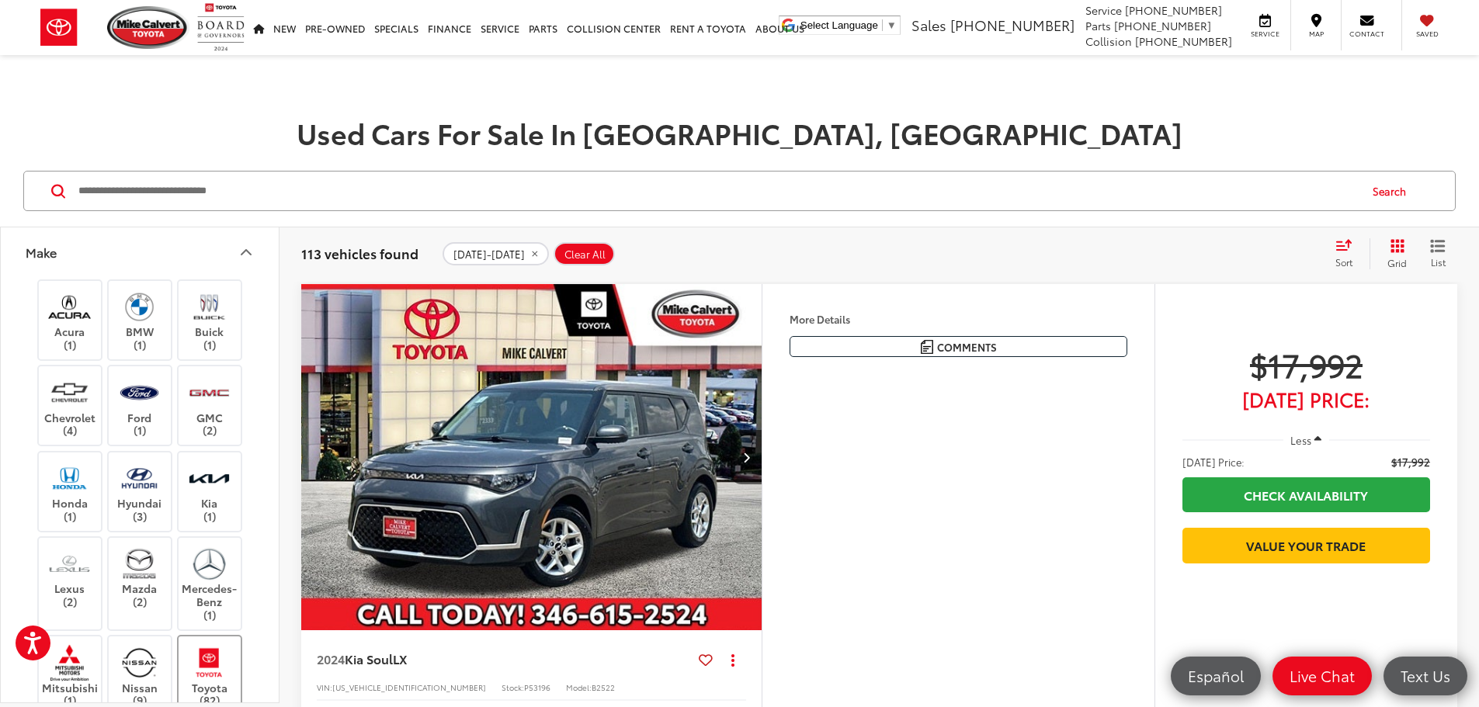
scroll to position [233, 0]
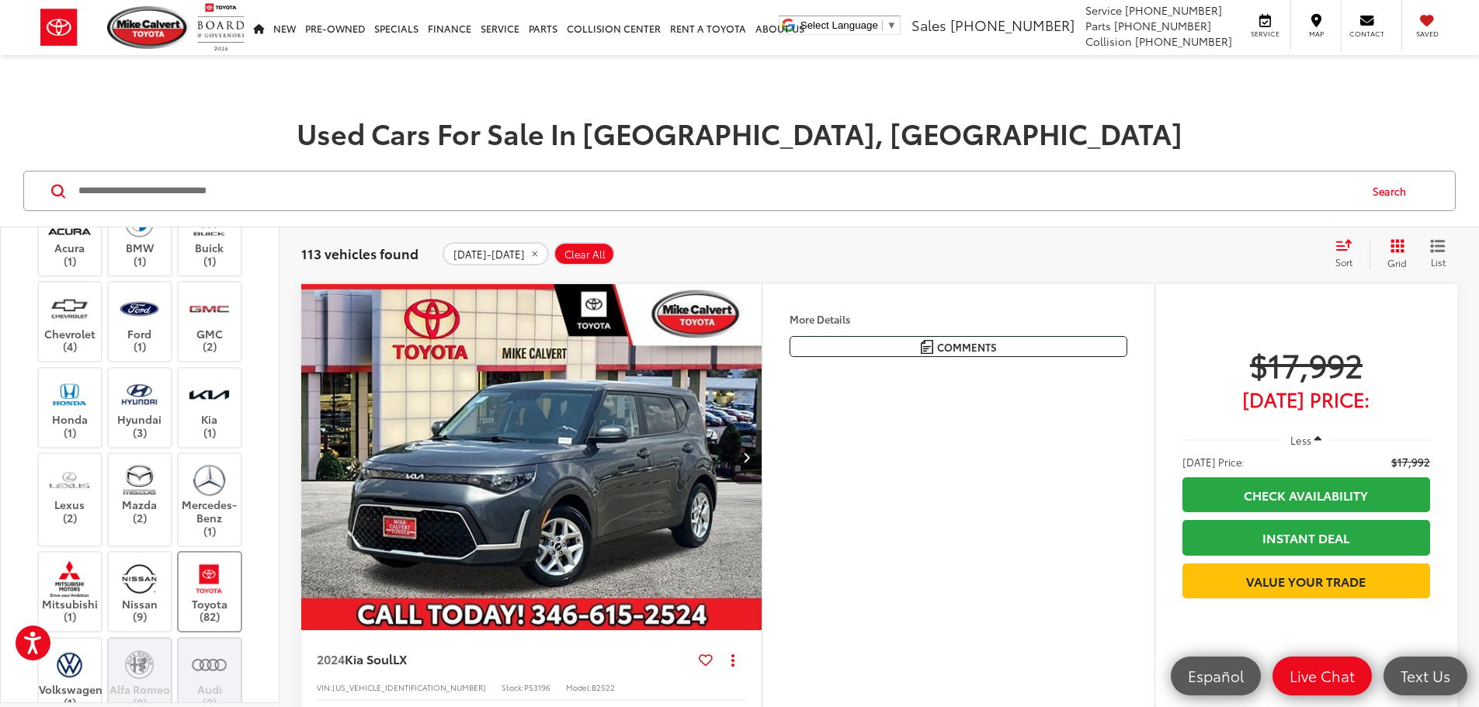
click at [196, 580] on img at bounding box center [209, 579] width 43 height 36
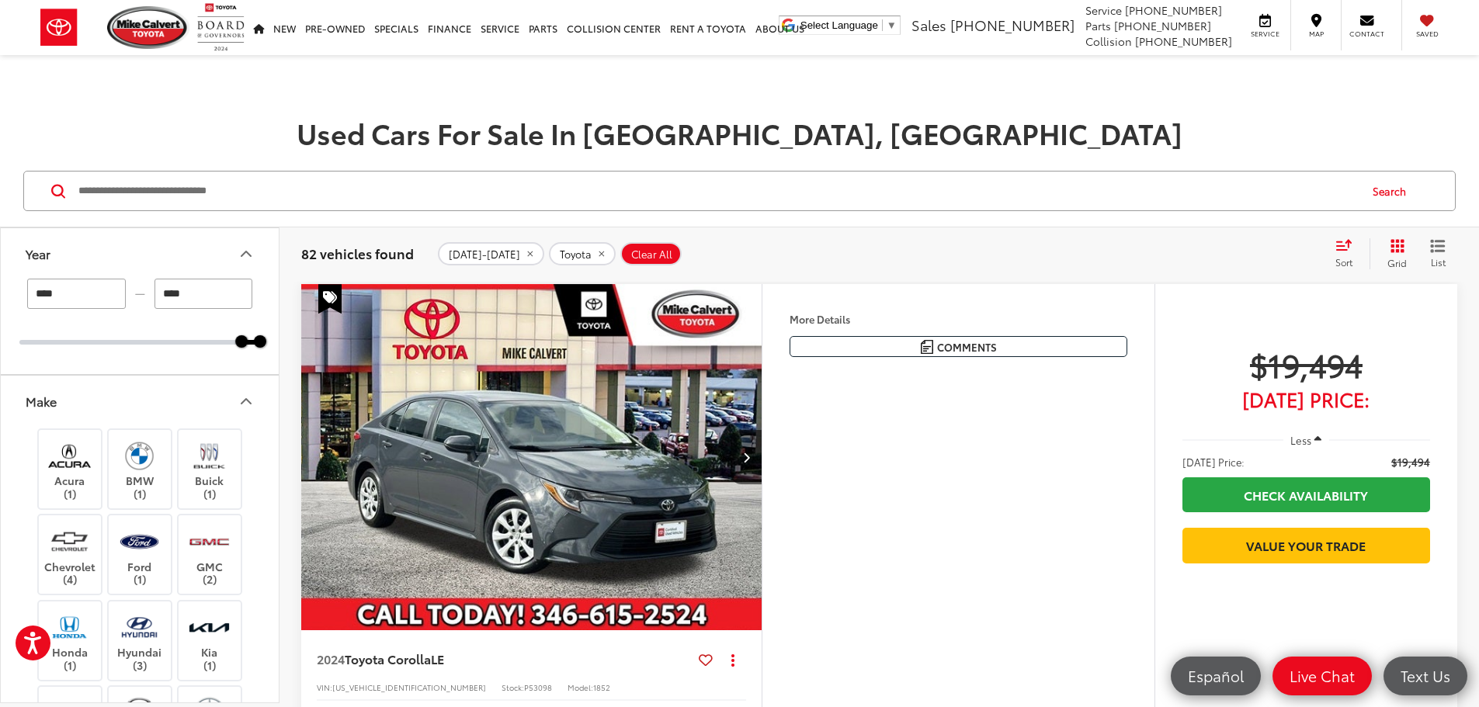
click at [254, 401] on icon "Make" at bounding box center [246, 401] width 19 height 19
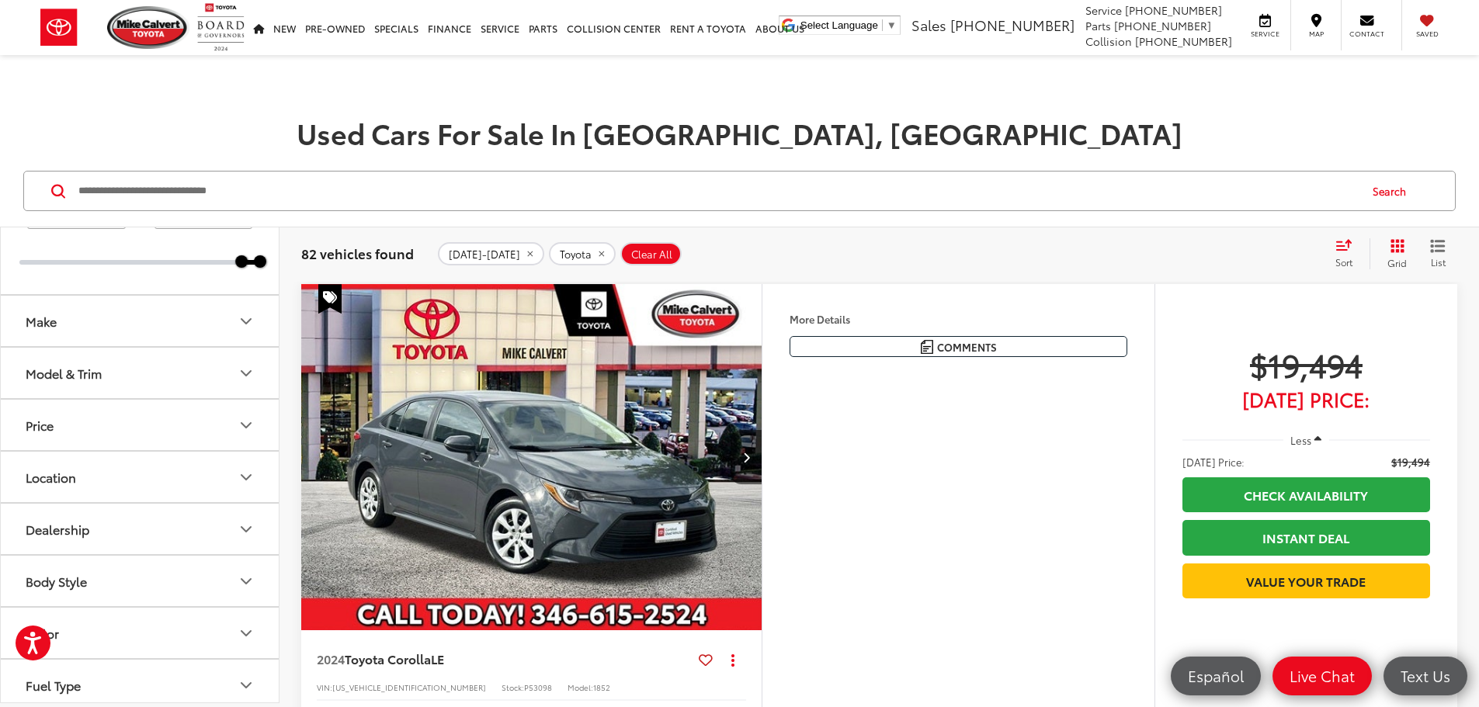
scroll to position [155, 0]
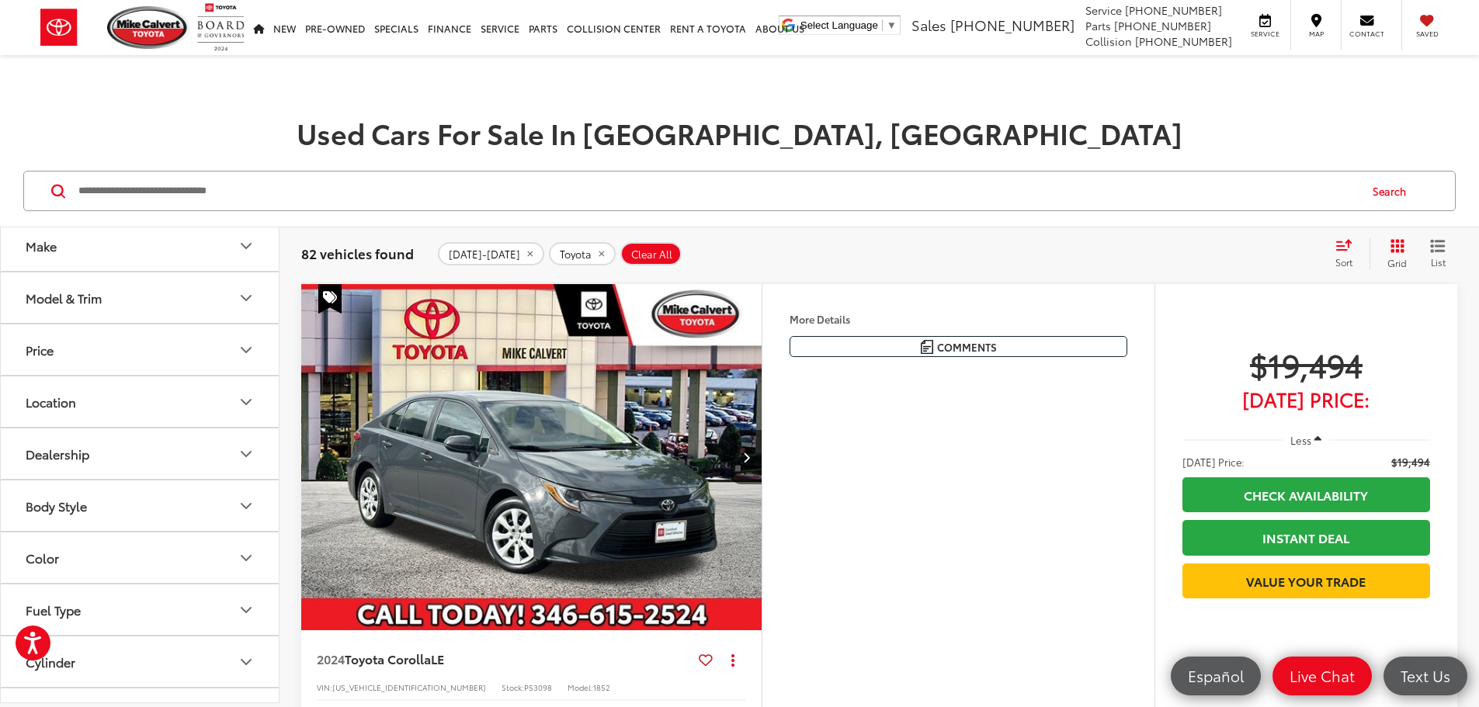
click at [96, 290] on div "Model & Trim" at bounding box center [64, 297] width 76 height 15
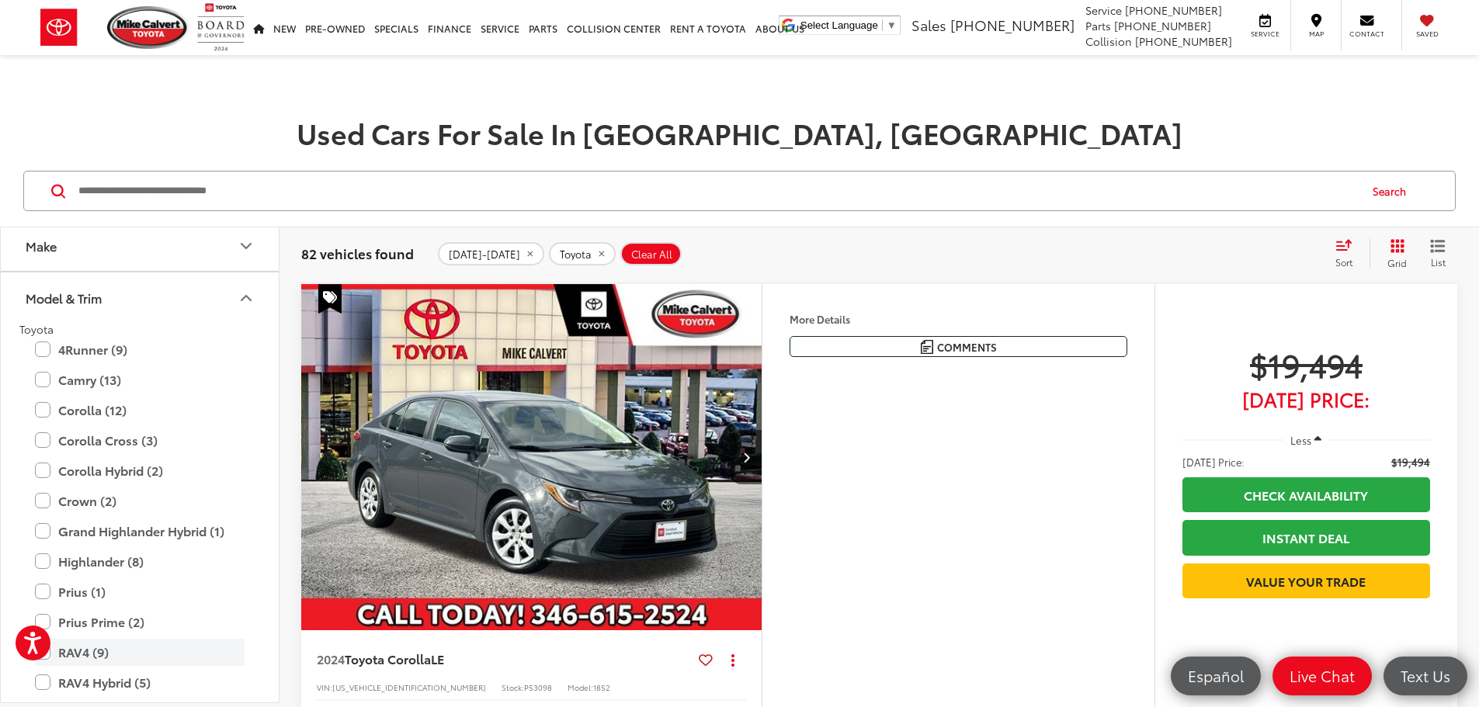
click at [77, 655] on label "RAV4 (9)" at bounding box center [140, 652] width 210 height 27
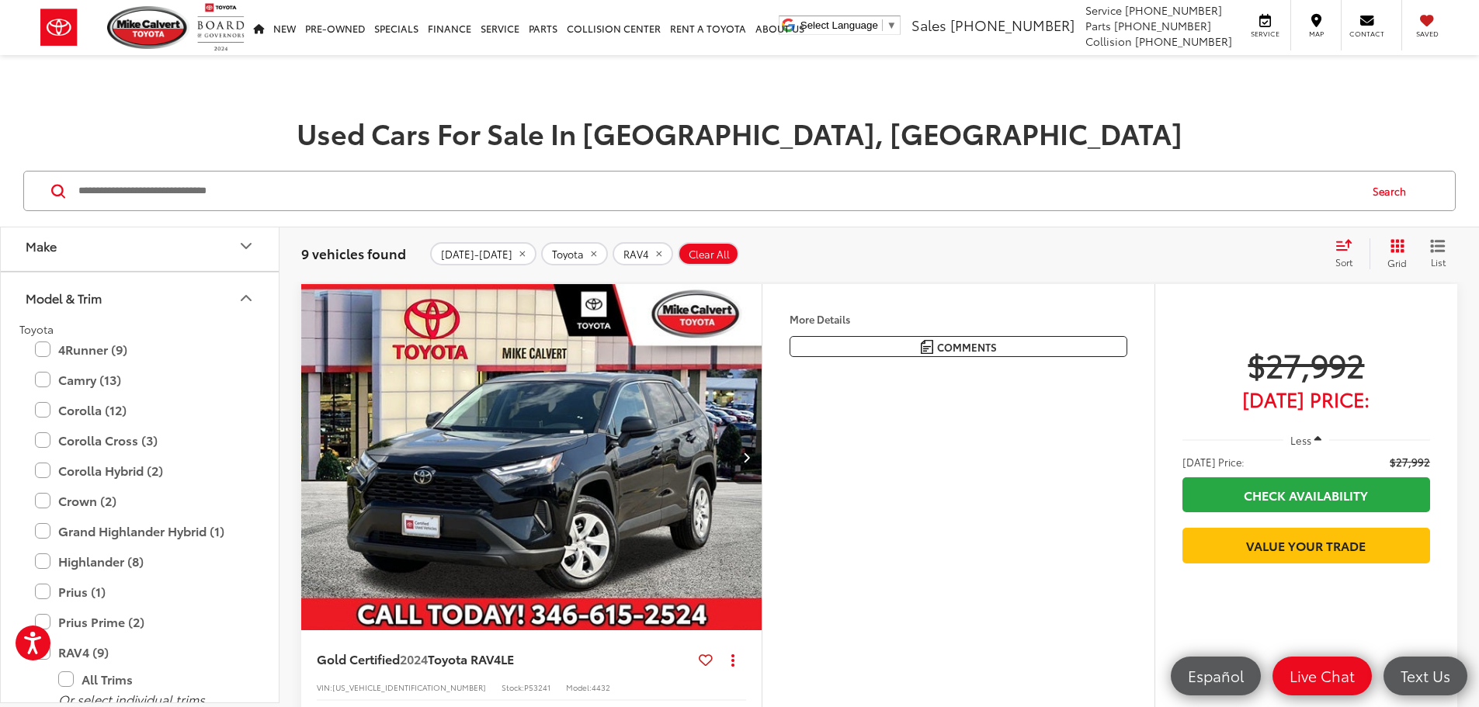
click at [252, 290] on icon "Model & Trim" at bounding box center [246, 298] width 19 height 19
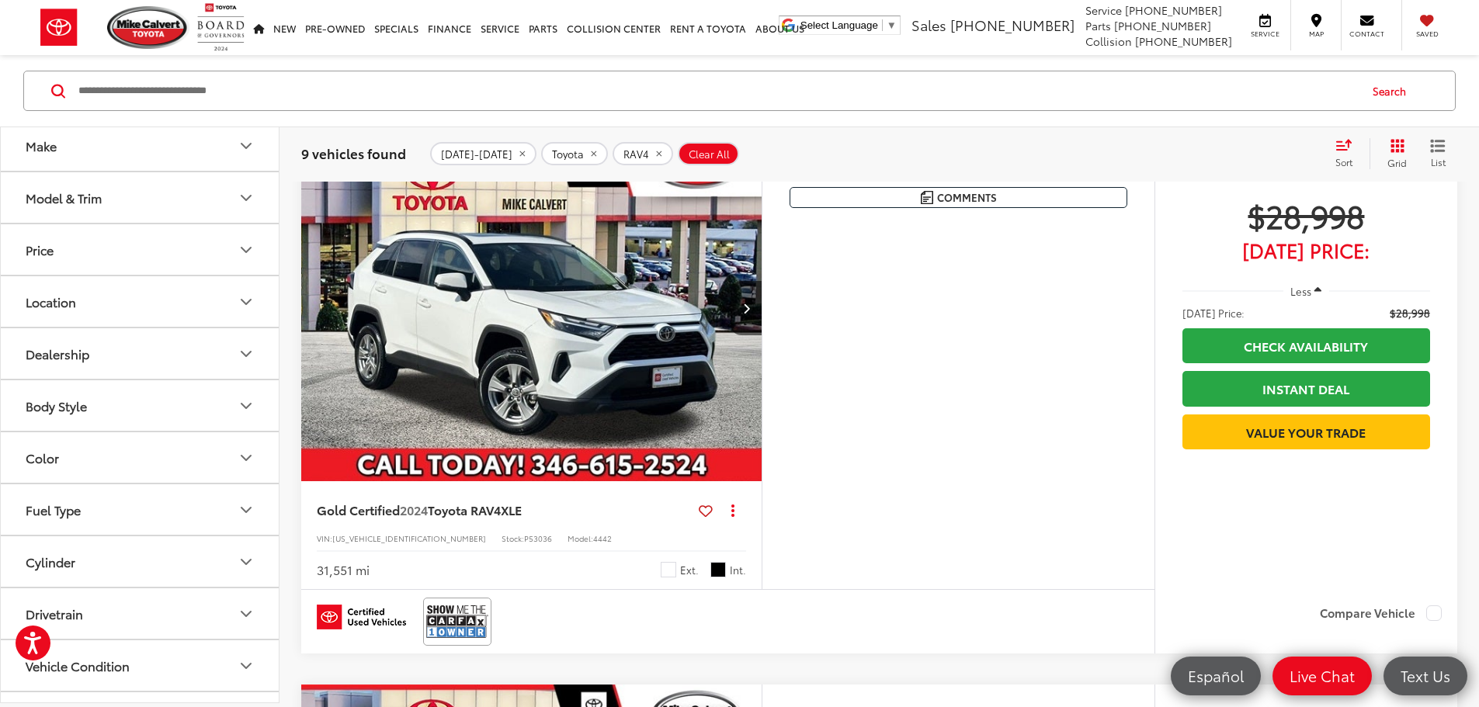
scroll to position [777, 0]
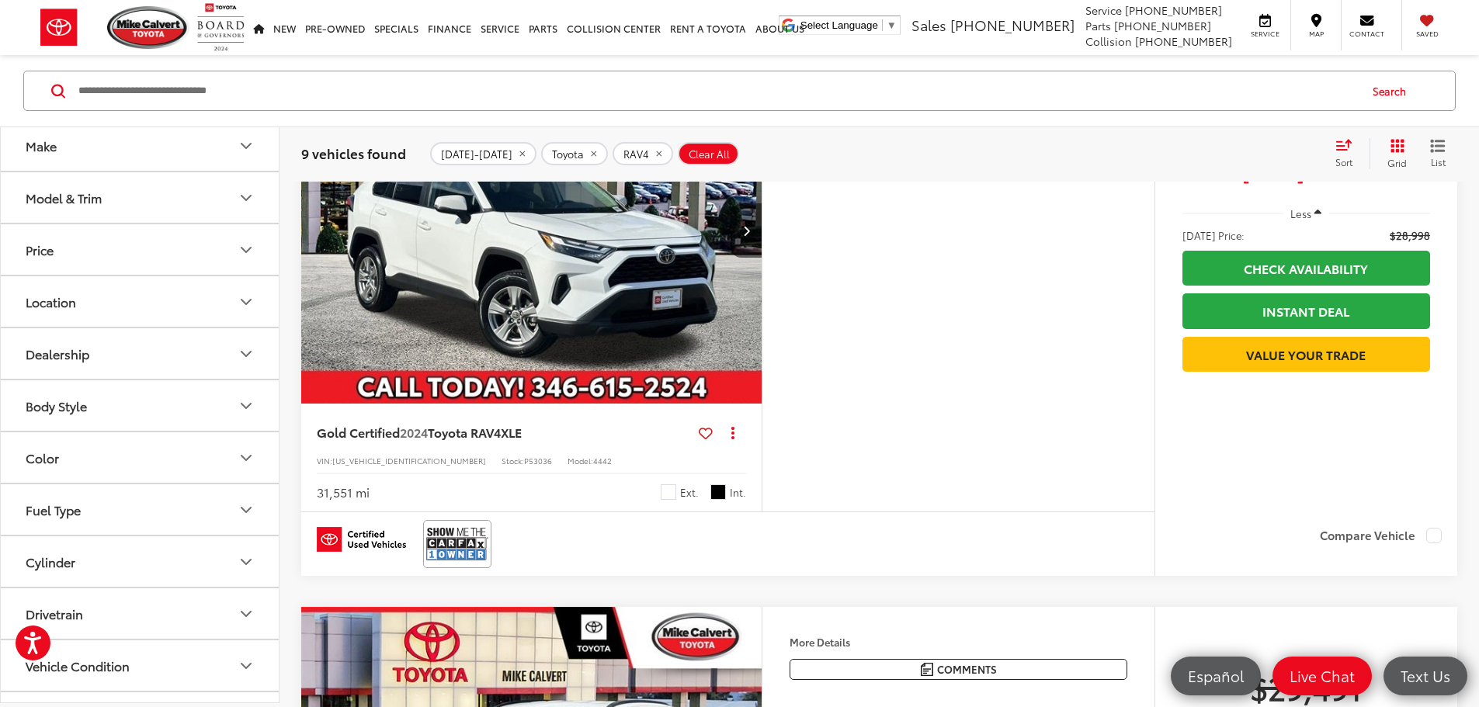
click at [594, 403] on img "2024 Toyota RAV4 XLE 0" at bounding box center [532, 230] width 463 height 347
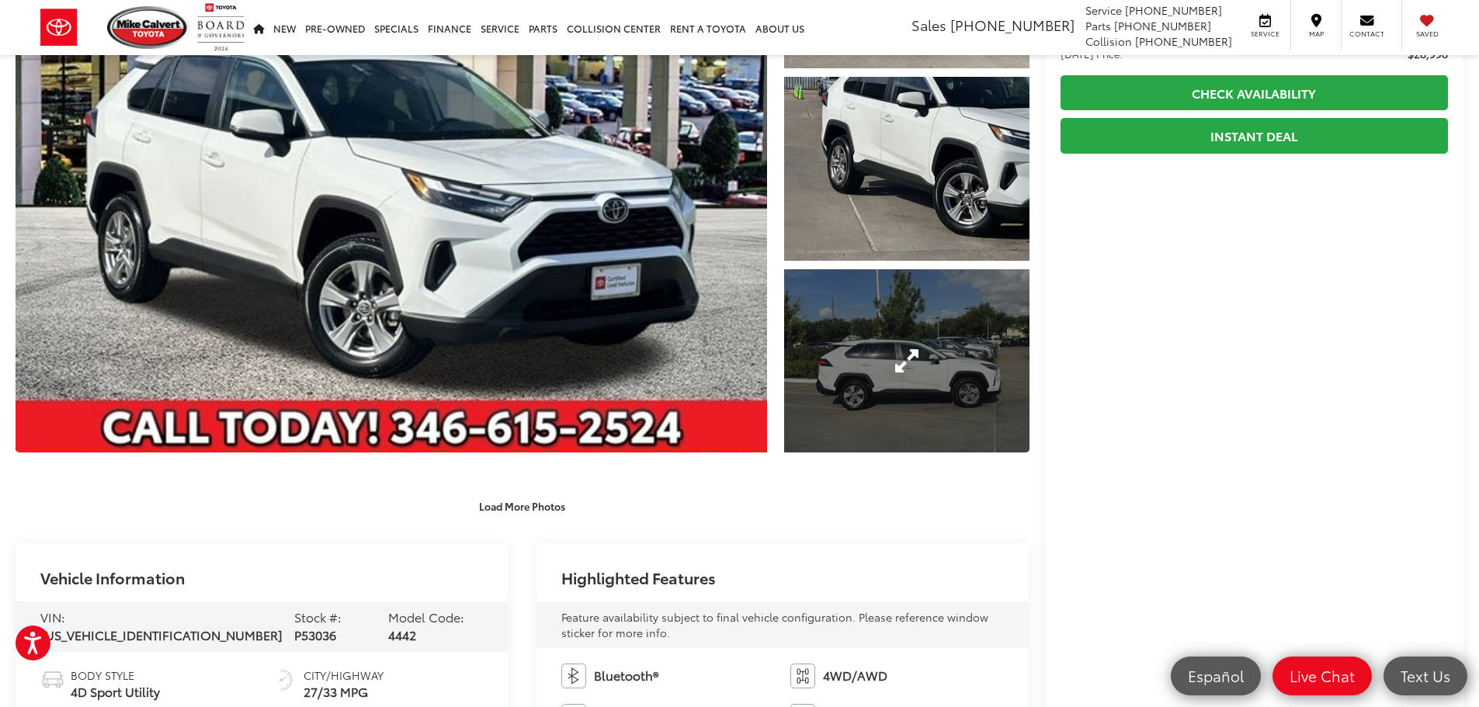
scroll to position [466, 0]
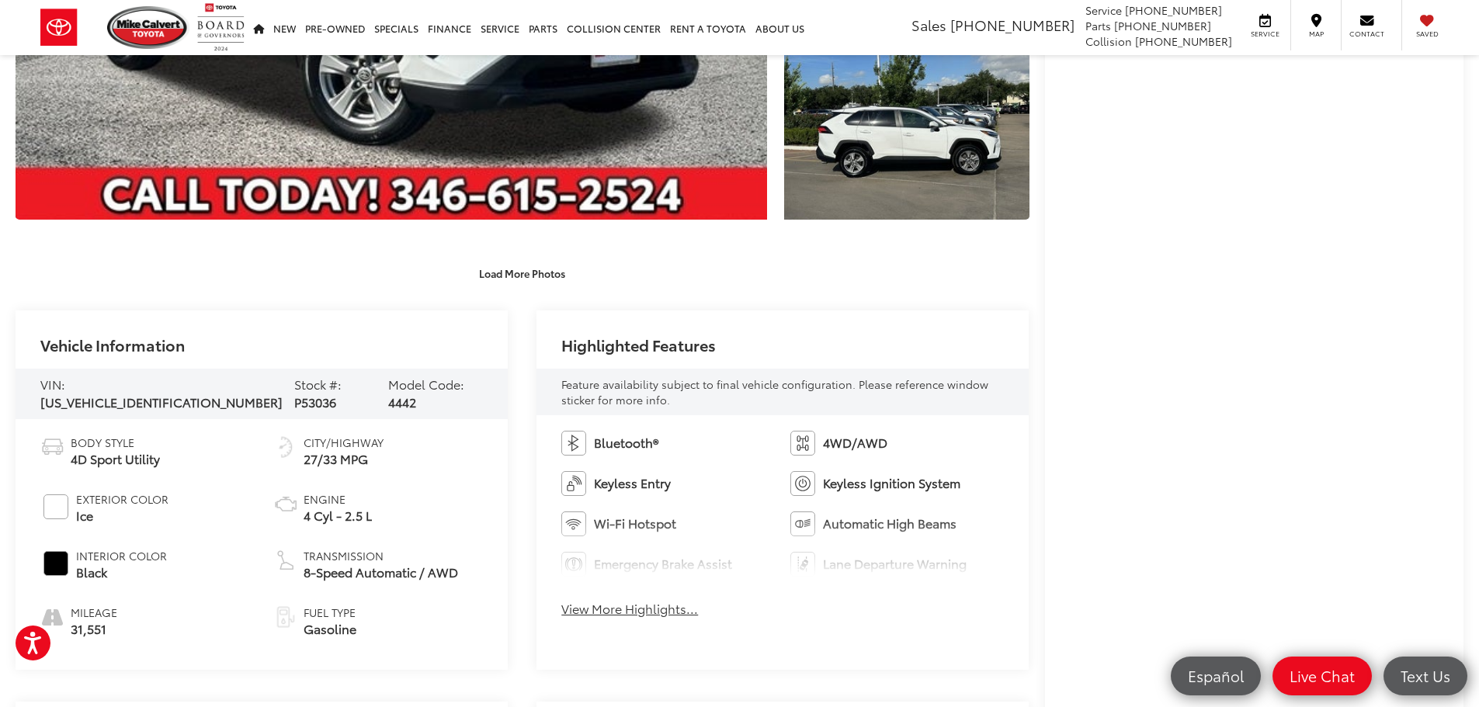
click at [683, 613] on button "View More Highlights..." at bounding box center [629, 609] width 137 height 18
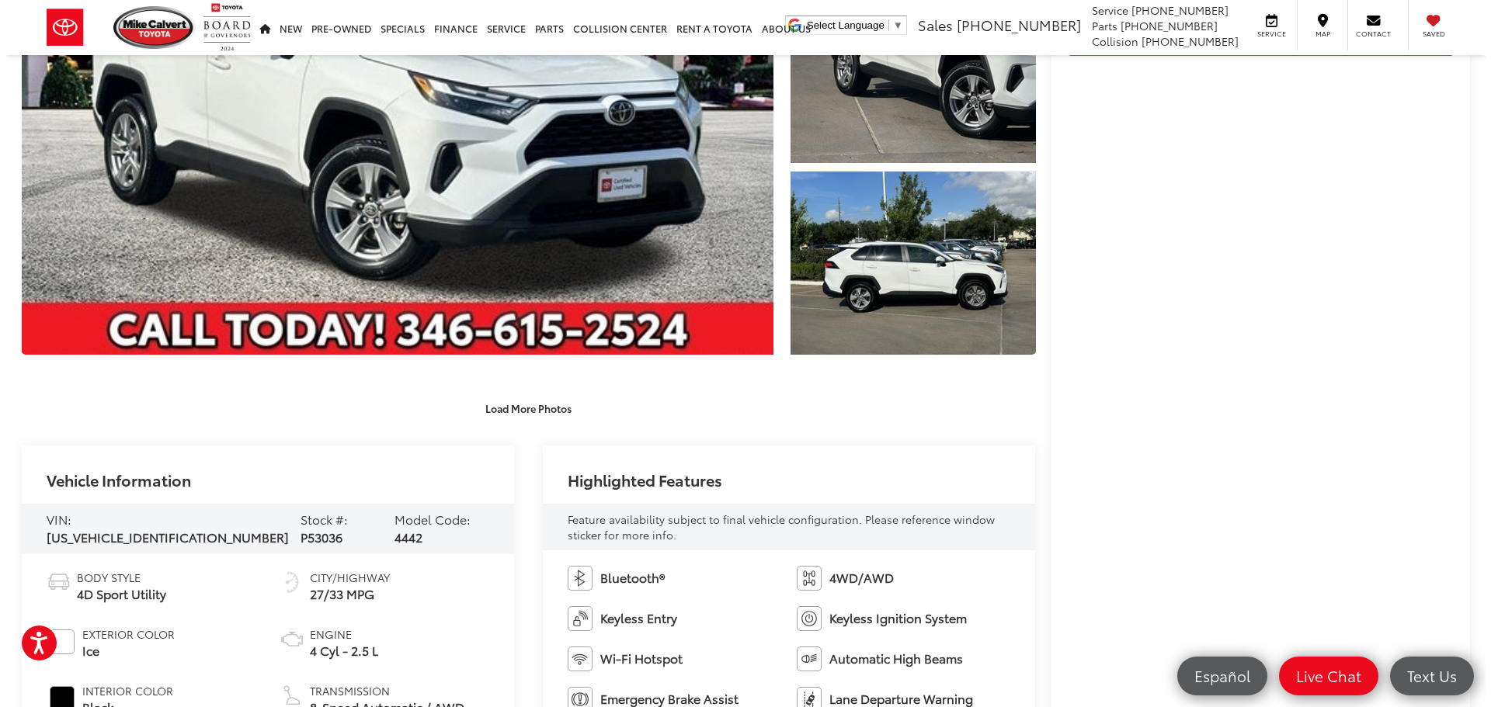
scroll to position [155, 0]
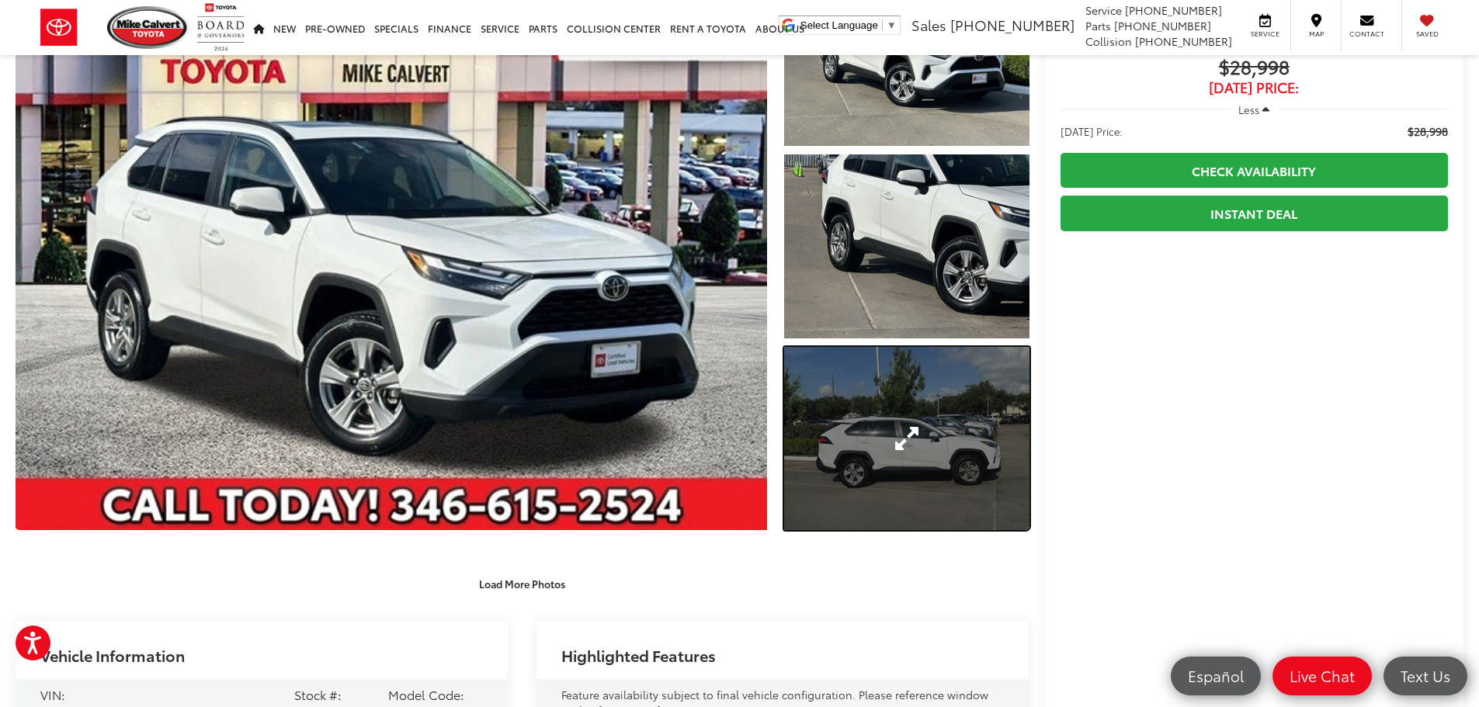
click at [919, 436] on link "Expand Photo 3" at bounding box center [906, 439] width 245 height 184
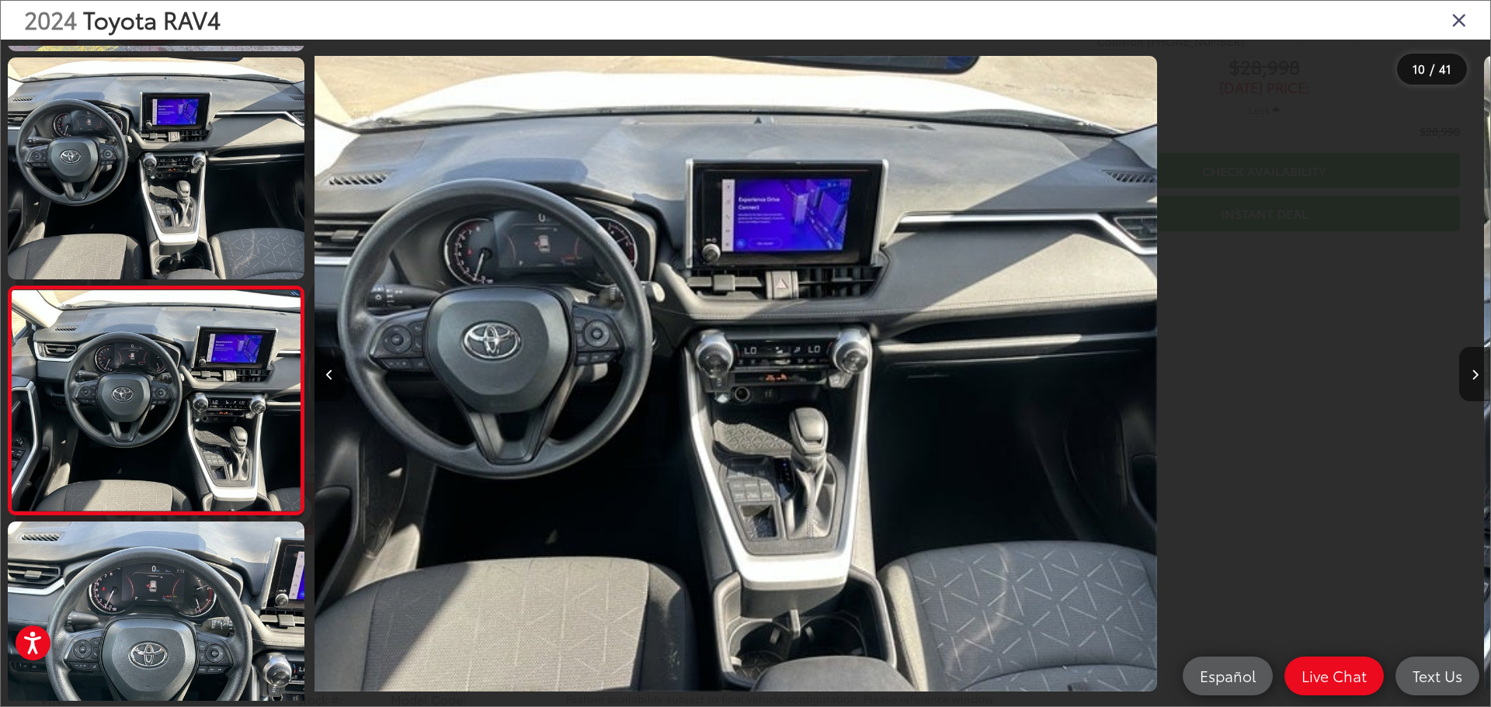
scroll to position [0, 0]
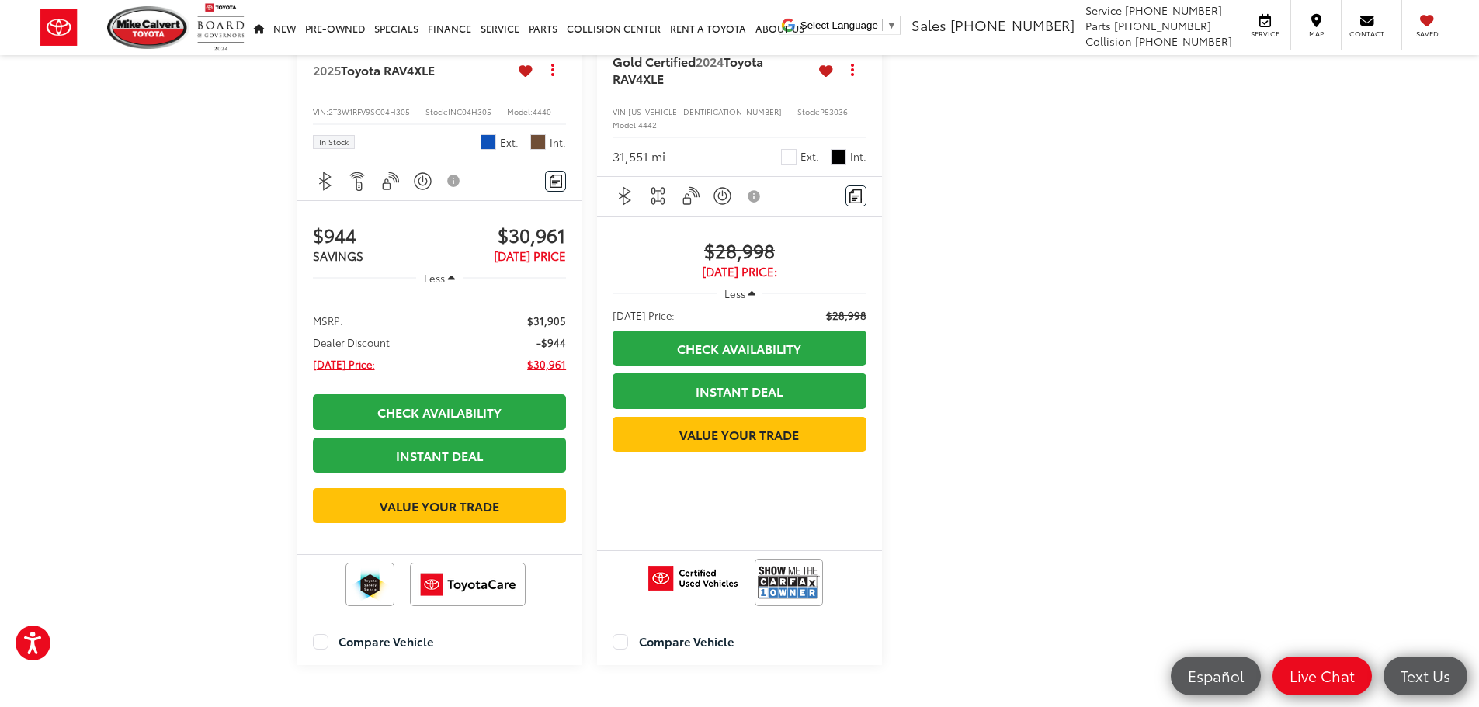
scroll to position [466, 0]
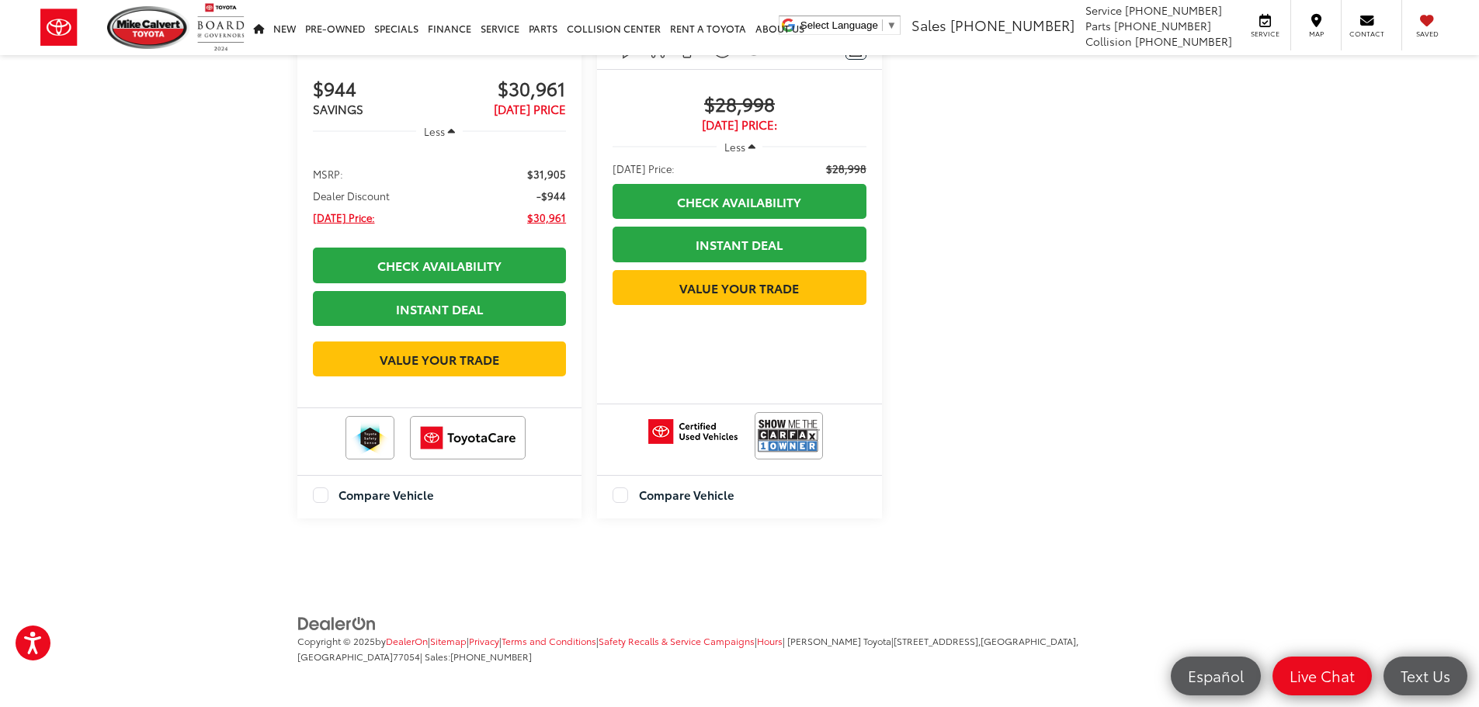
click at [319, 498] on label "Compare Vehicle" at bounding box center [374, 496] width 122 height 16
click at [624, 495] on label "Compare Vehicle" at bounding box center [674, 496] width 122 height 16
click at [524, 501] on button "View comparison" at bounding box center [519, 497] width 94 height 16
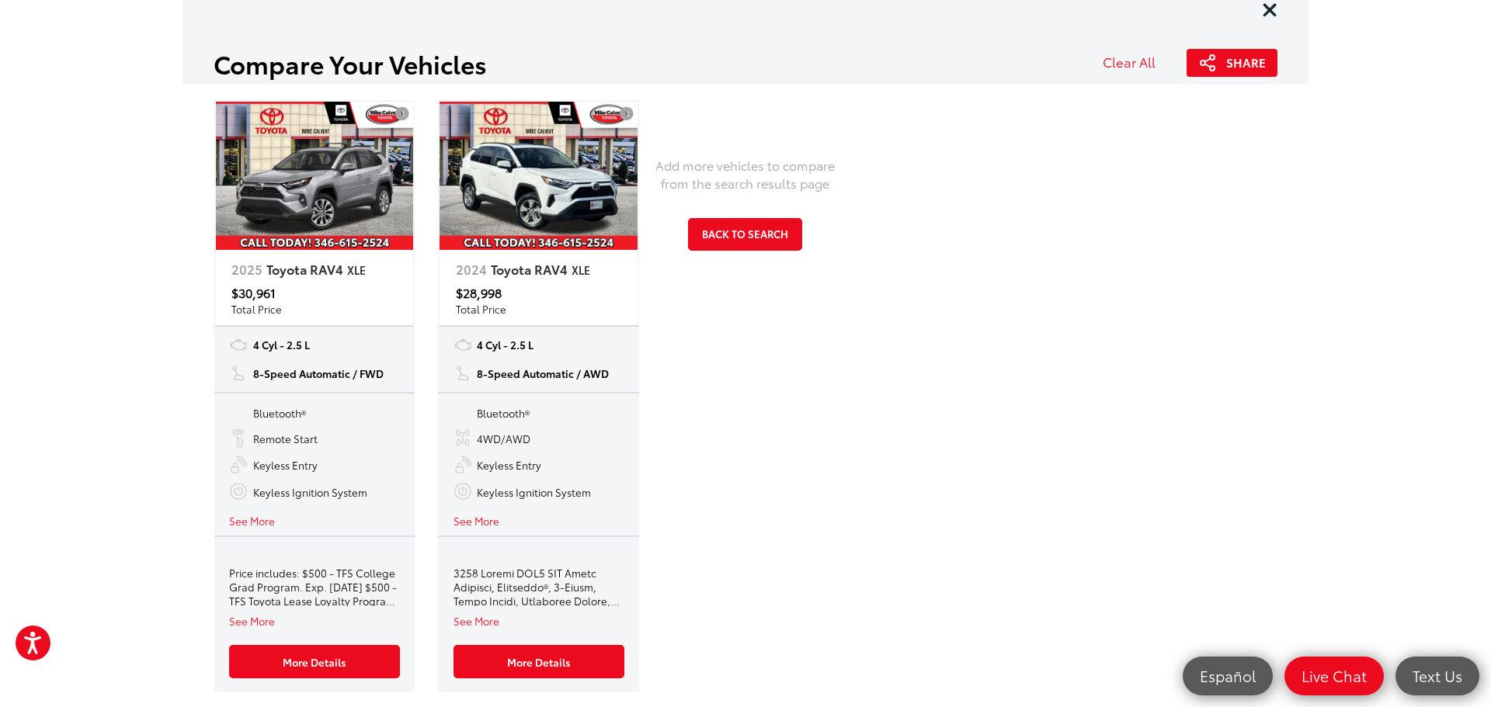
scroll to position [37, 0]
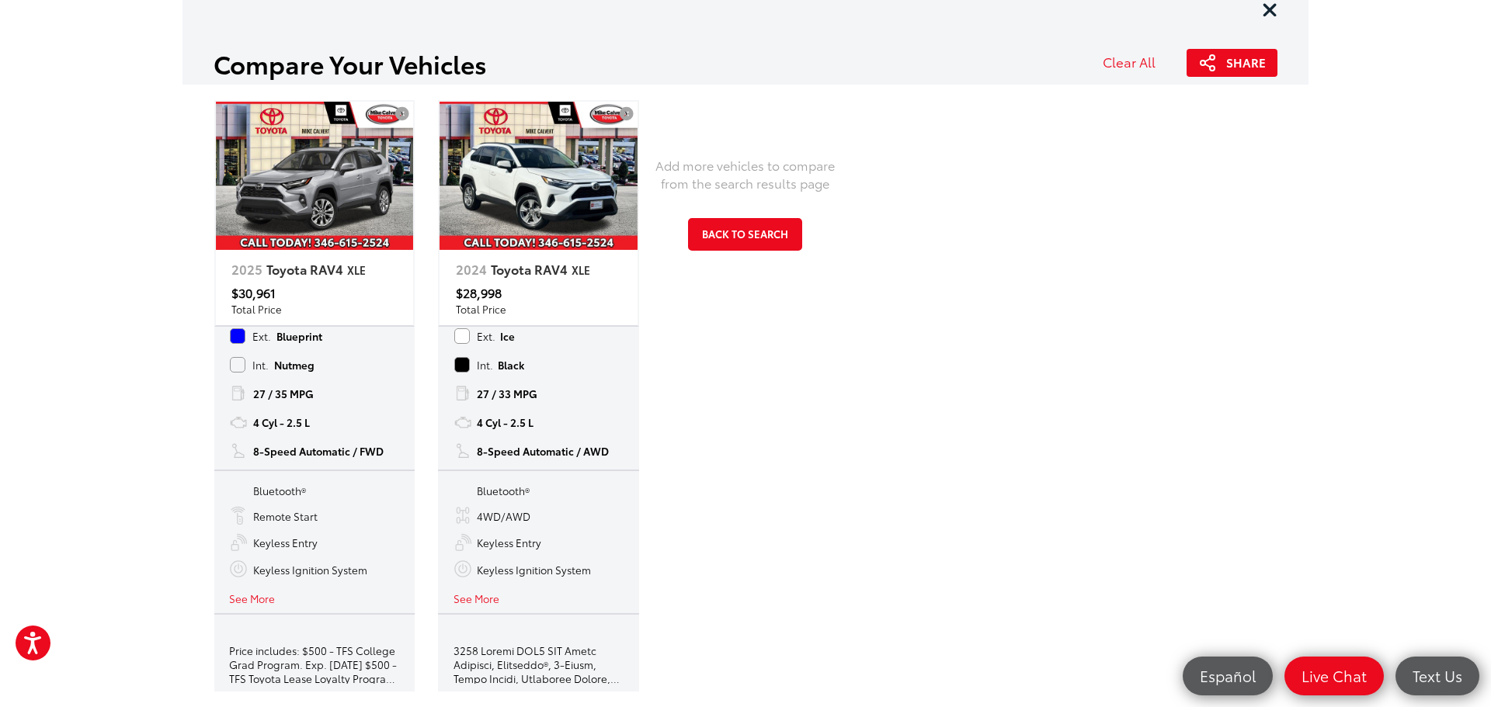
click at [252, 598] on button "See More" at bounding box center [252, 598] width 46 height 15
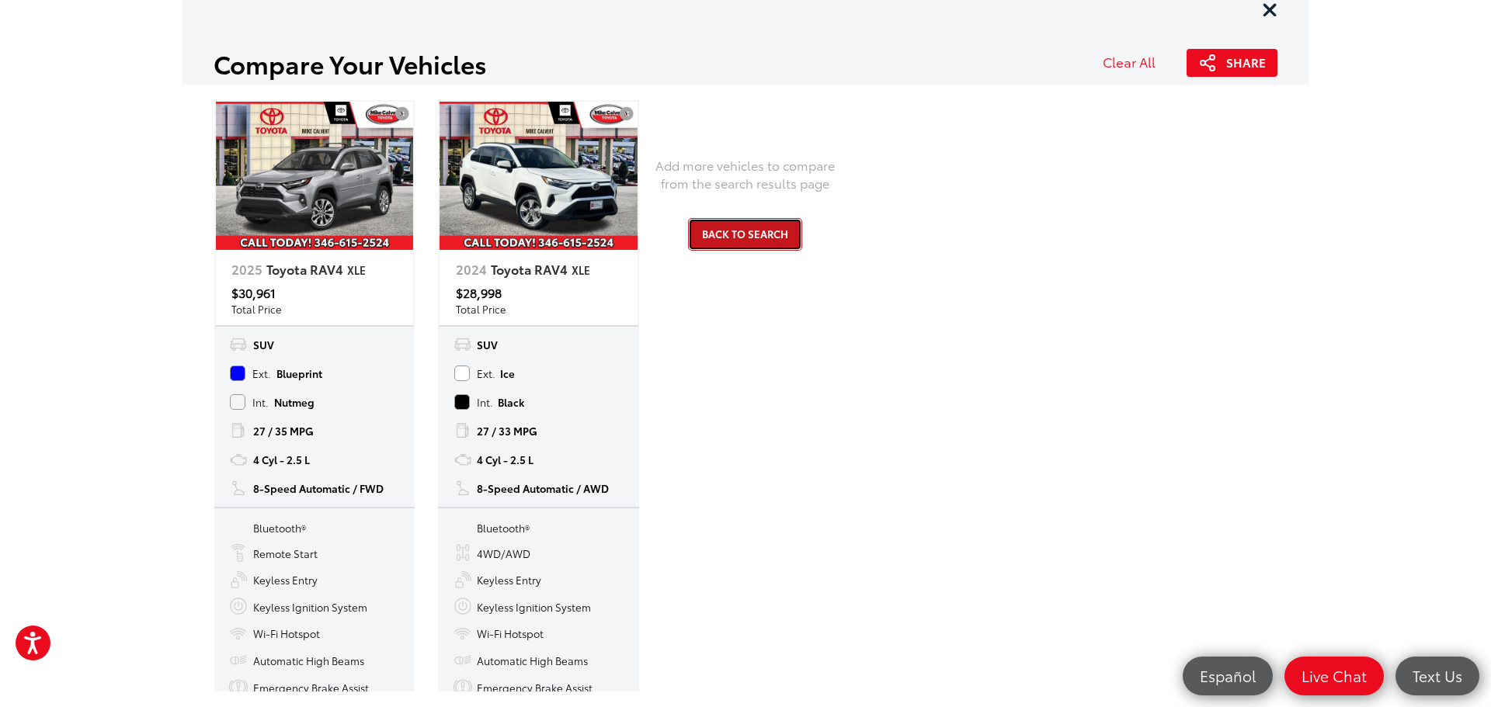
click at [746, 239] on button "Back to Search" at bounding box center [745, 234] width 114 height 32
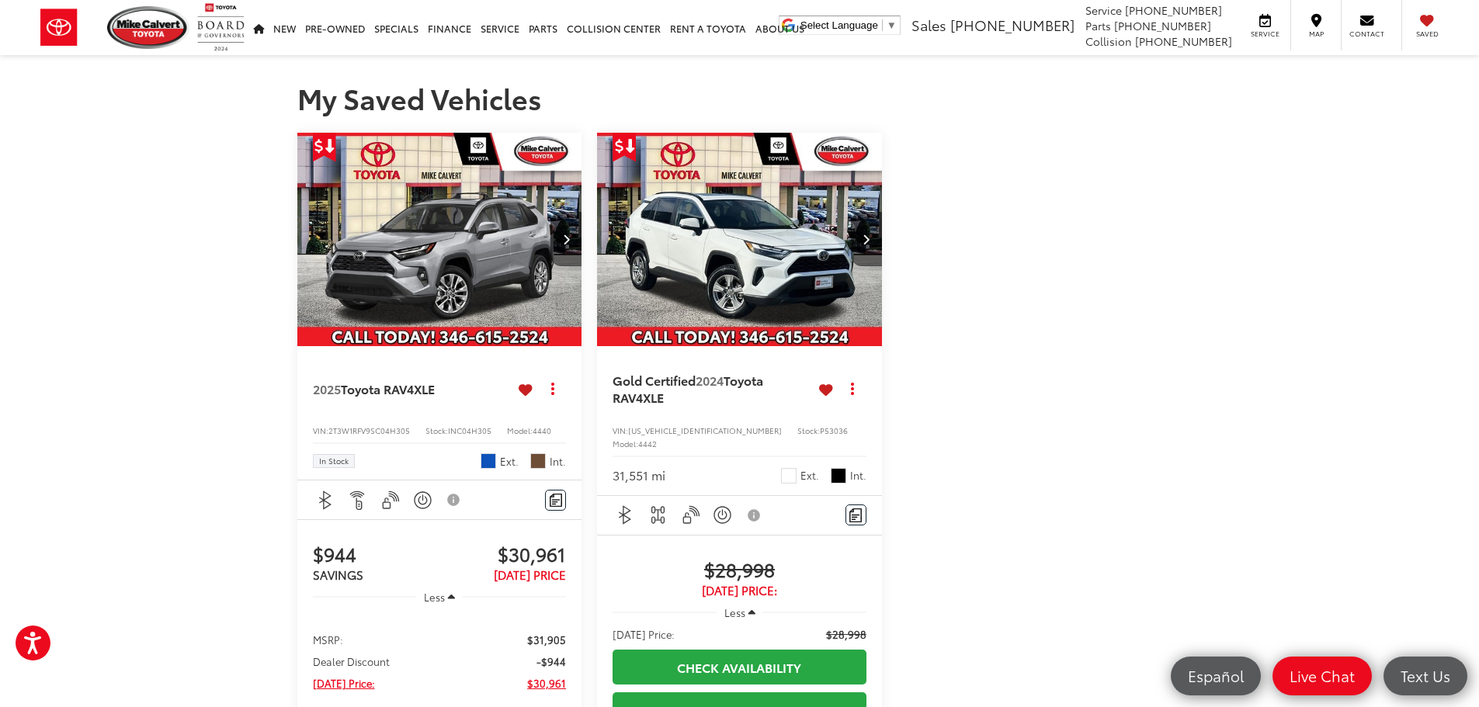
click at [520, 390] on icon at bounding box center [526, 390] width 14 height 1
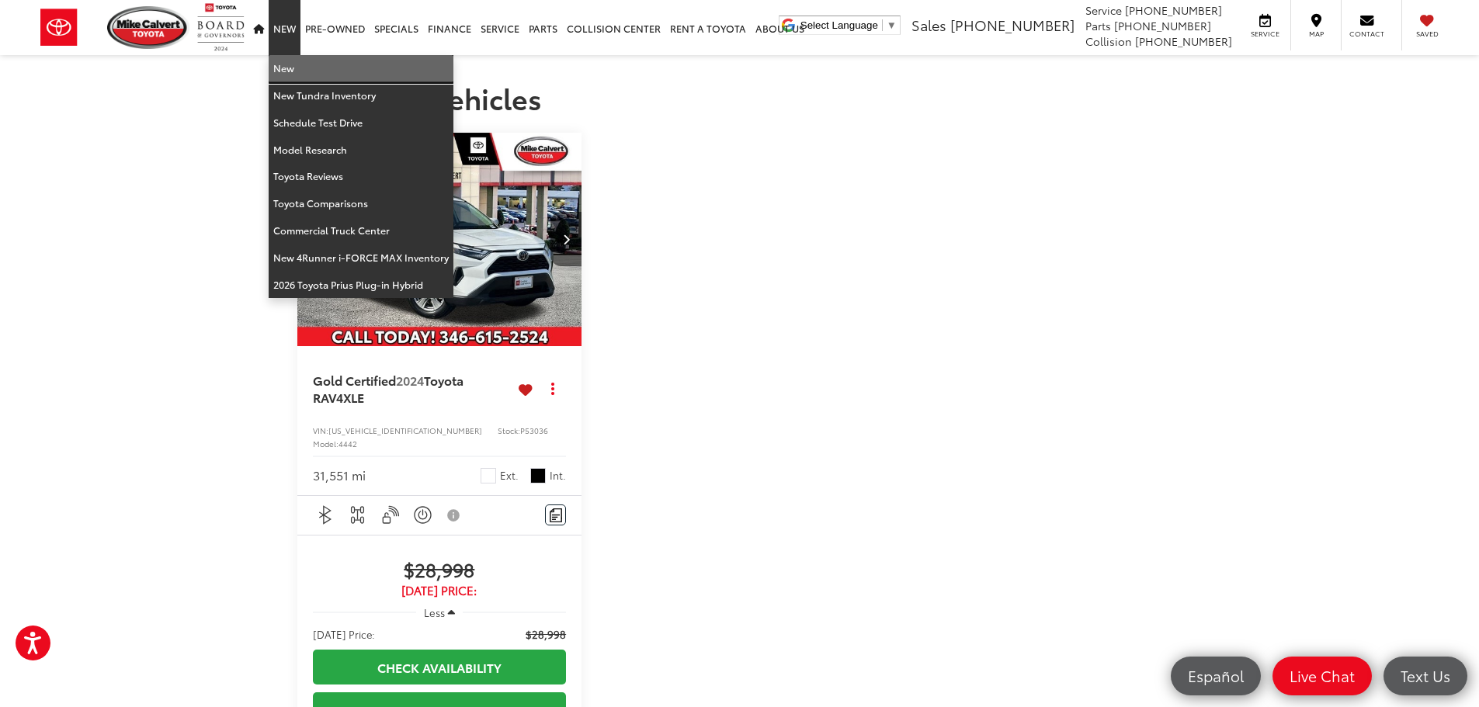
click at [285, 64] on link "New" at bounding box center [361, 68] width 185 height 27
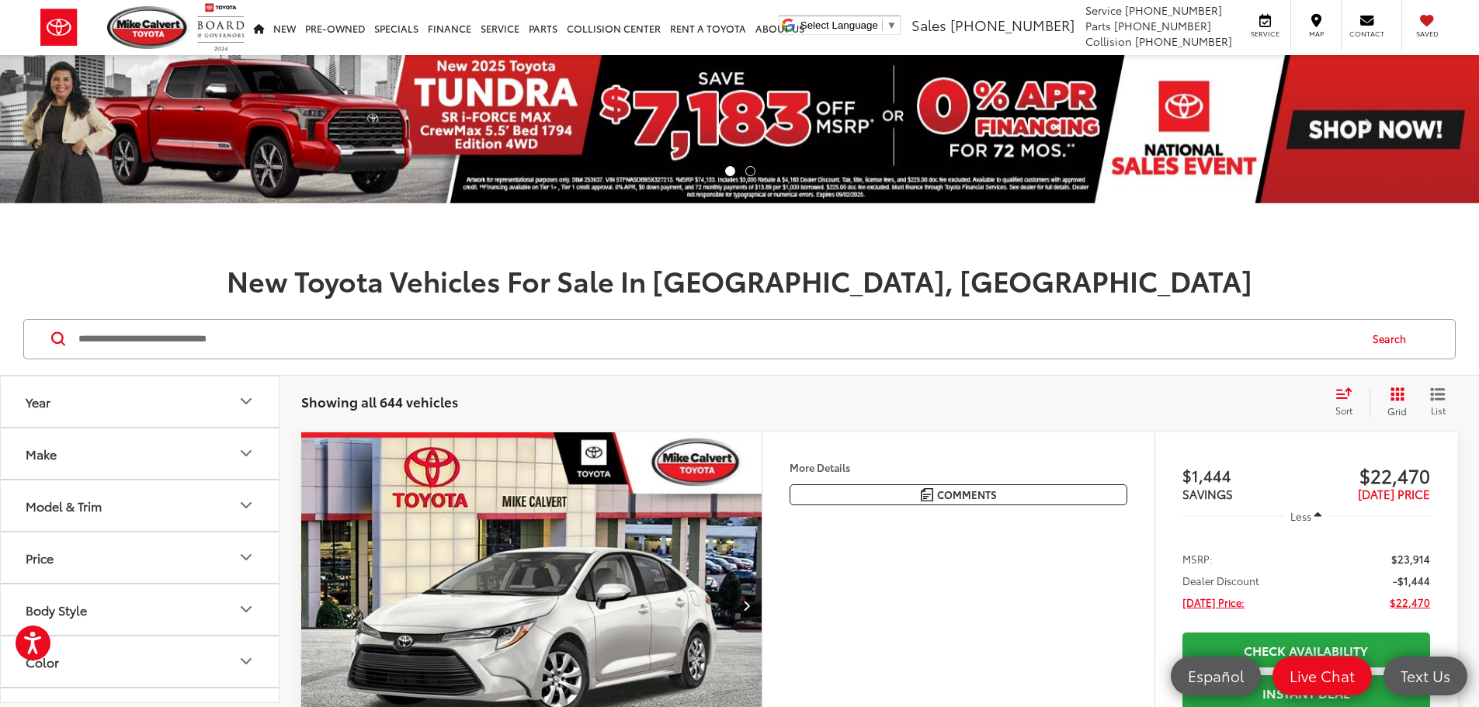
click at [67, 398] on button "Year" at bounding box center [141, 402] width 280 height 50
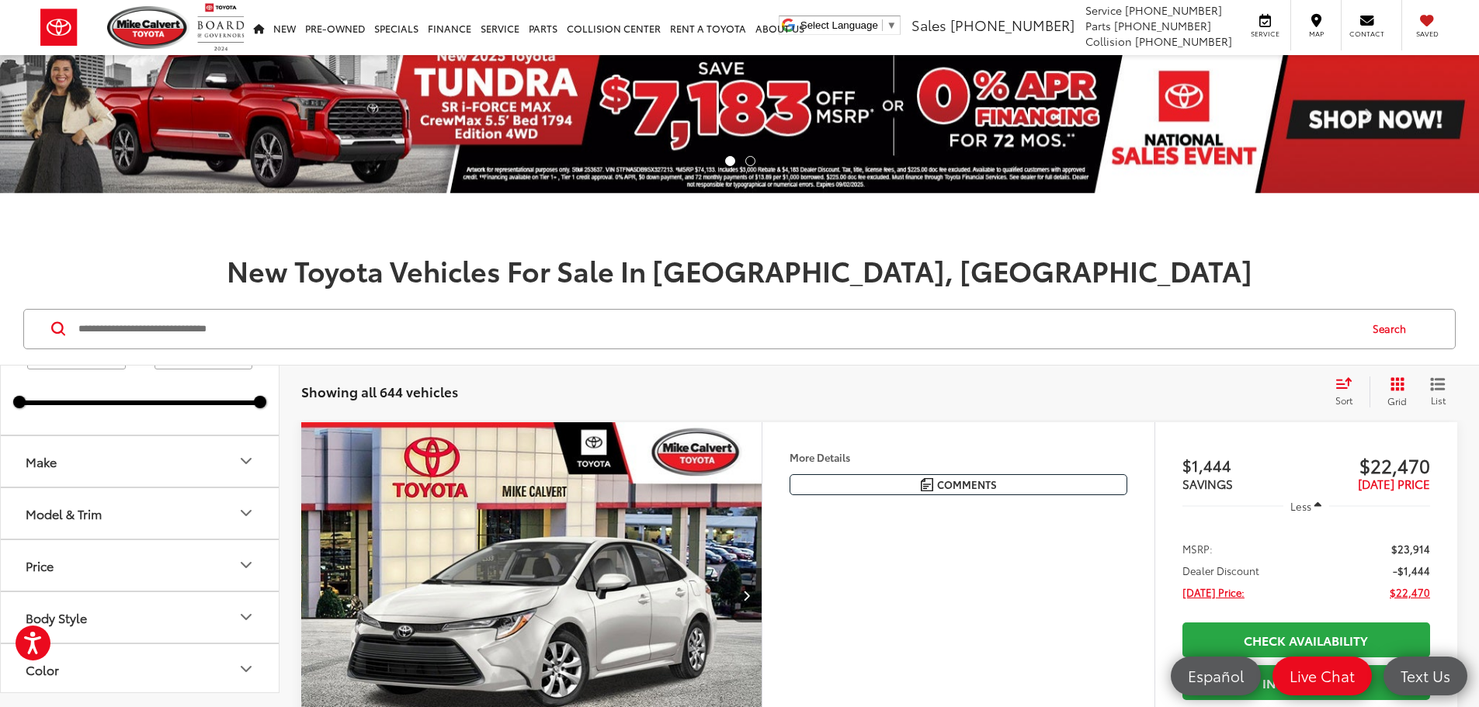
scroll to position [78, 0]
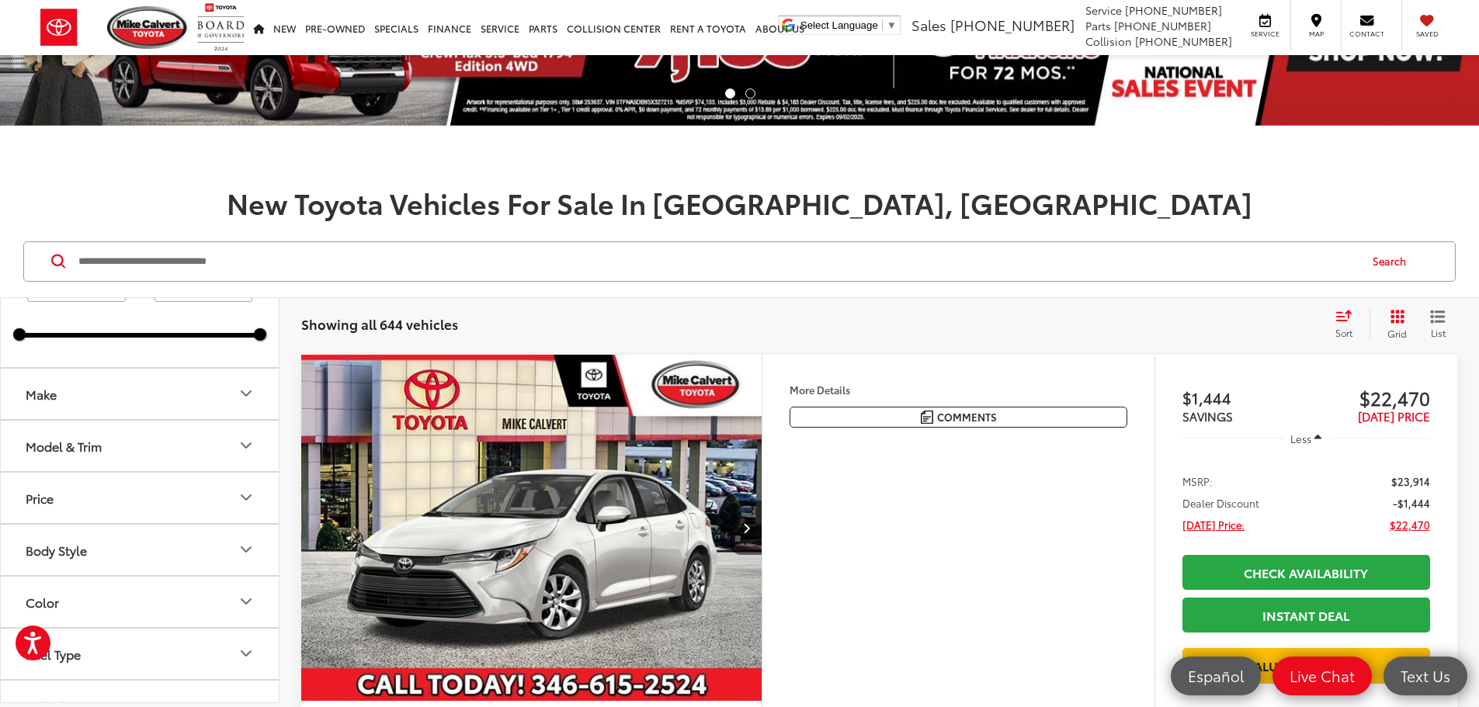
click at [195, 398] on button "Make" at bounding box center [141, 394] width 280 height 50
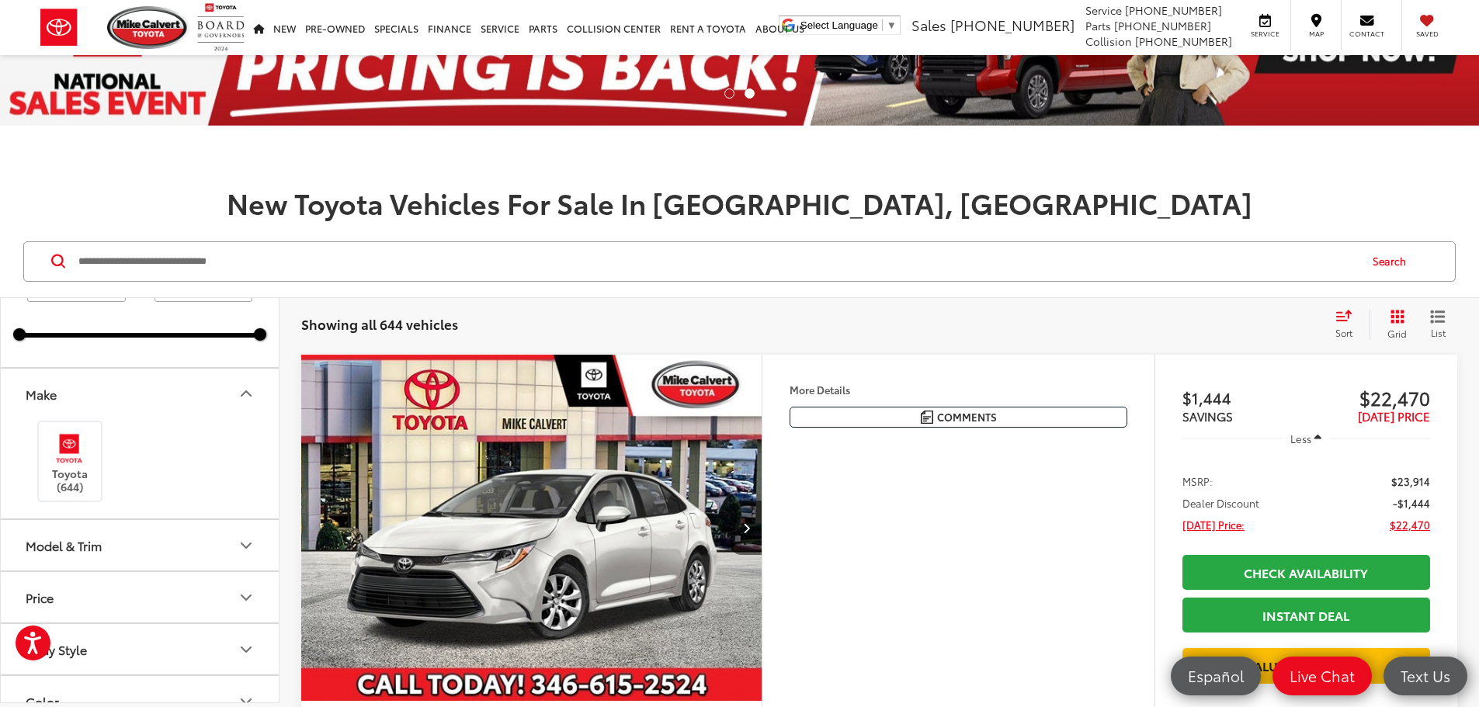
click at [215, 382] on button "Make" at bounding box center [141, 394] width 280 height 50
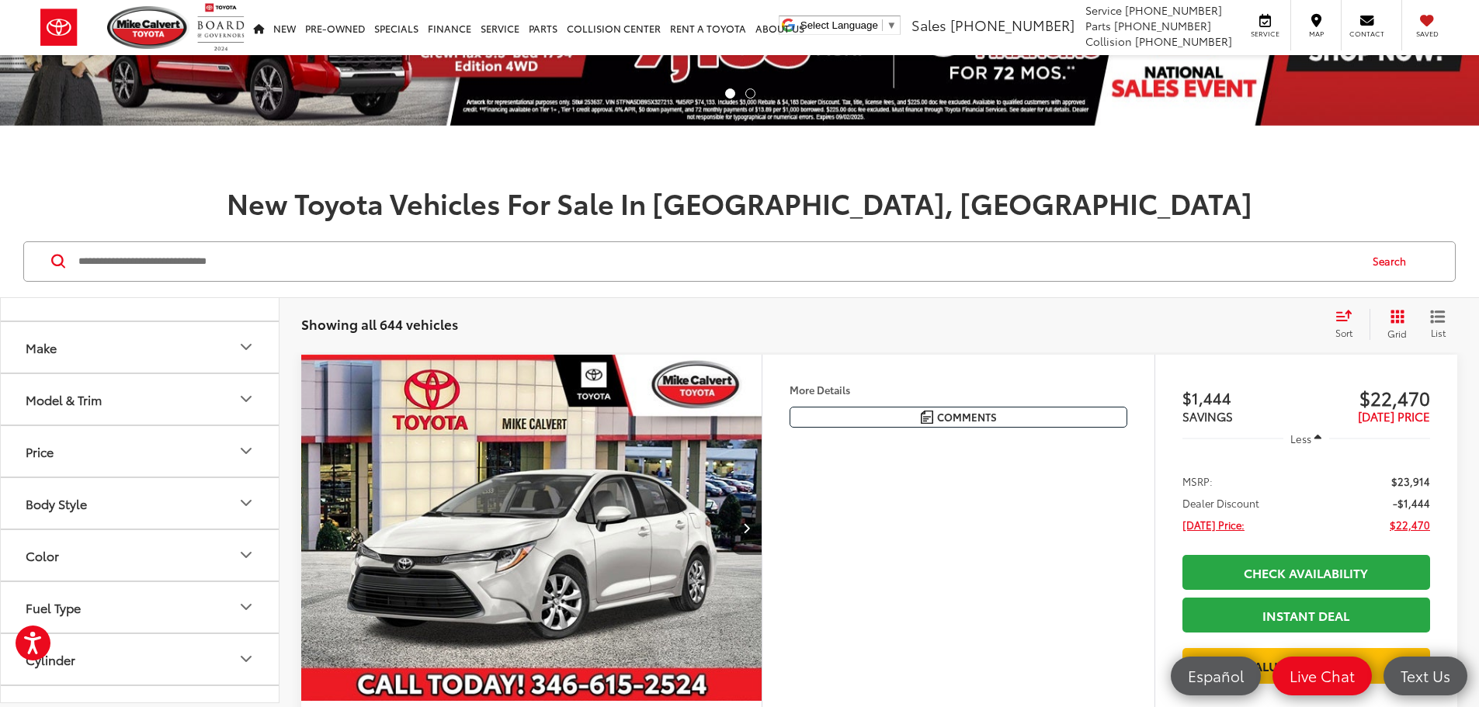
scroll to position [155, 0]
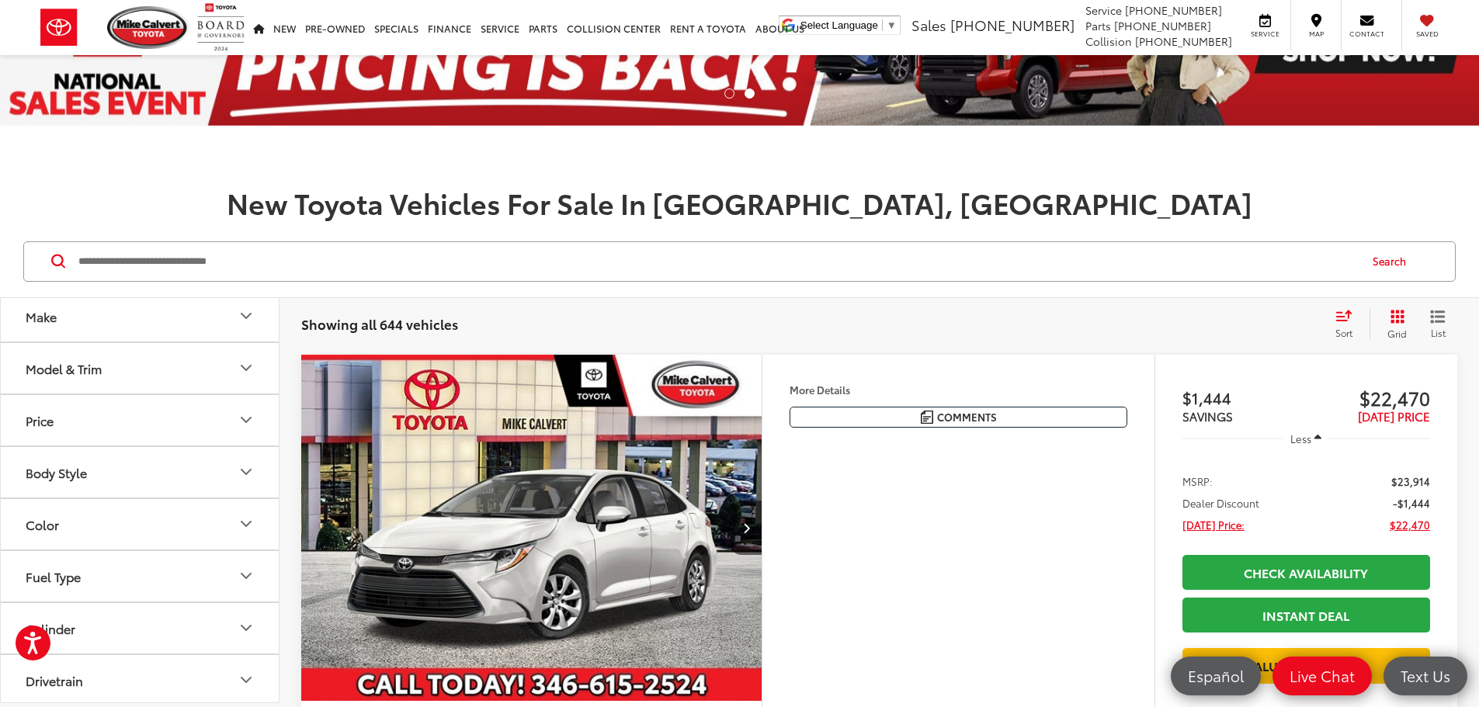
click at [106, 474] on button "Body Style" at bounding box center [141, 472] width 280 height 50
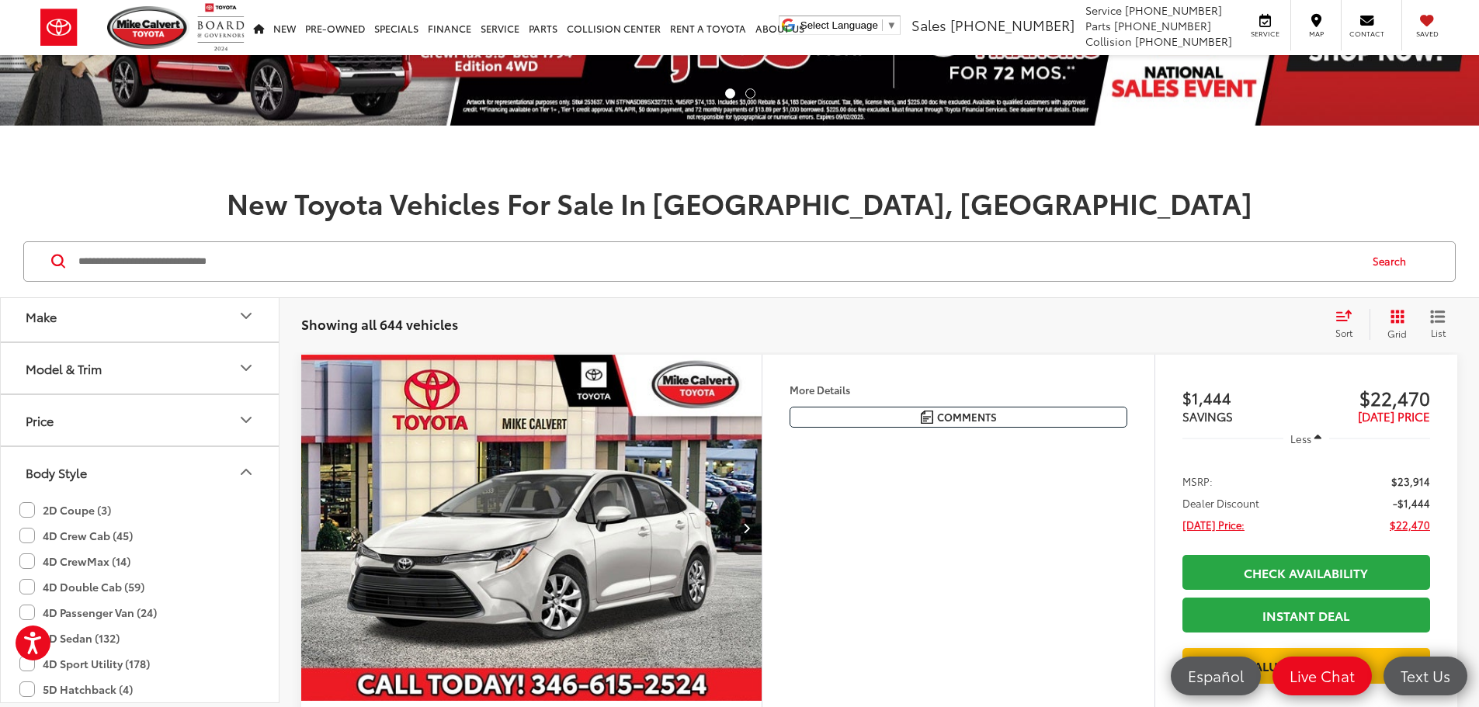
click at [106, 456] on button "Body Style" at bounding box center [141, 472] width 280 height 50
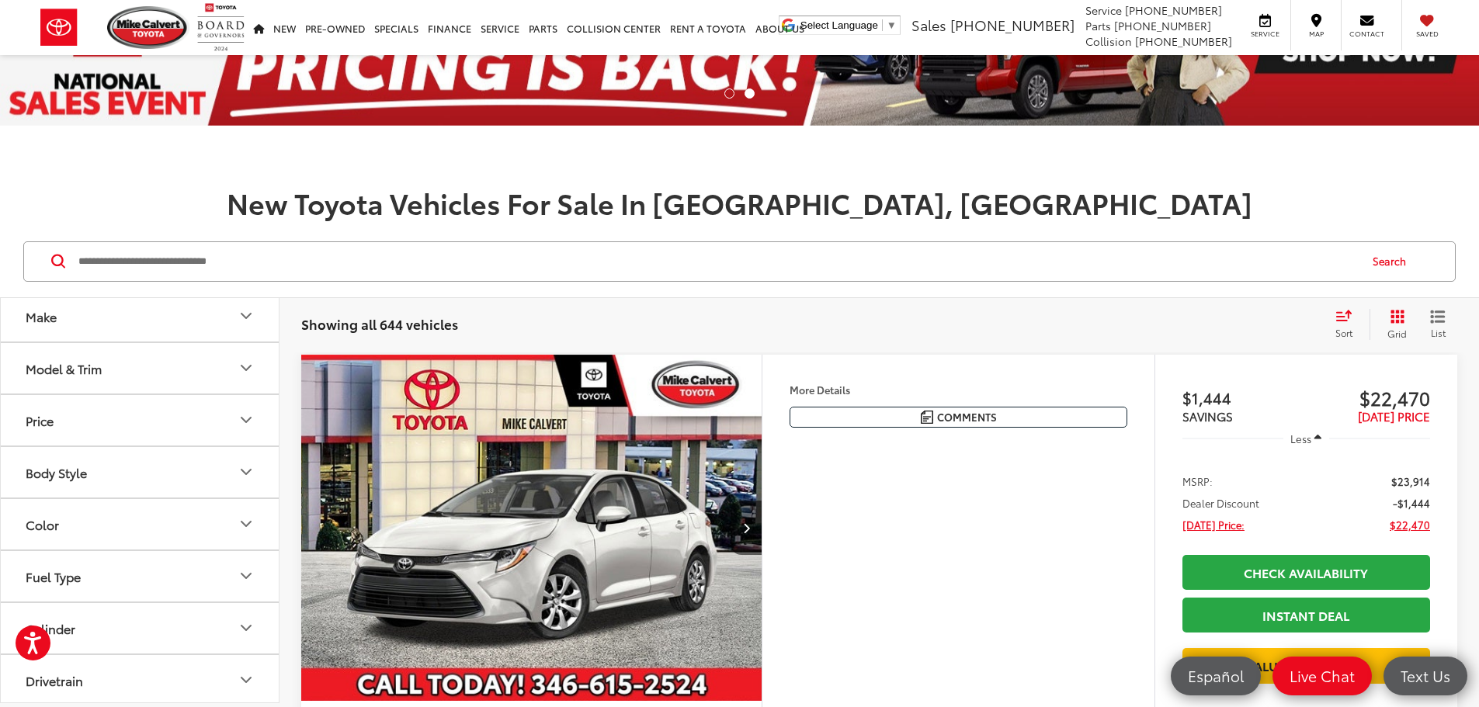
click at [92, 386] on button "Model & Trim" at bounding box center [141, 368] width 280 height 50
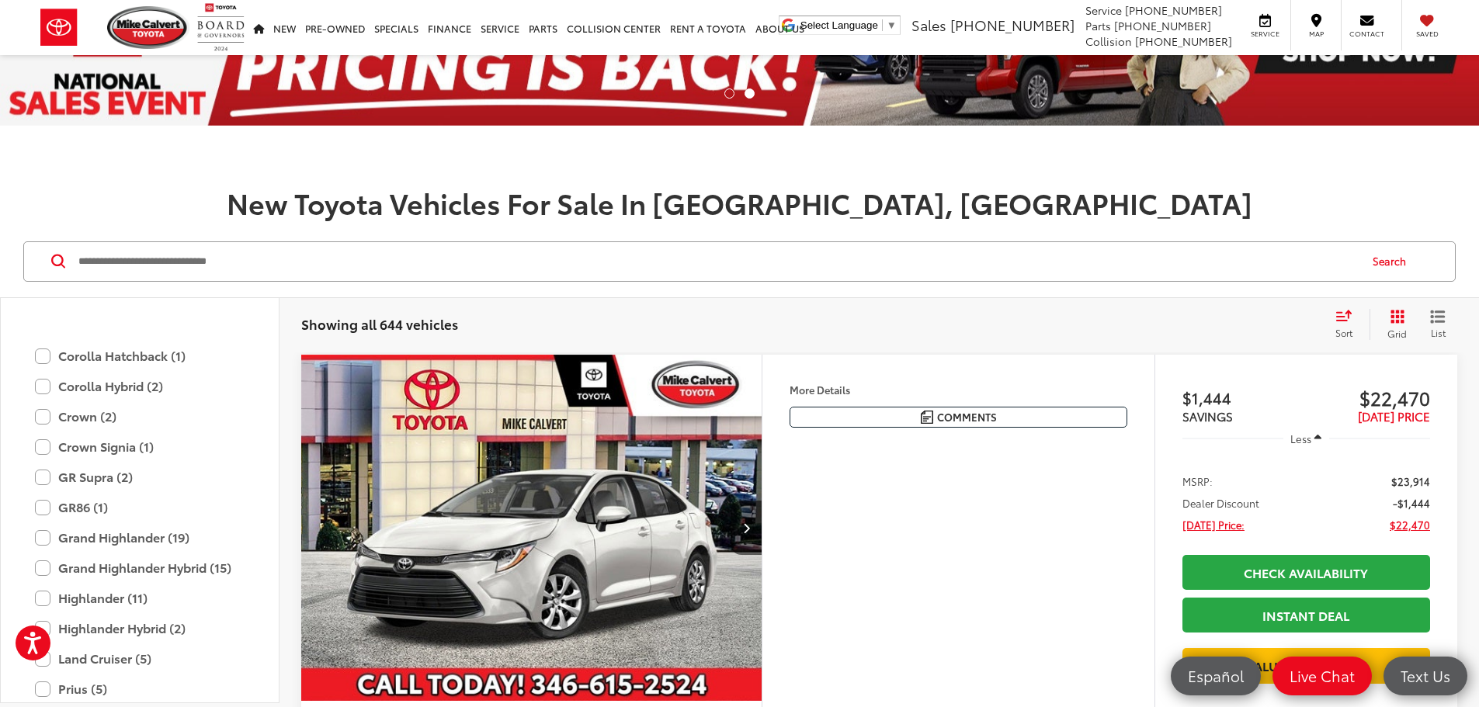
scroll to position [534, 0]
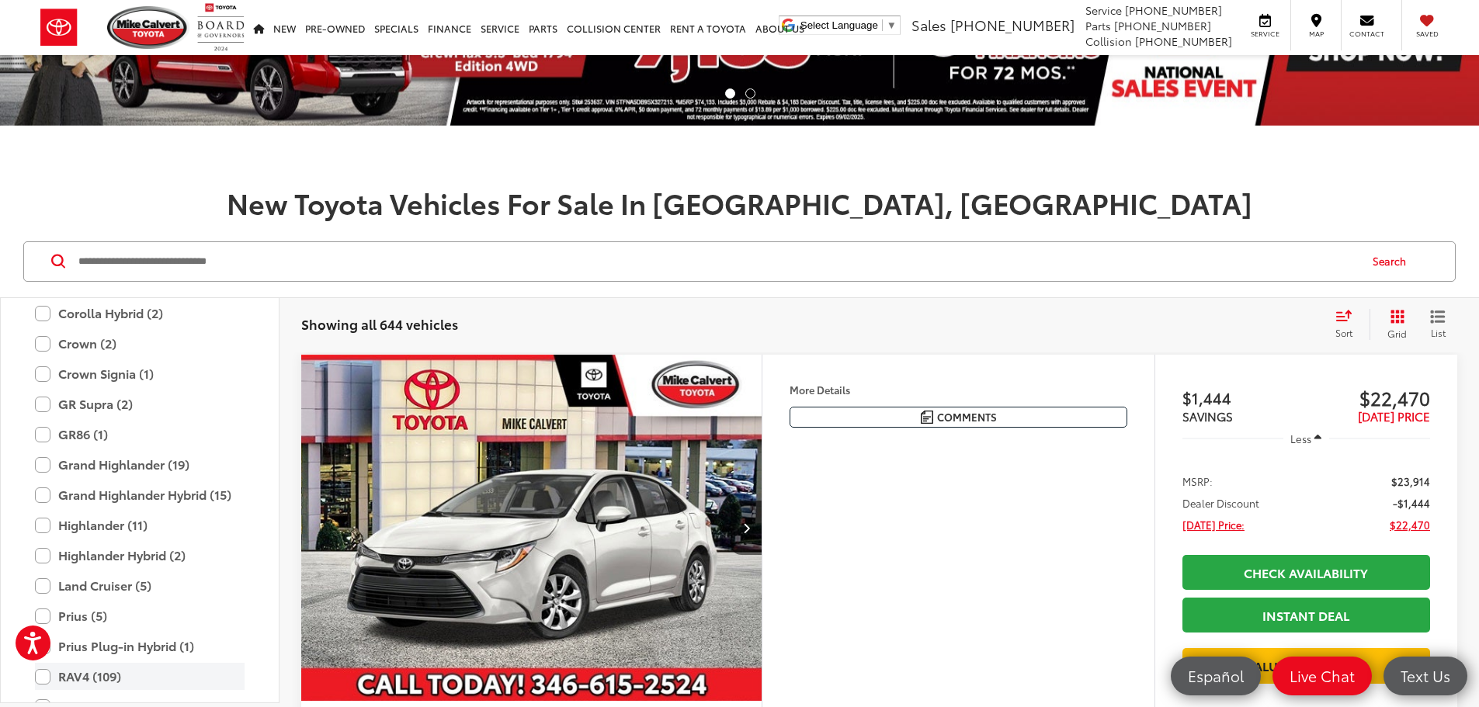
click at [94, 676] on label "RAV4 (109)" at bounding box center [140, 676] width 210 height 27
type input "****"
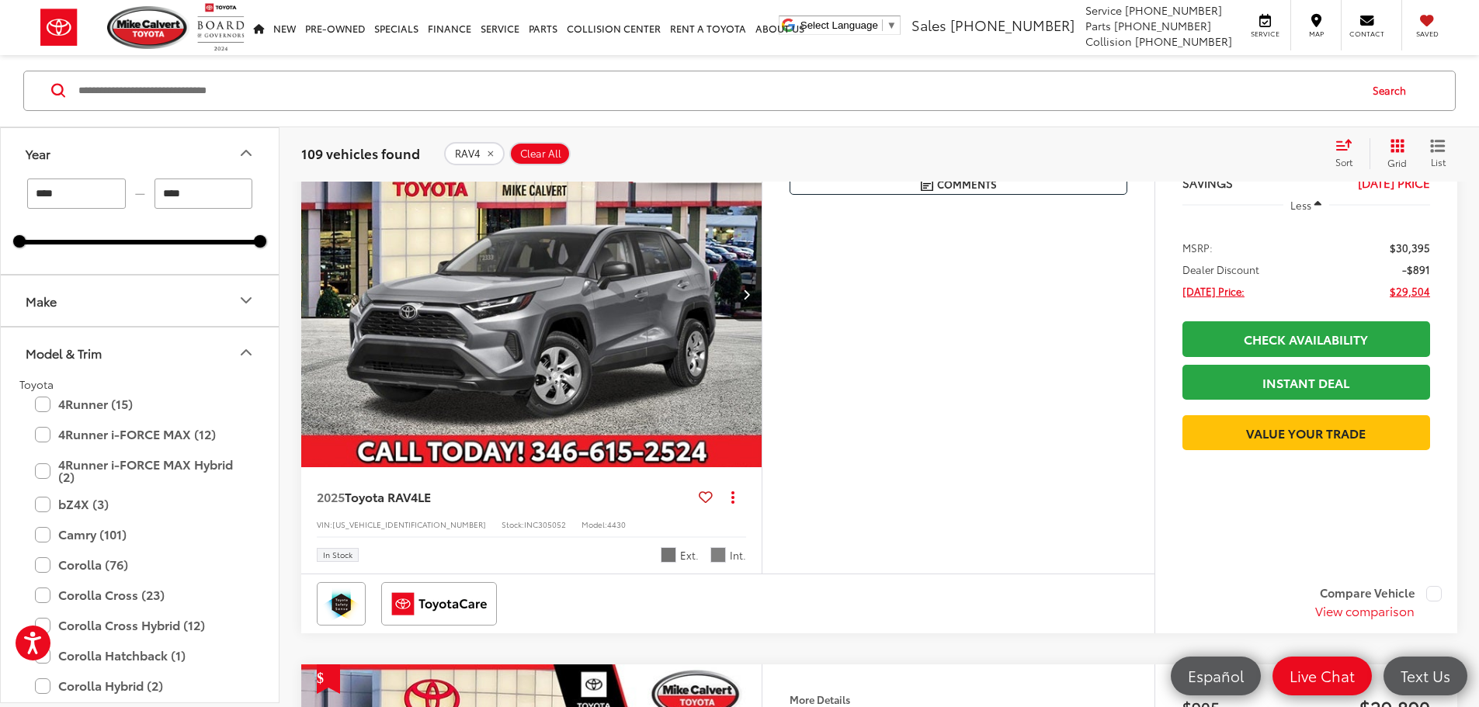
click at [241, 342] on button "Model & Trim" at bounding box center [141, 353] width 280 height 50
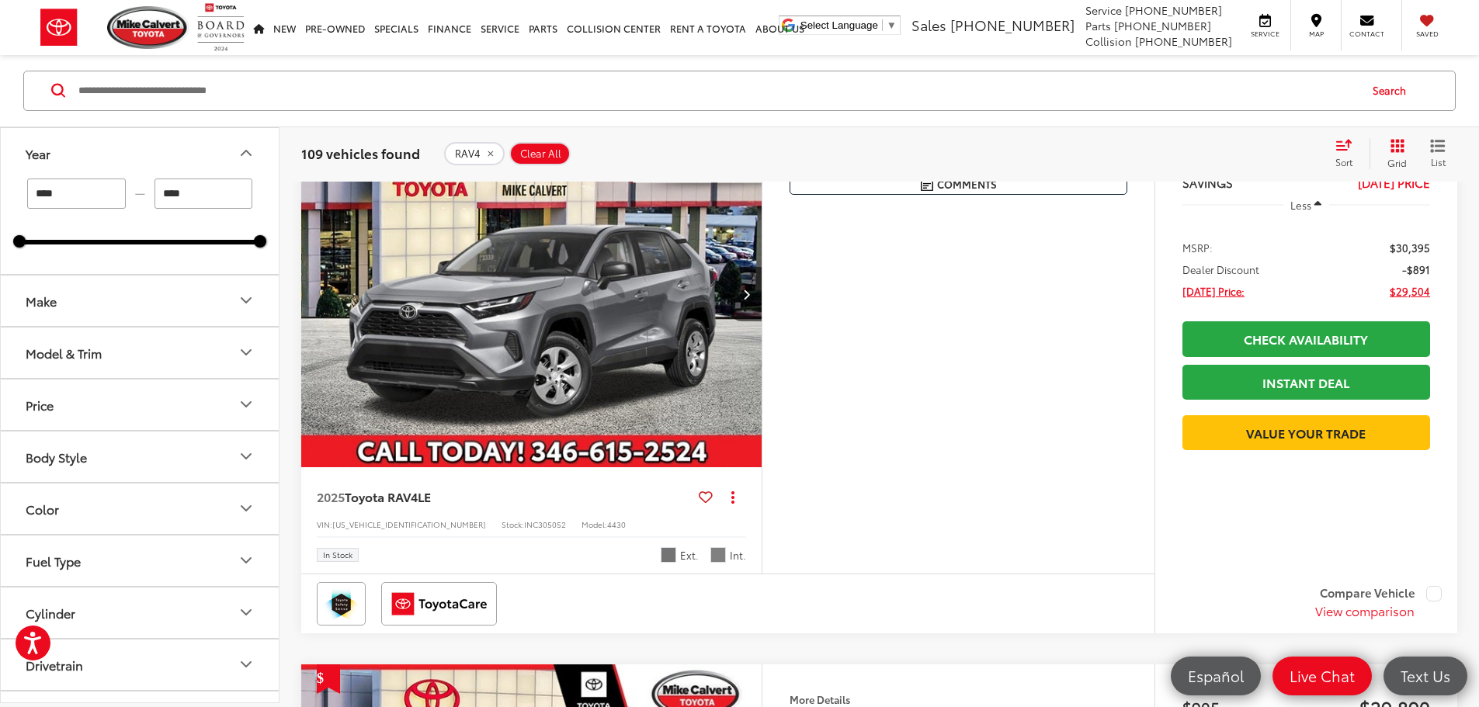
click at [134, 499] on button "Color" at bounding box center [141, 509] width 280 height 50
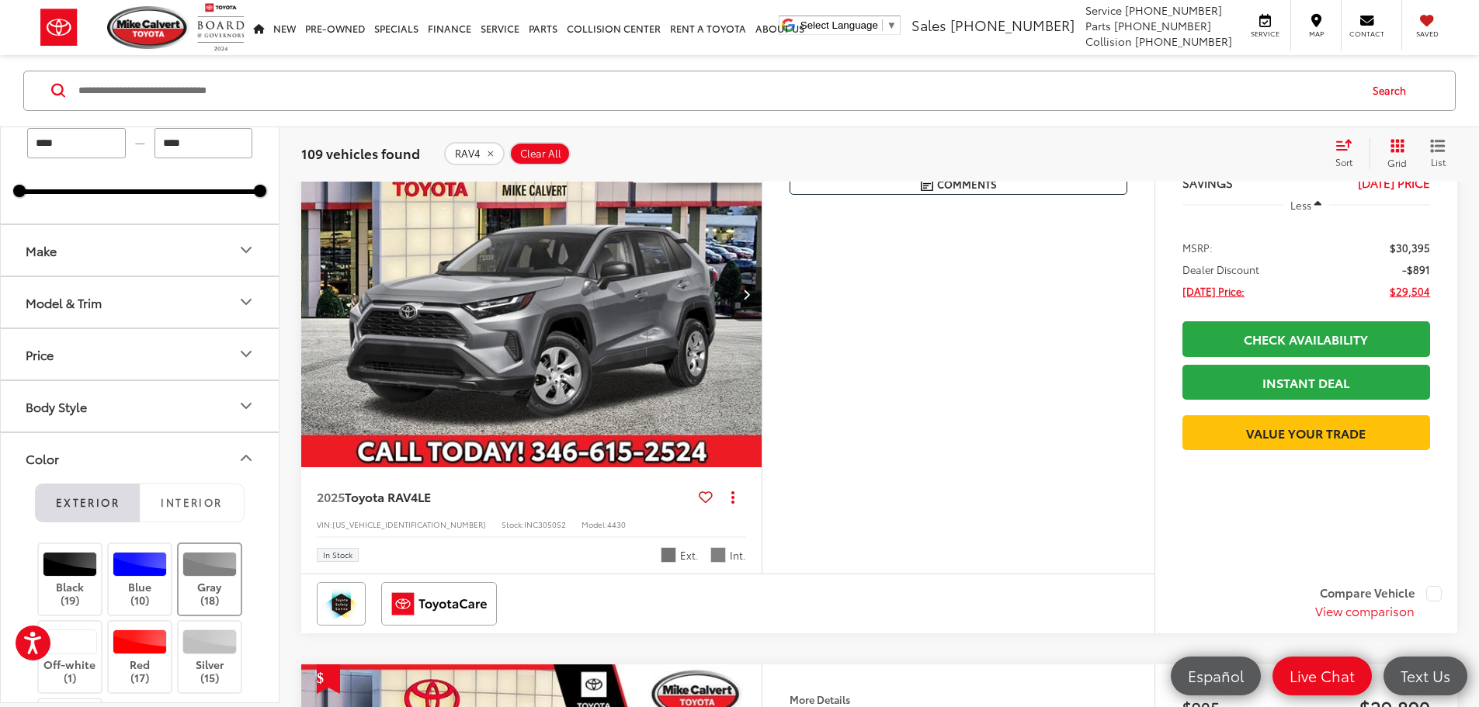
scroll to position [78, 0]
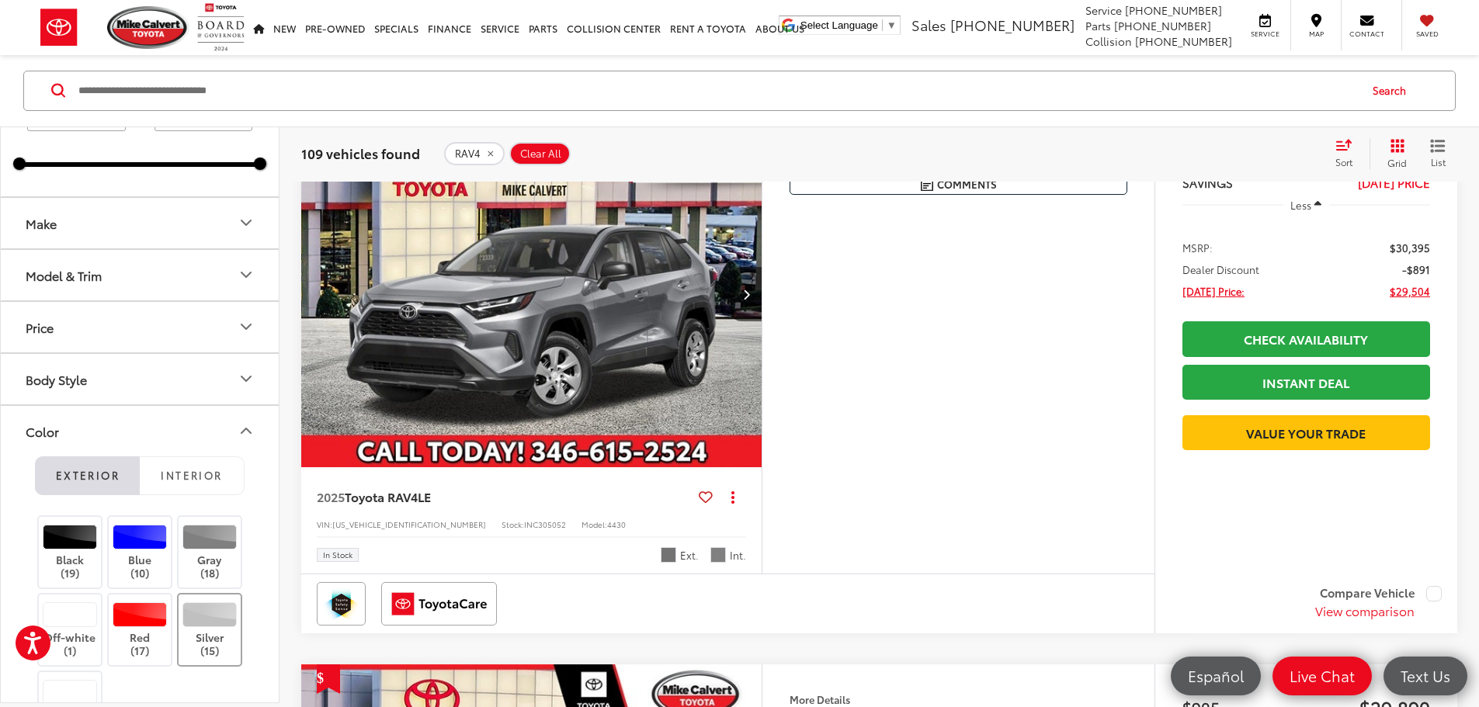
click at [228, 646] on label "Silver (15)" at bounding box center [210, 630] width 63 height 55
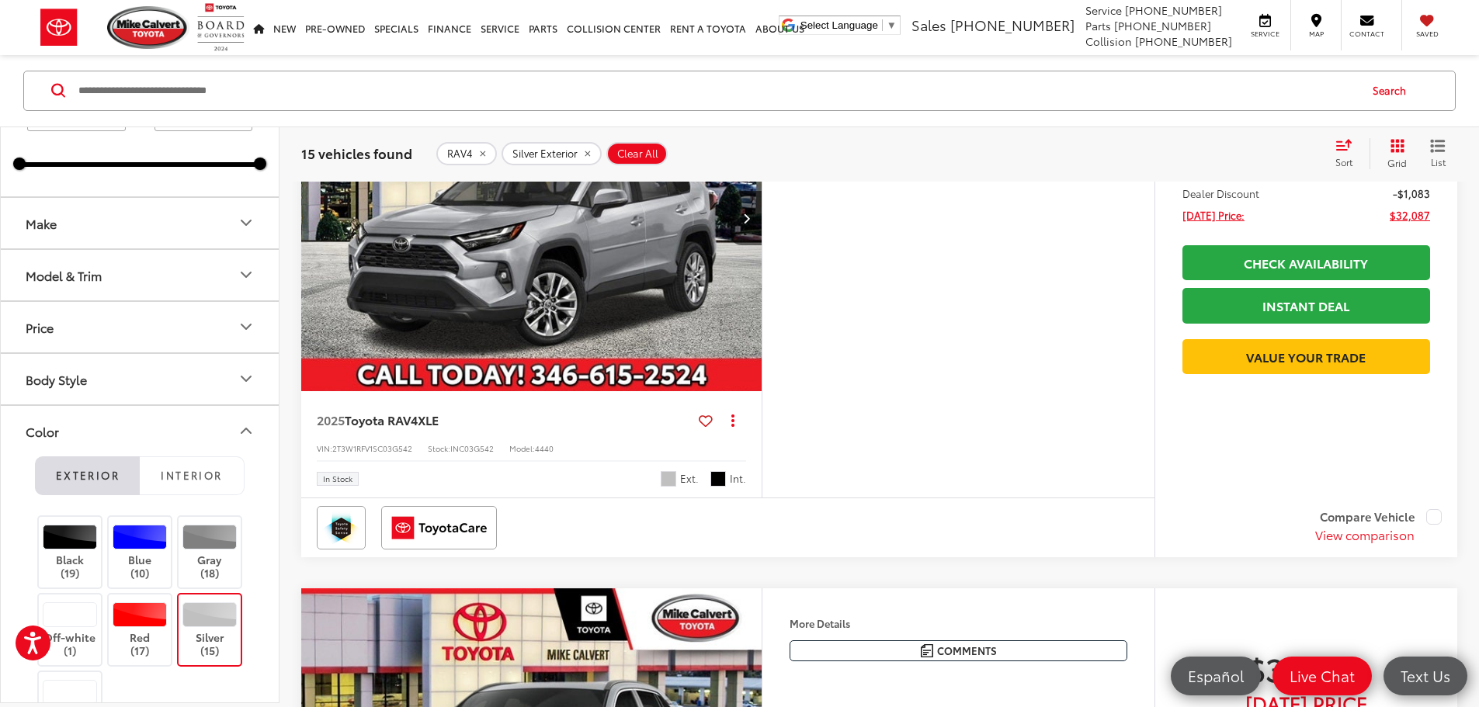
scroll to position [1646, 0]
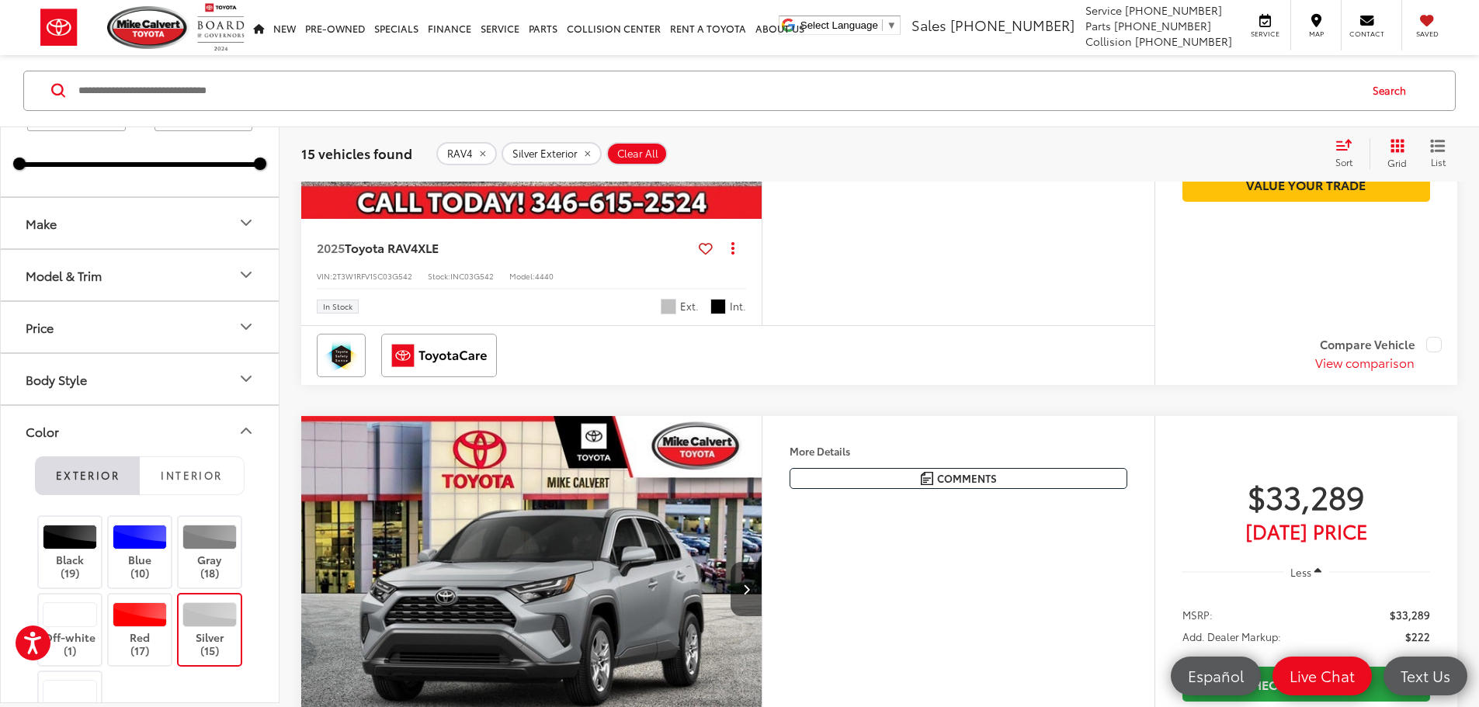
click at [713, 249] on icon at bounding box center [706, 249] width 14 height 1
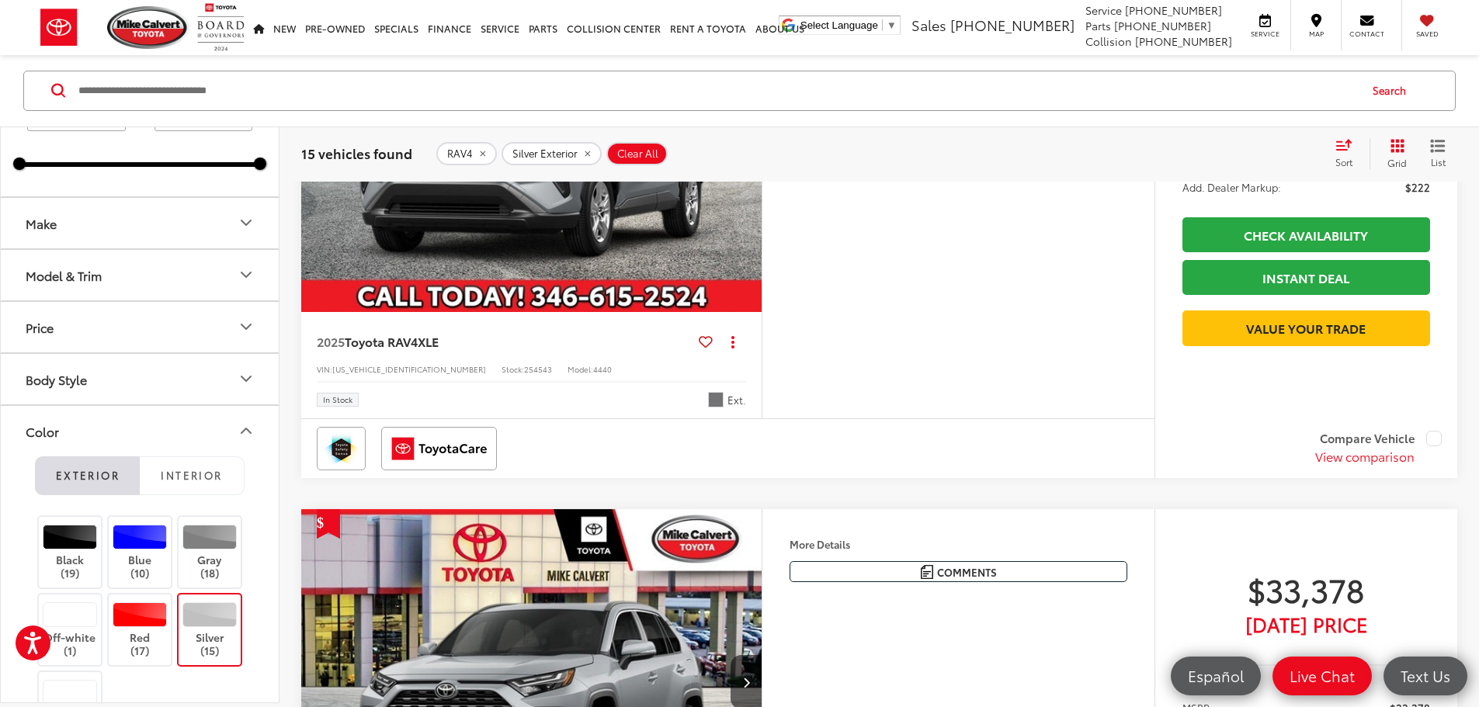
scroll to position [2268, 0]
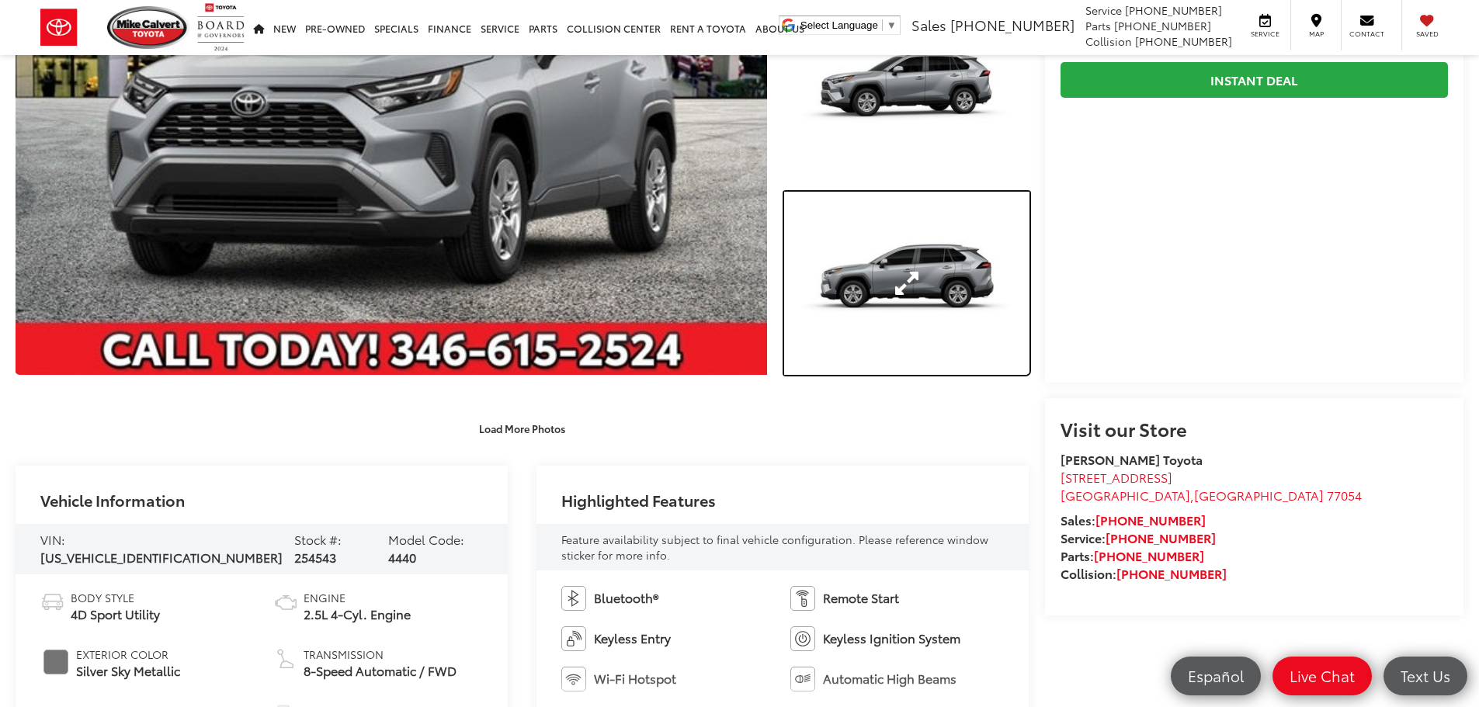
click at [853, 307] on link "Expand Photo 3" at bounding box center [906, 284] width 245 height 184
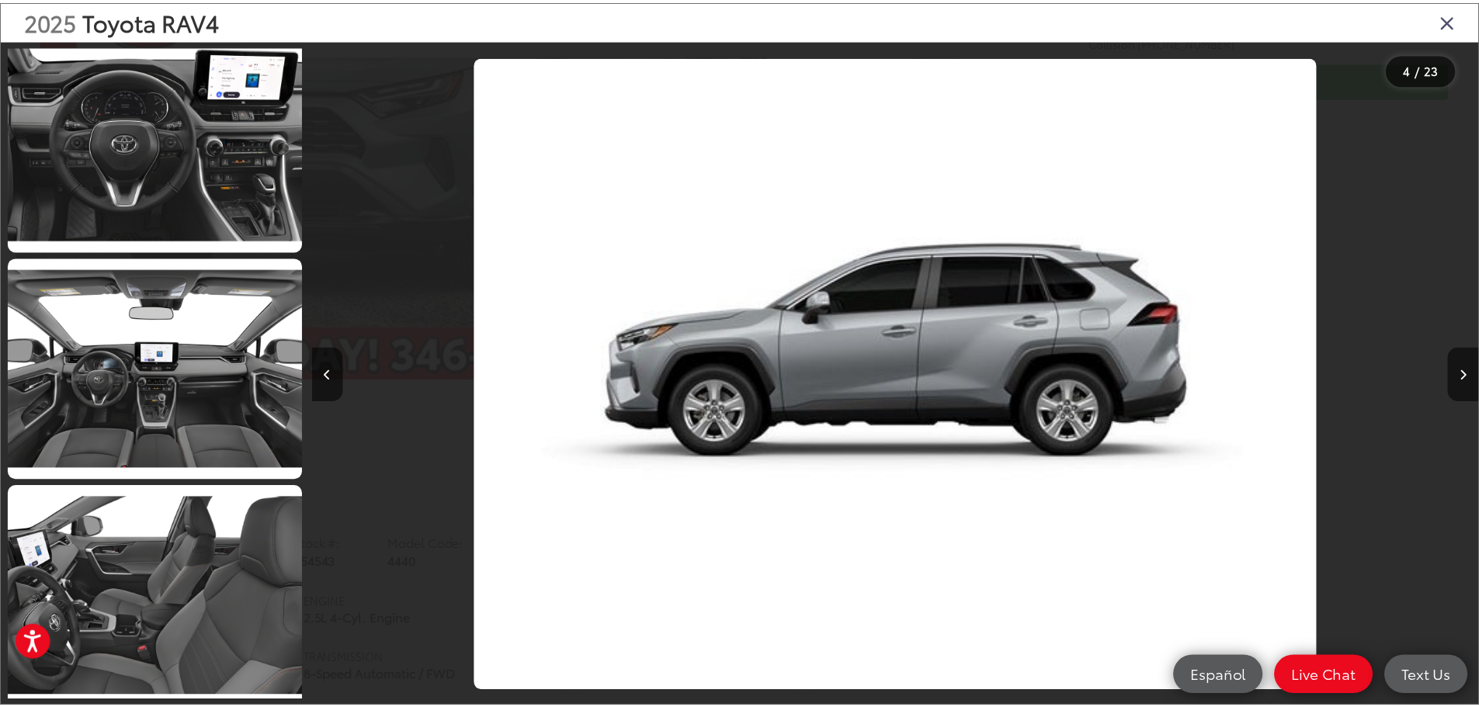
scroll to position [3703, 0]
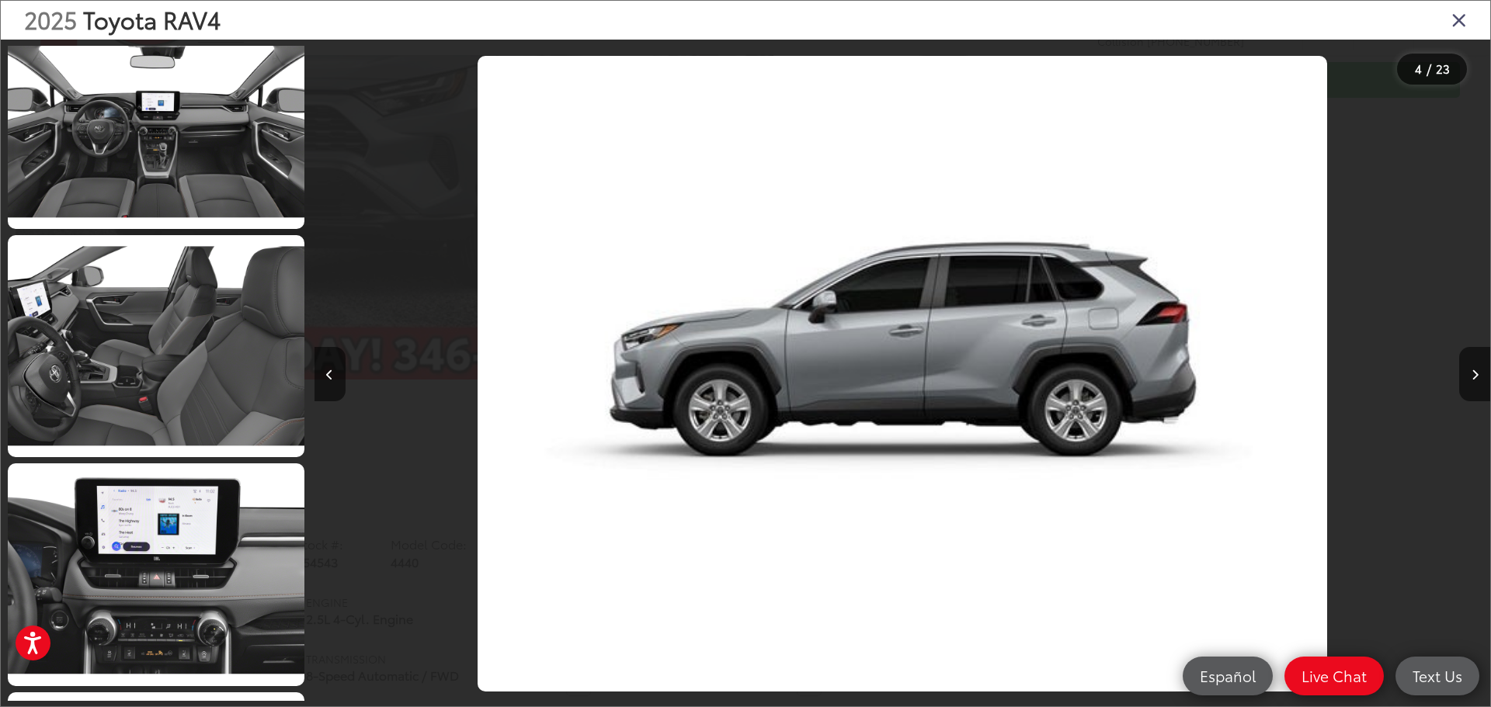
click at [1463, 23] on icon "Close gallery" at bounding box center [1459, 19] width 16 height 20
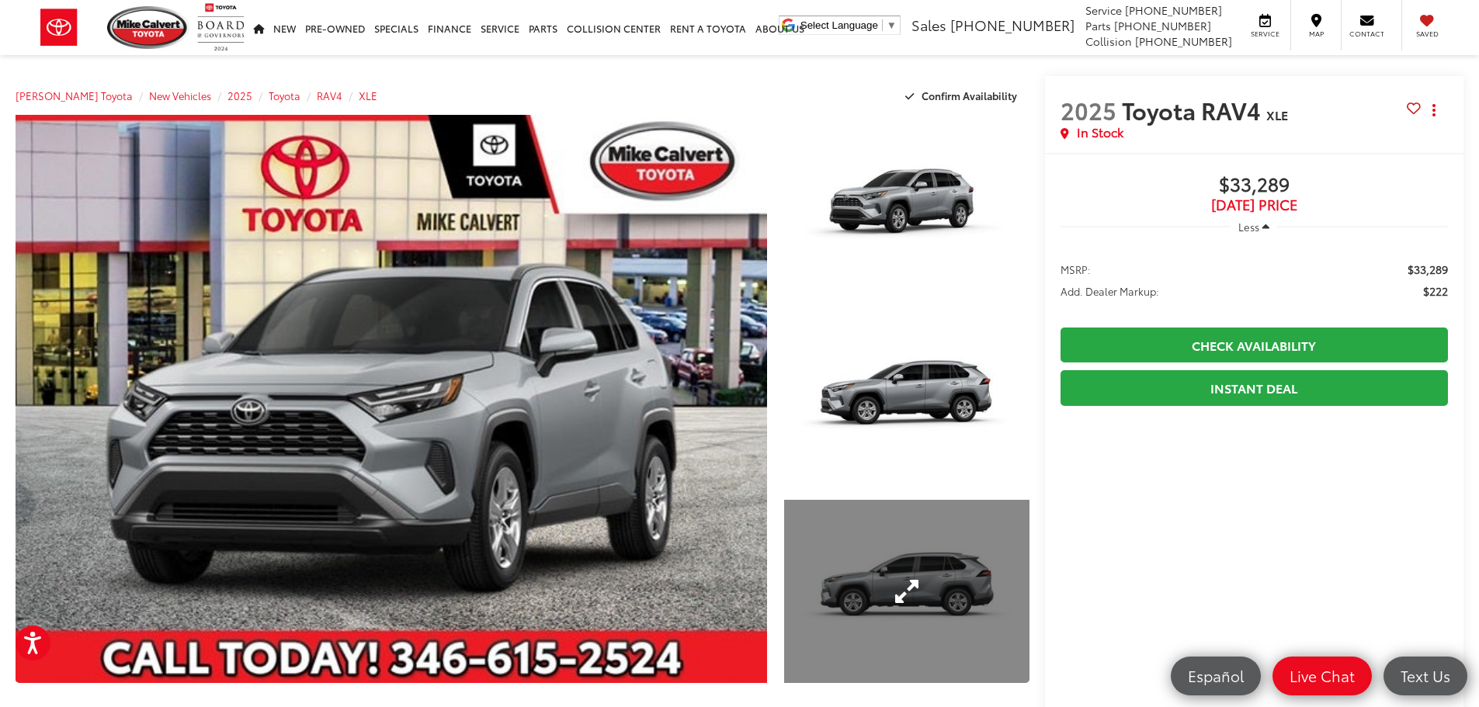
scroll to position [0, 0]
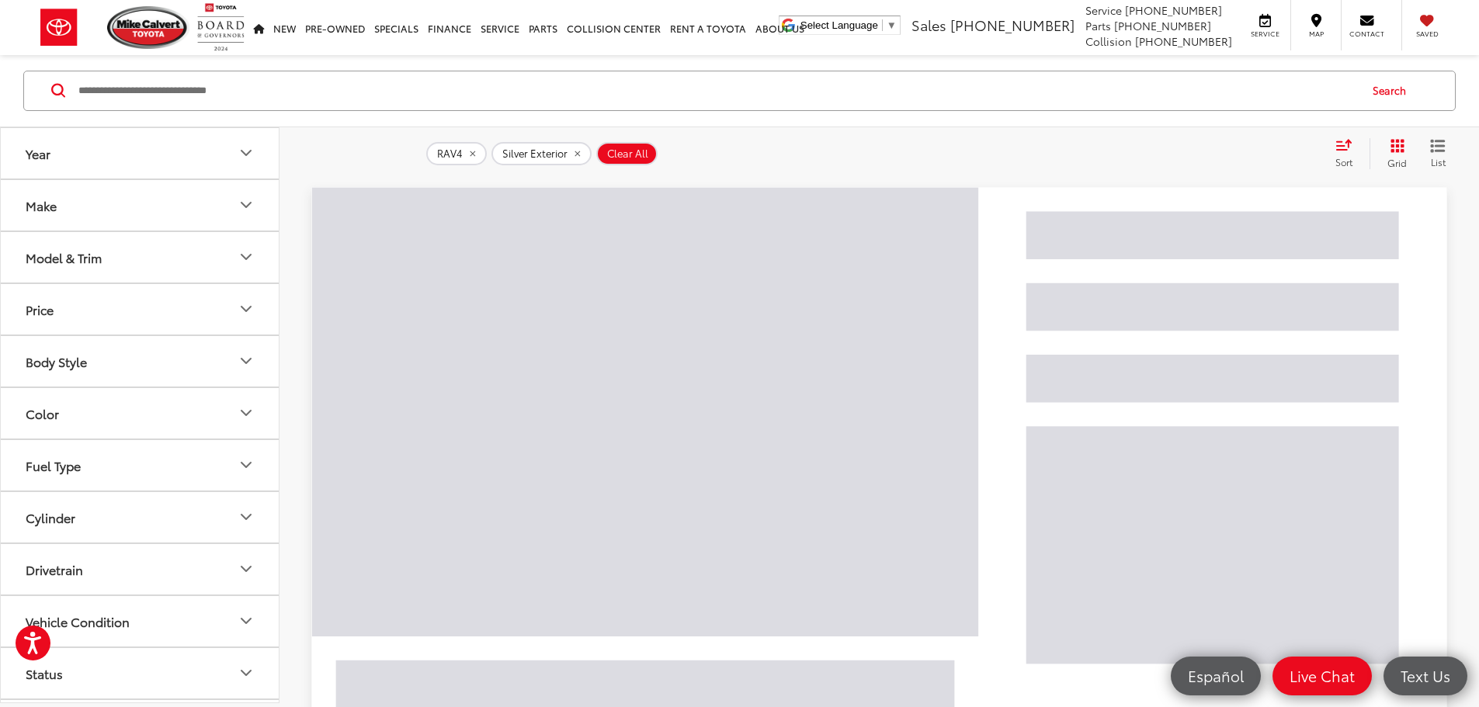
scroll to position [249, 0]
click at [1427, 35] on span "Saved" at bounding box center [1427, 34] width 34 height 10
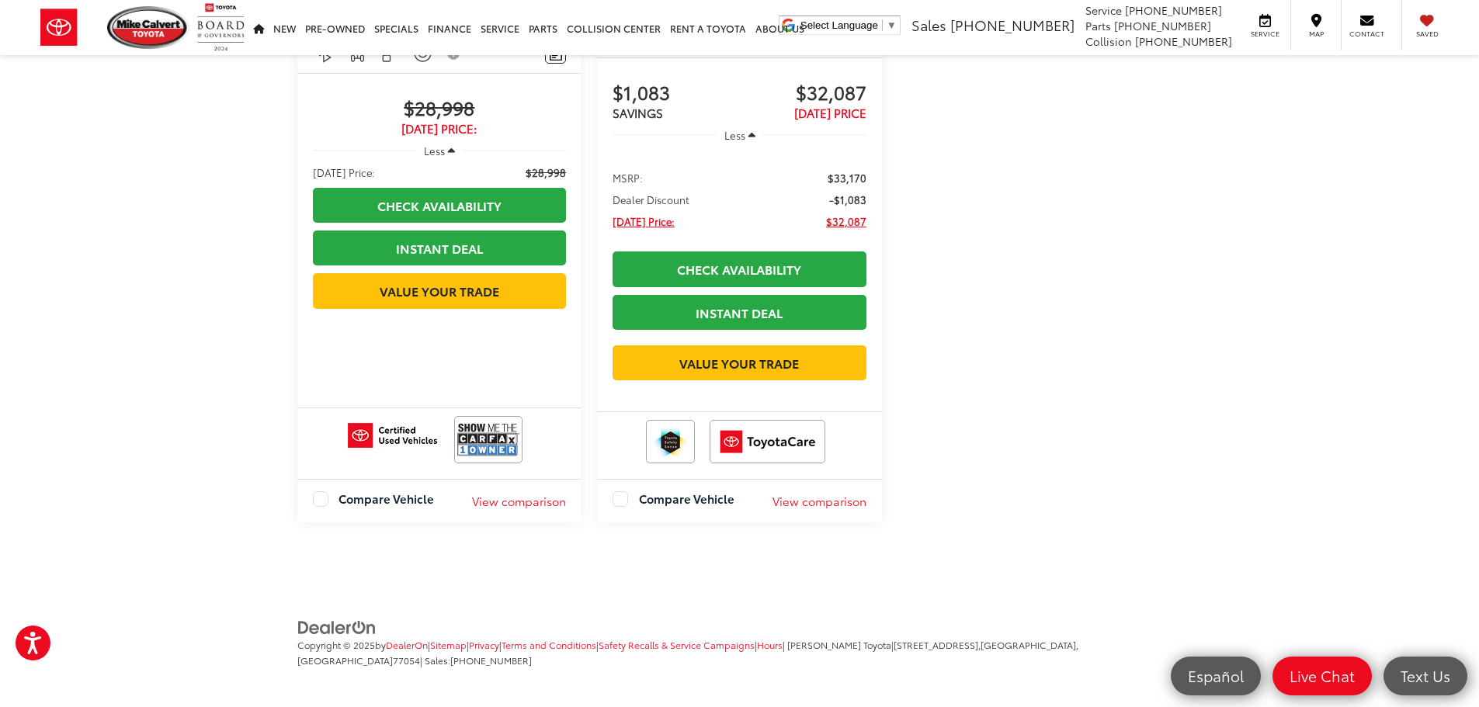
scroll to position [468, 0]
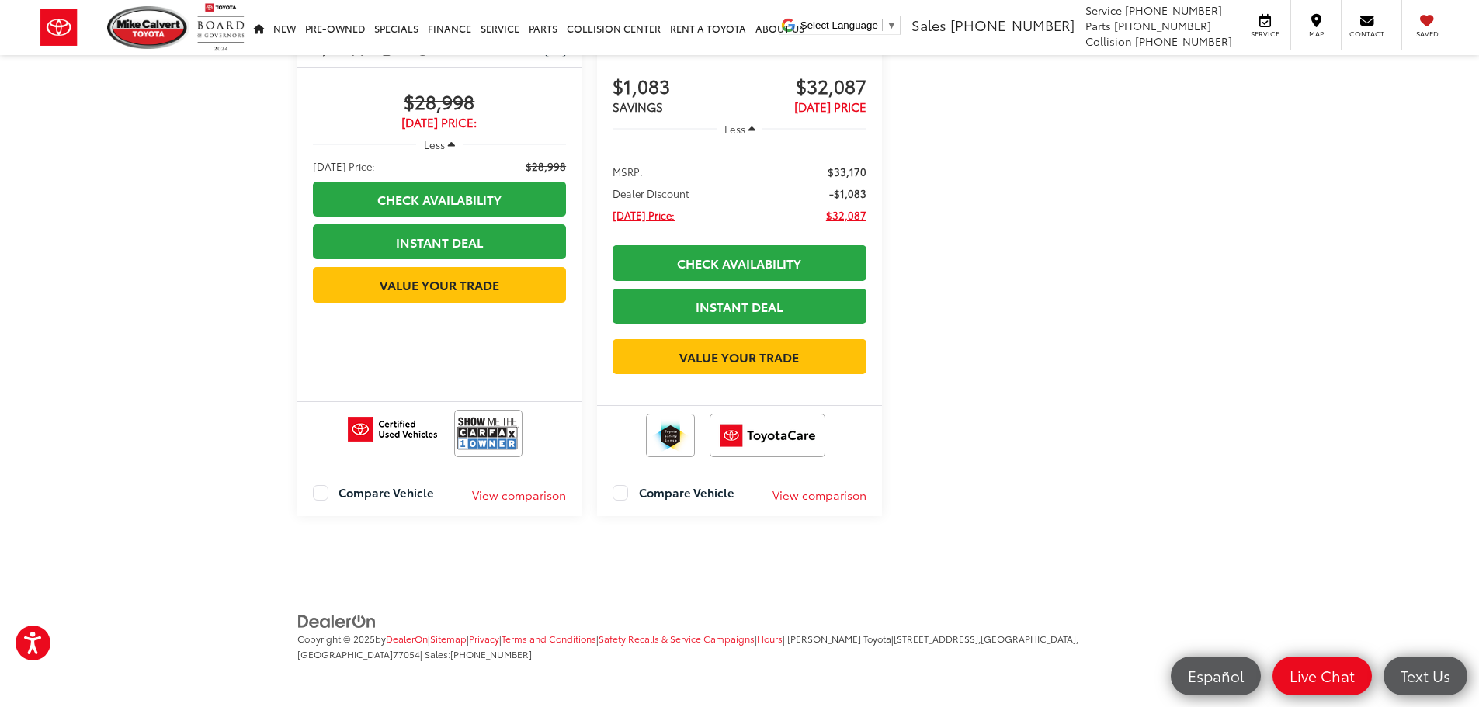
click at [627, 493] on label "Compare Vehicle" at bounding box center [674, 493] width 122 height 16
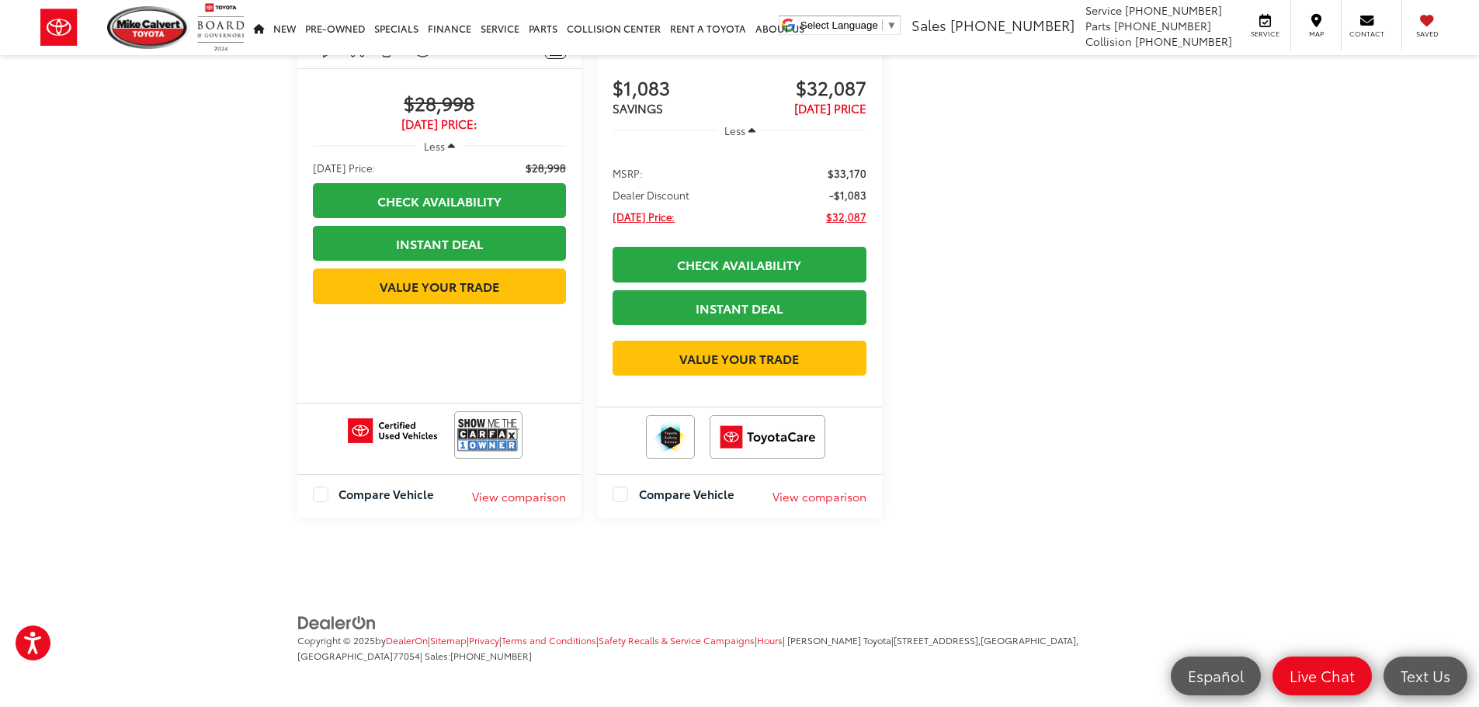
click at [535, 495] on button "View comparison" at bounding box center [519, 496] width 94 height 16
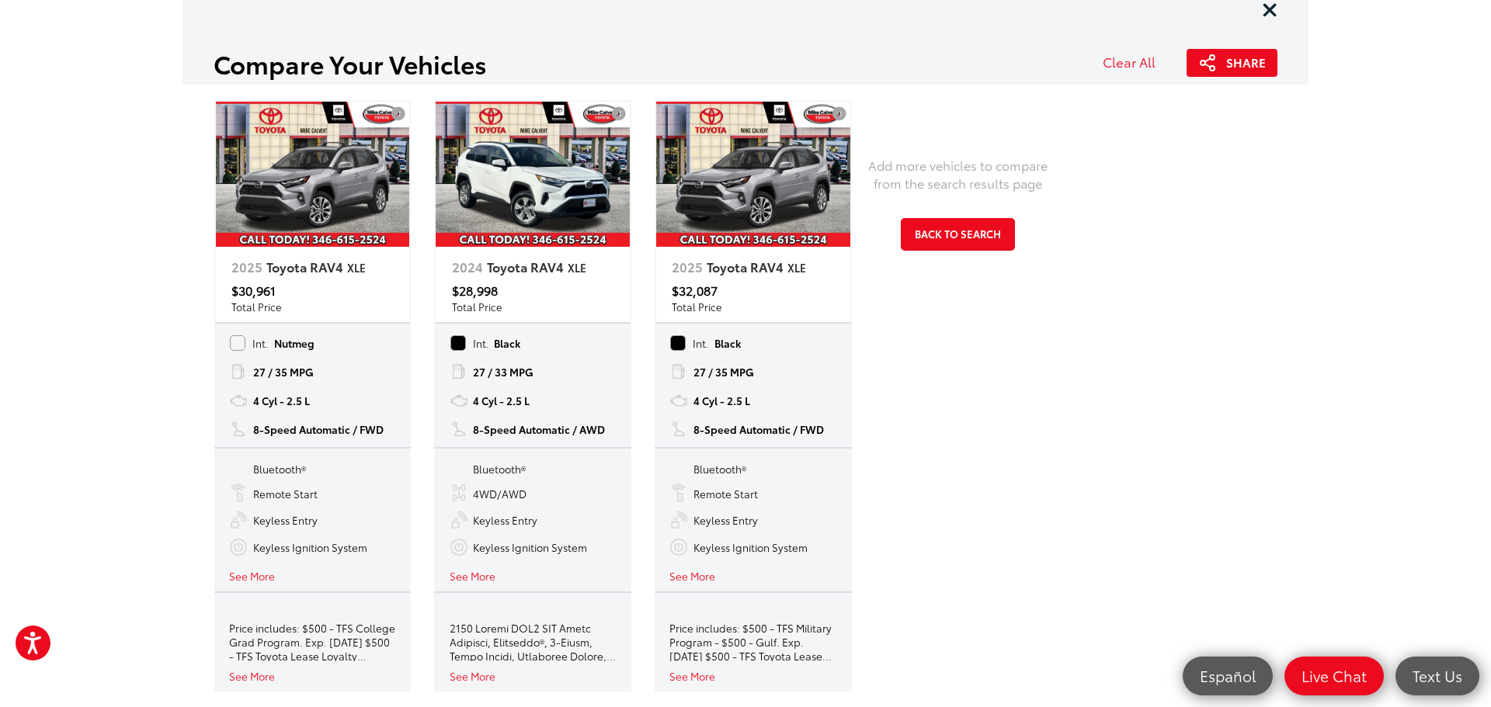
scroll to position [0, 0]
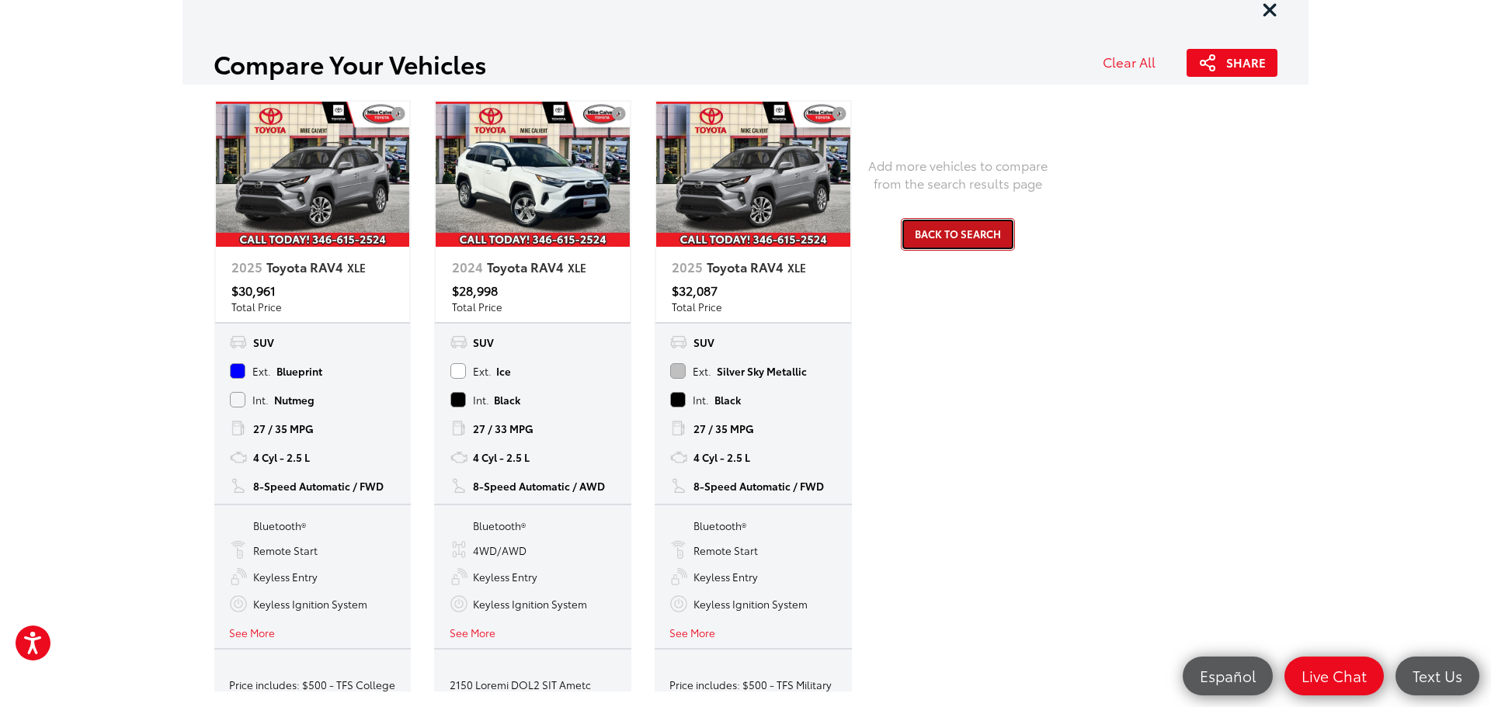
click at [965, 227] on button "Back to Search" at bounding box center [958, 234] width 114 height 32
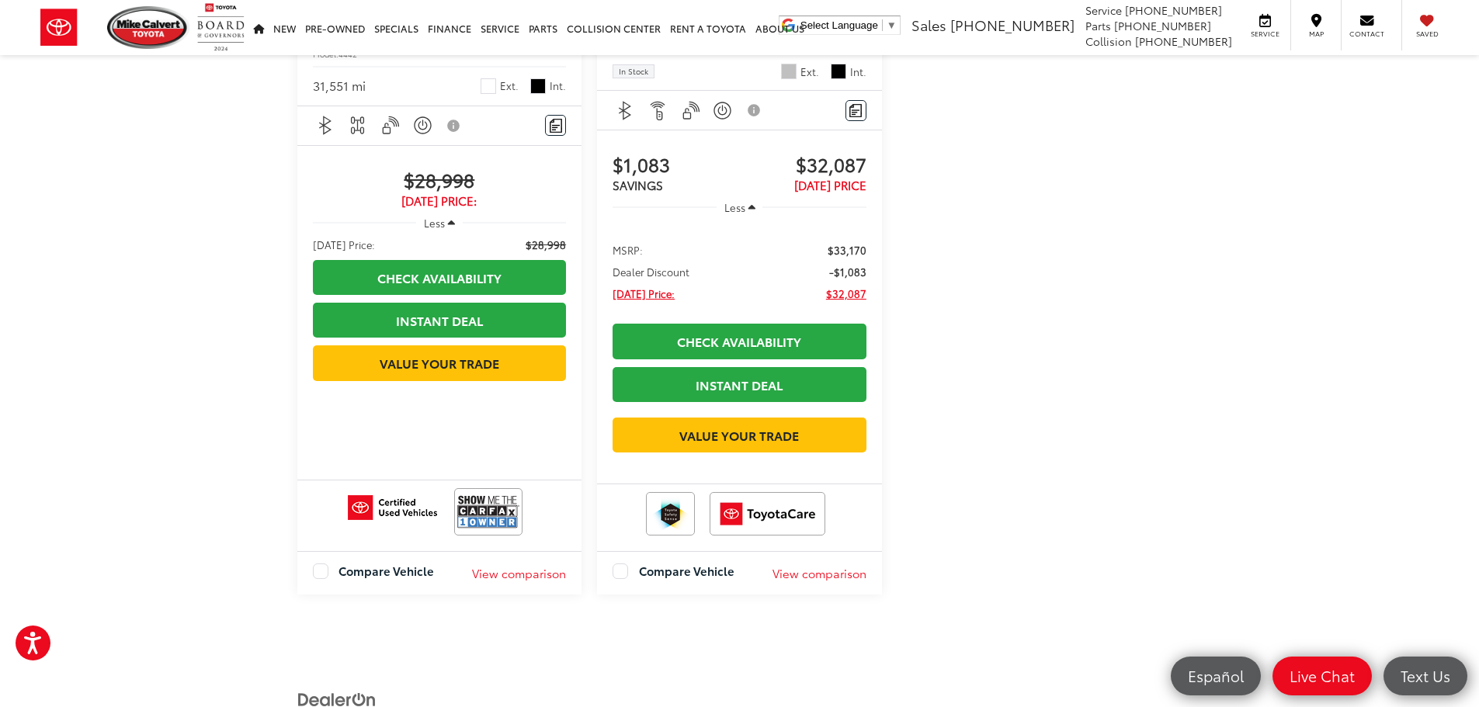
scroll to position [467, 0]
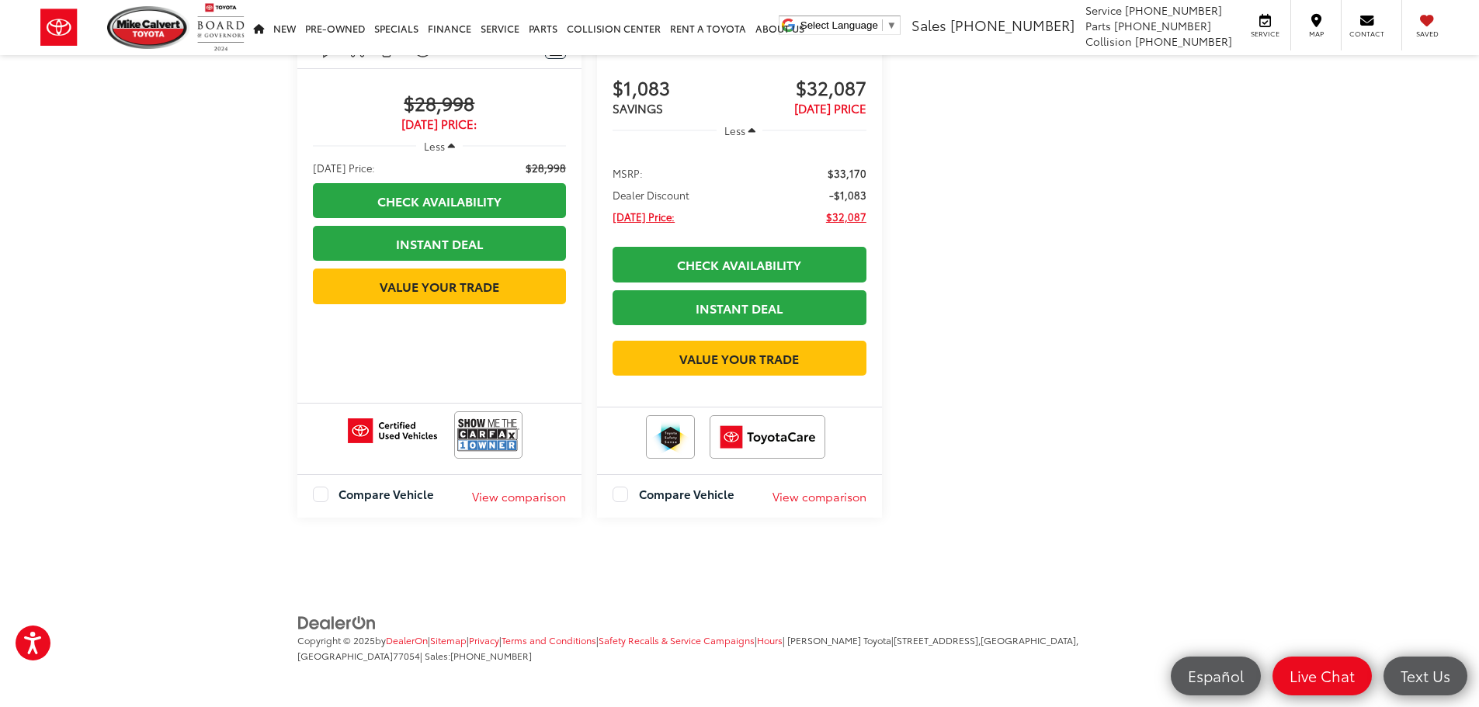
click at [784, 497] on button "View comparison" at bounding box center [820, 496] width 94 height 16
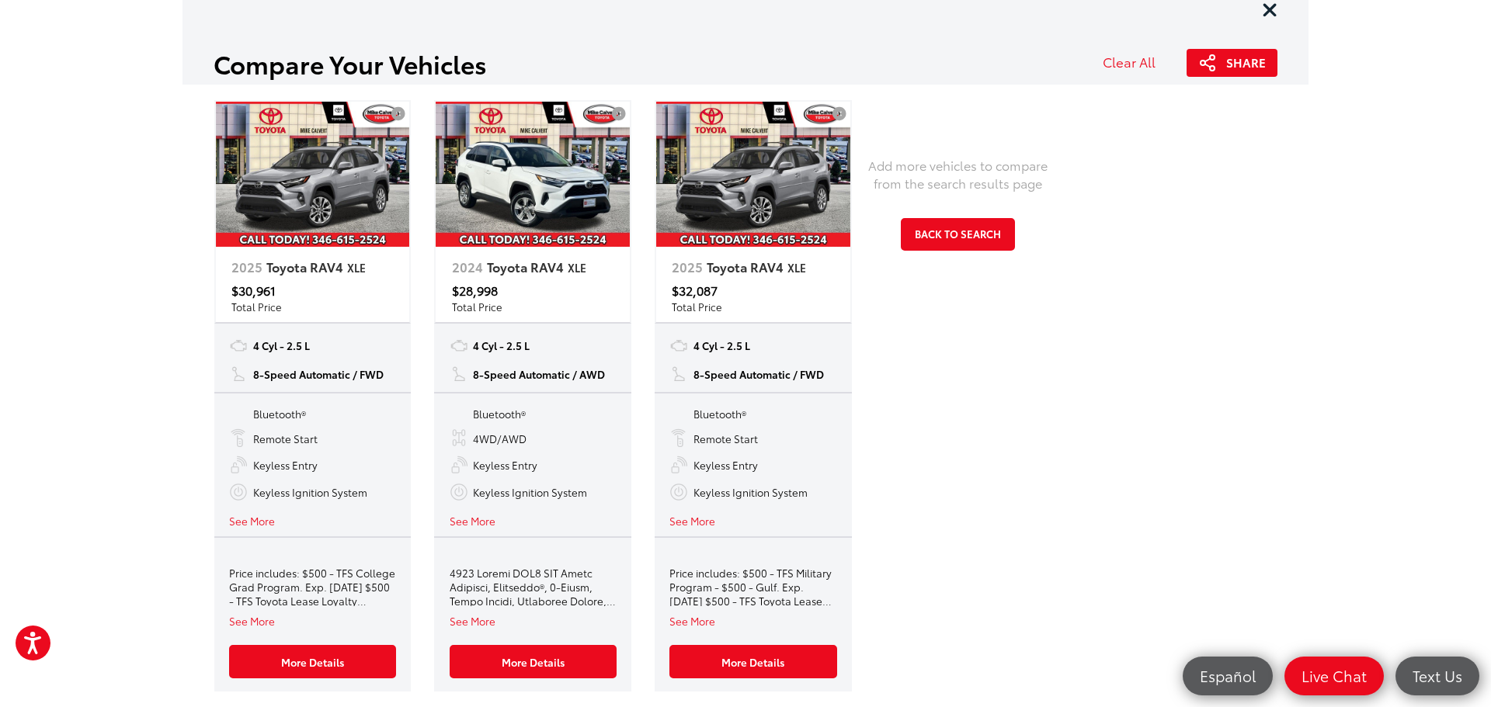
scroll to position [0, 0]
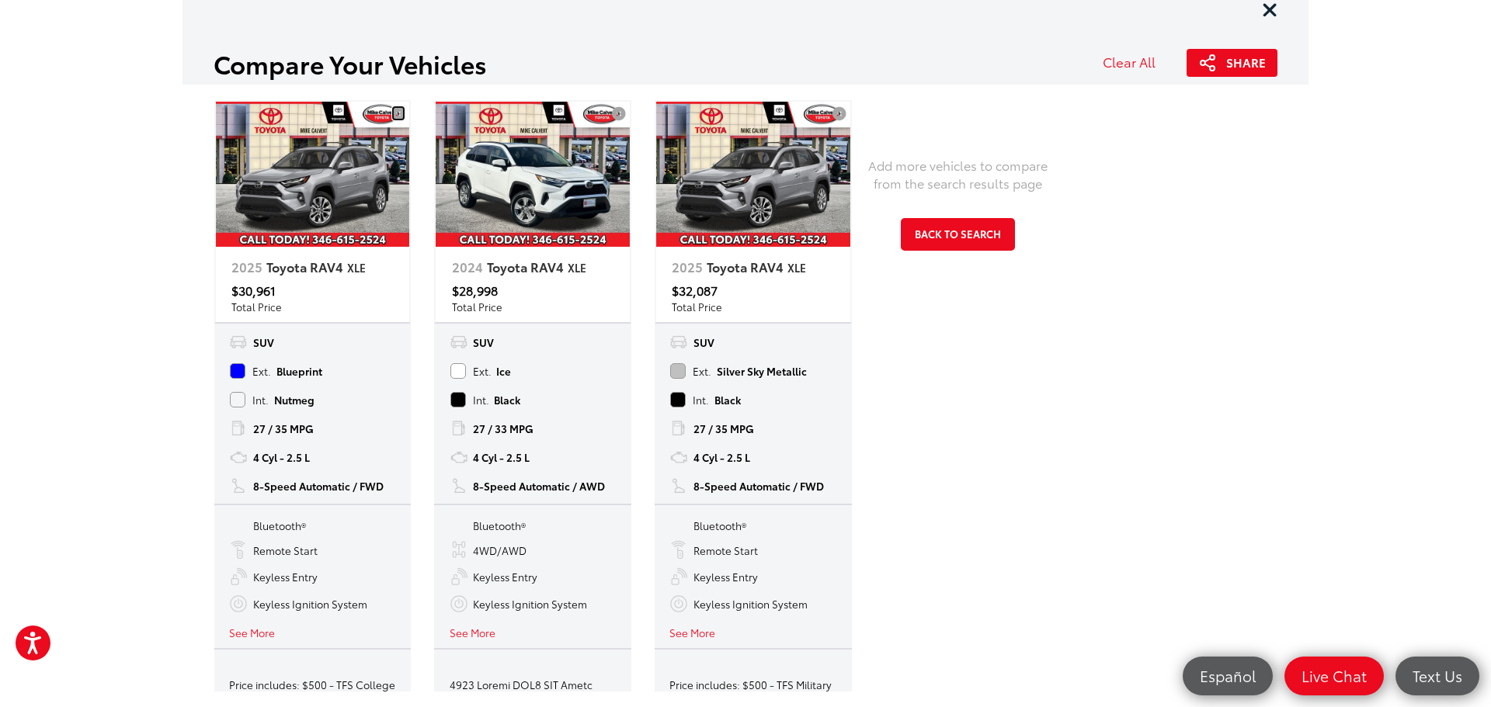
click at [398, 114] on icon "Remove this vehicle" at bounding box center [398, 113] width 14 height 1
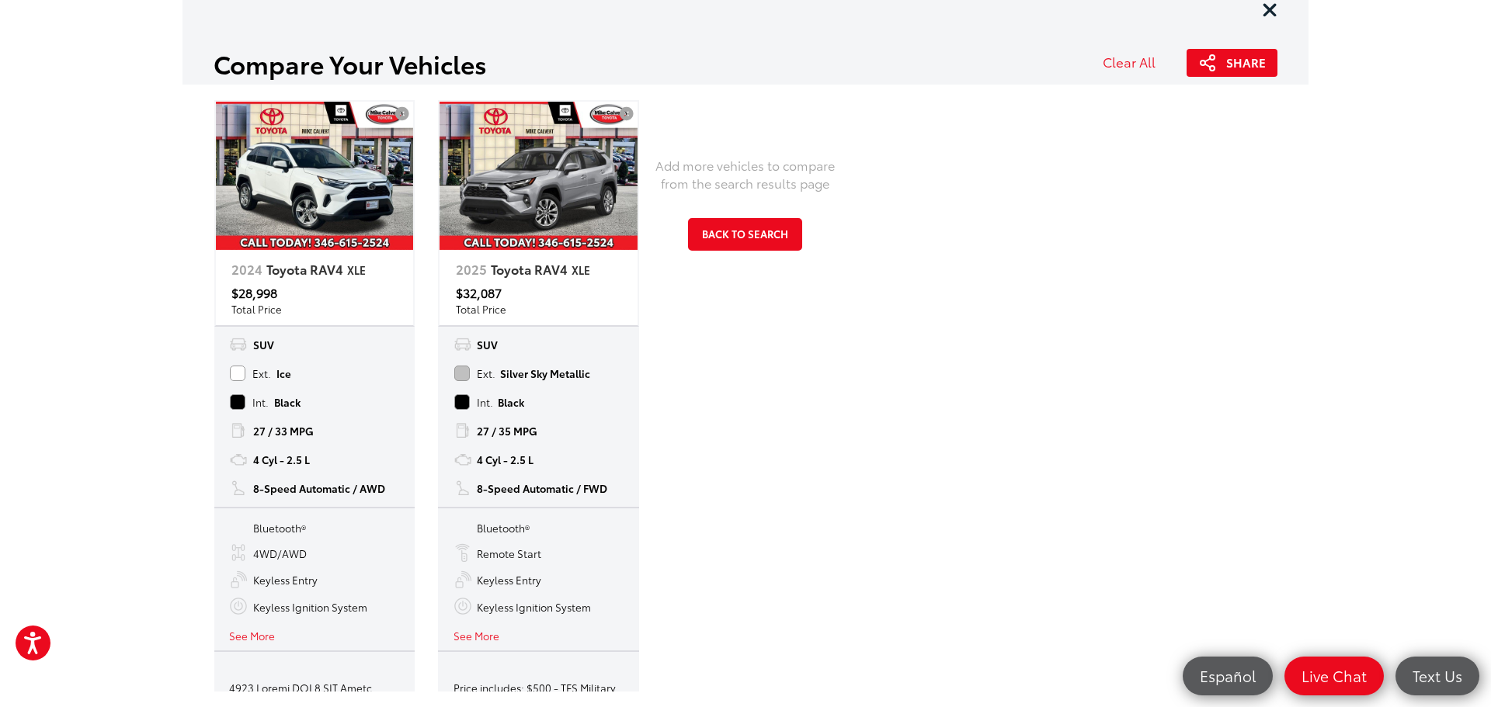
click at [267, 640] on button "See More" at bounding box center [252, 635] width 46 height 15
click at [539, 170] on img at bounding box center [539, 176] width 198 height 148
click at [751, 242] on button "Back to Search" at bounding box center [745, 234] width 114 height 32
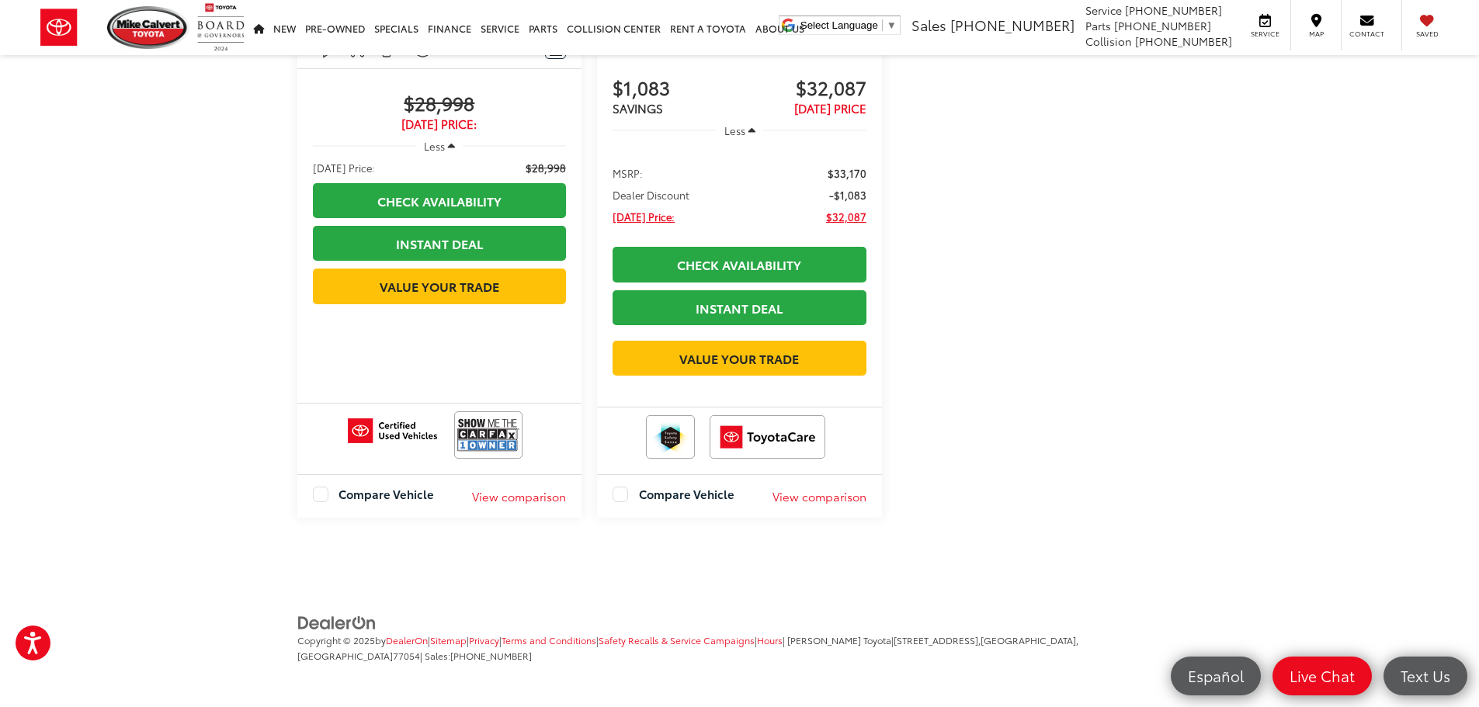
scroll to position [78, 0]
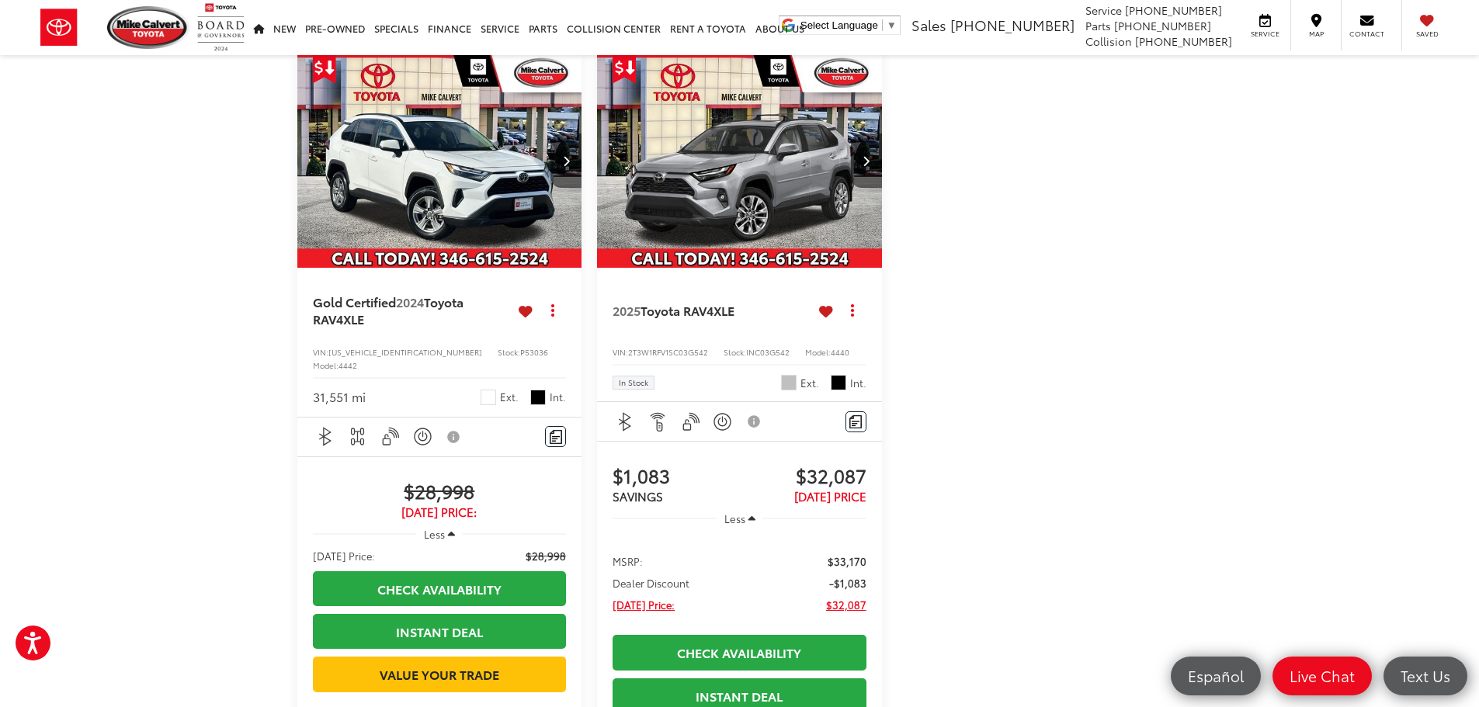
click at [773, 145] on img "2025 Toyota RAV4 XLE 0" at bounding box center [739, 161] width 287 height 215
click at [473, 203] on img "2024 Toyota RAV4 XLE 0" at bounding box center [440, 161] width 287 height 215
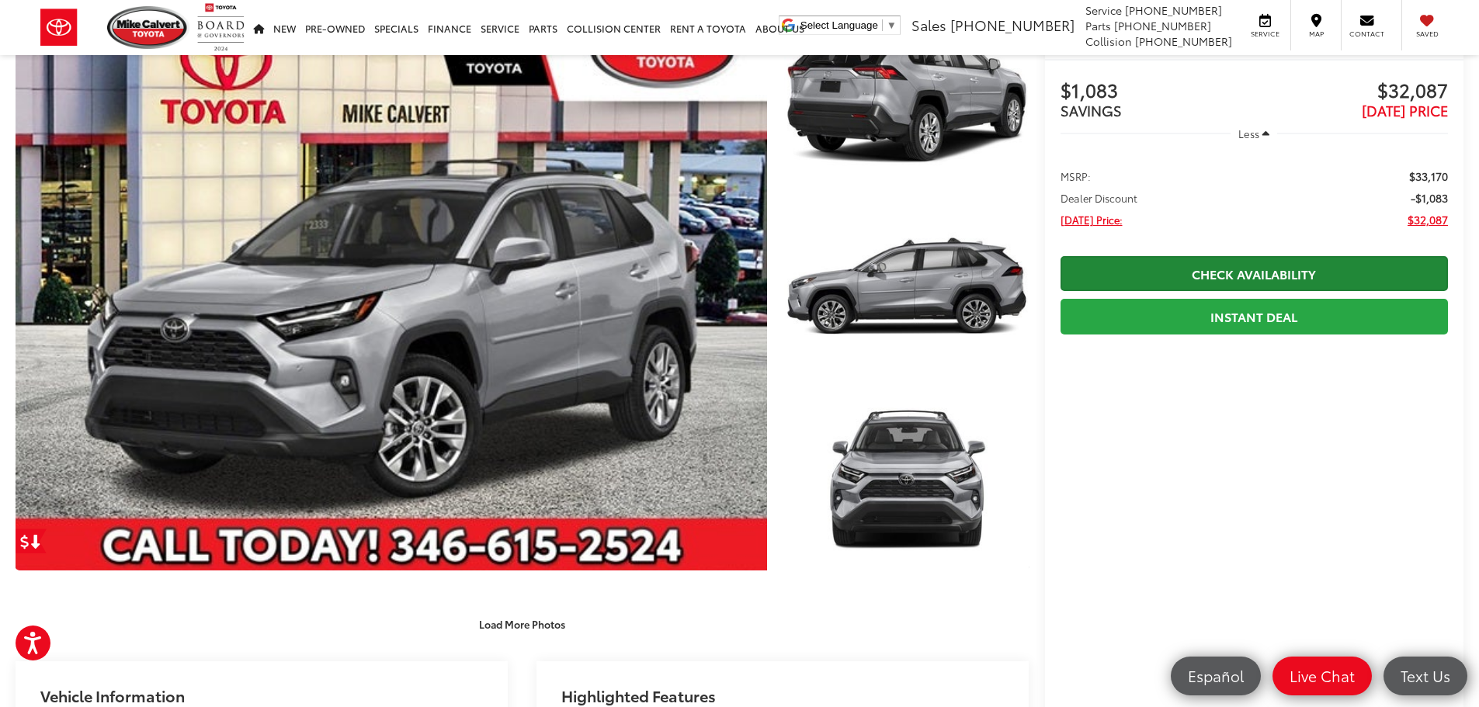
scroll to position [544, 0]
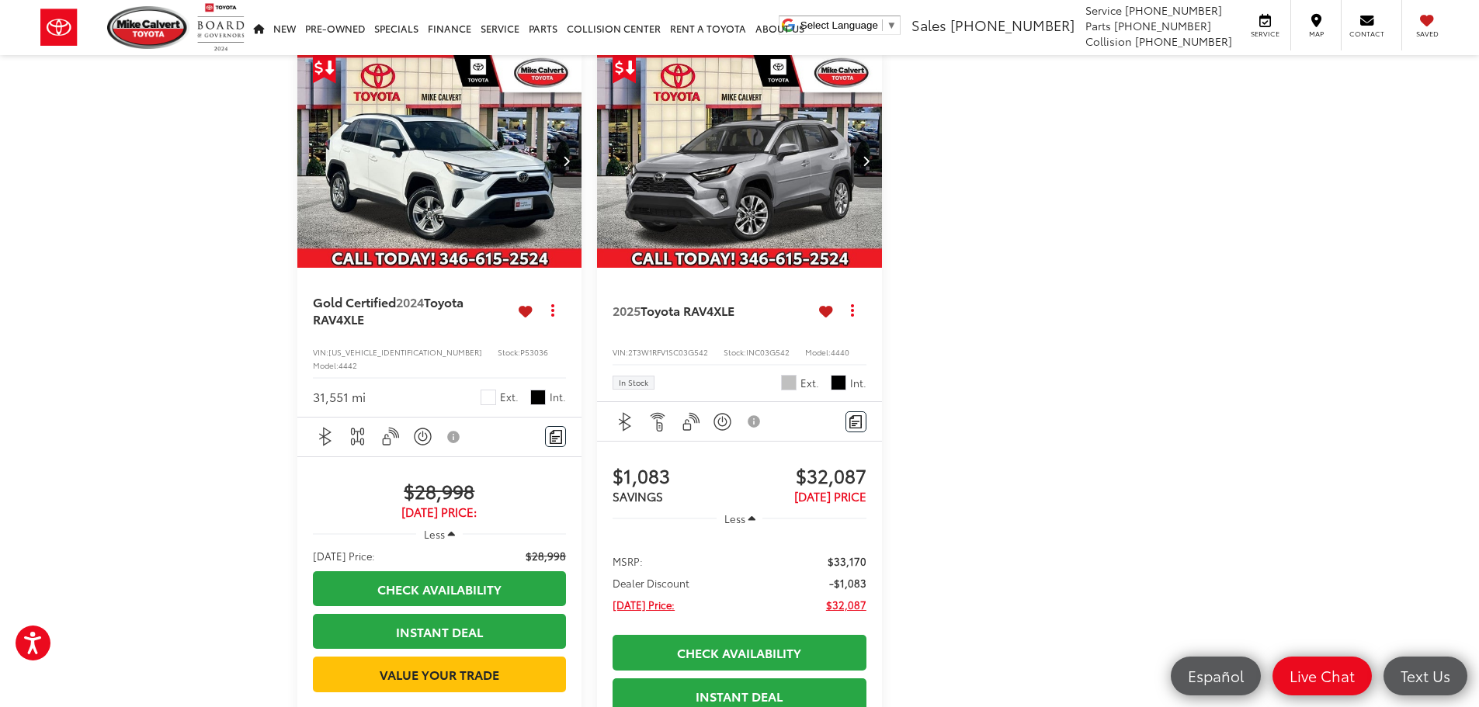
click at [732, 215] on img "2025 Toyota RAV4 XLE 0" at bounding box center [739, 161] width 287 height 215
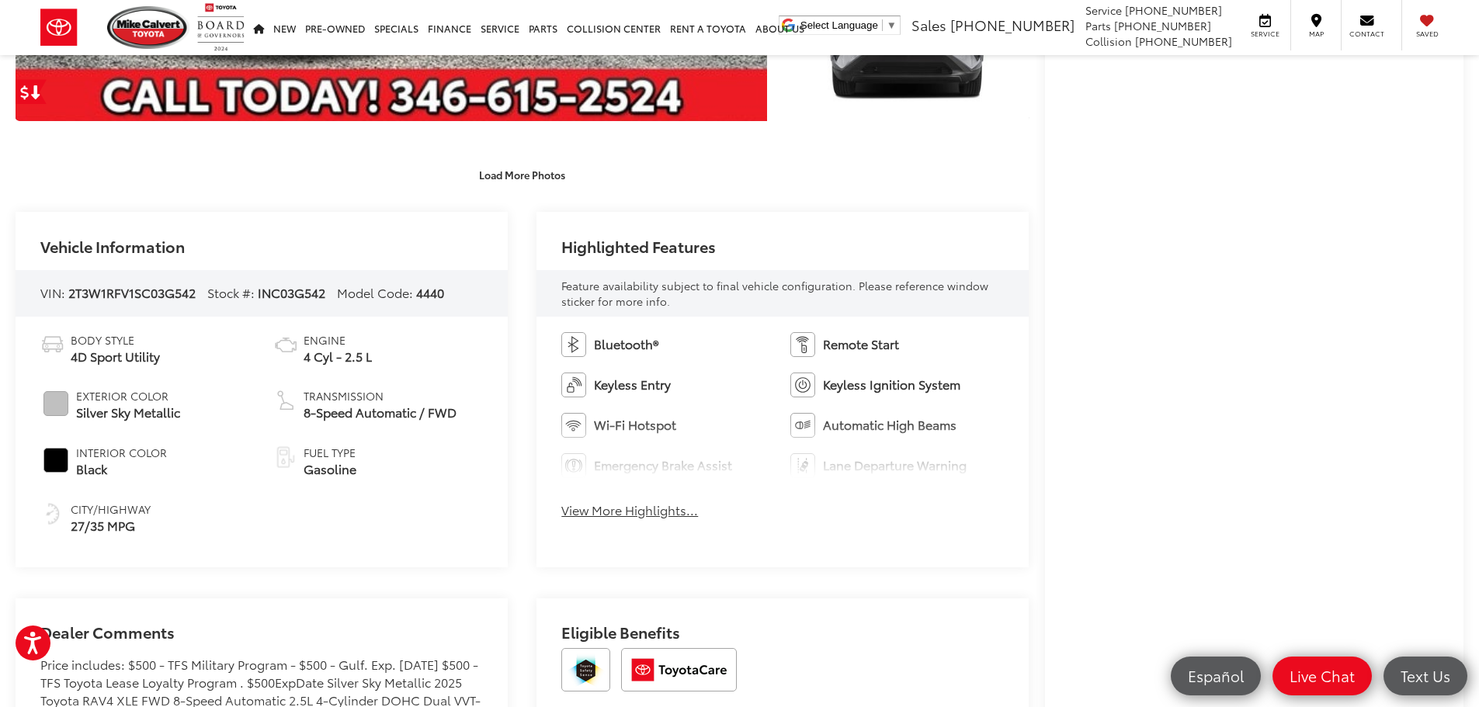
scroll to position [617, 0]
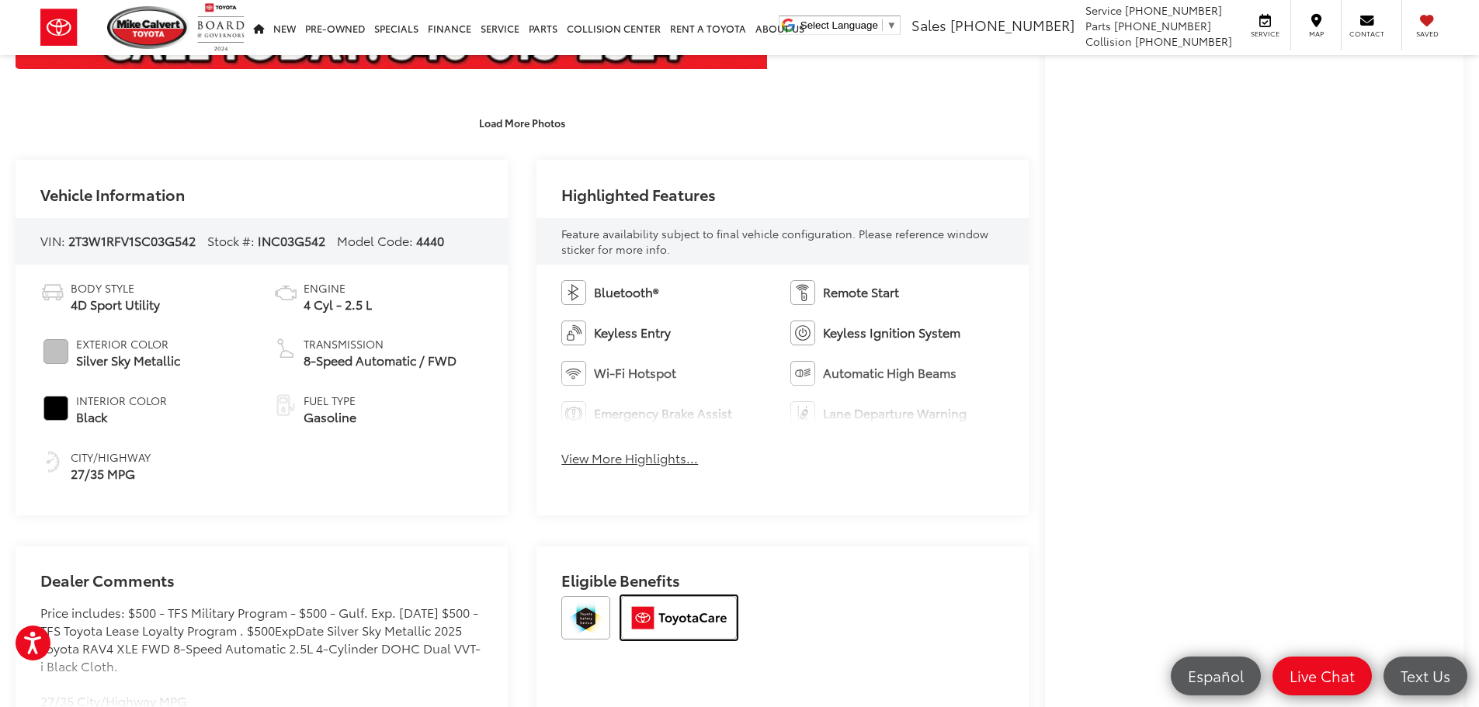
click at [693, 613] on img at bounding box center [679, 617] width 116 height 43
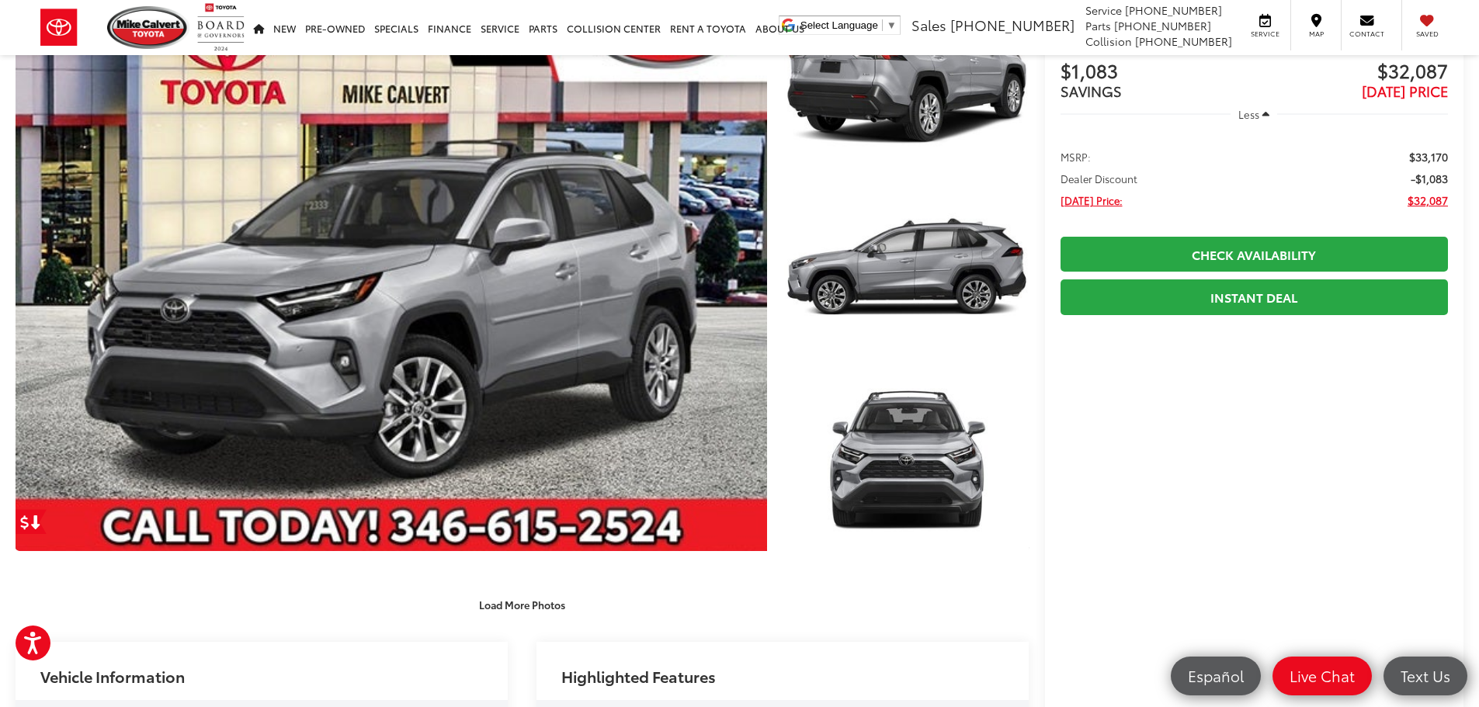
scroll to position [0, 0]
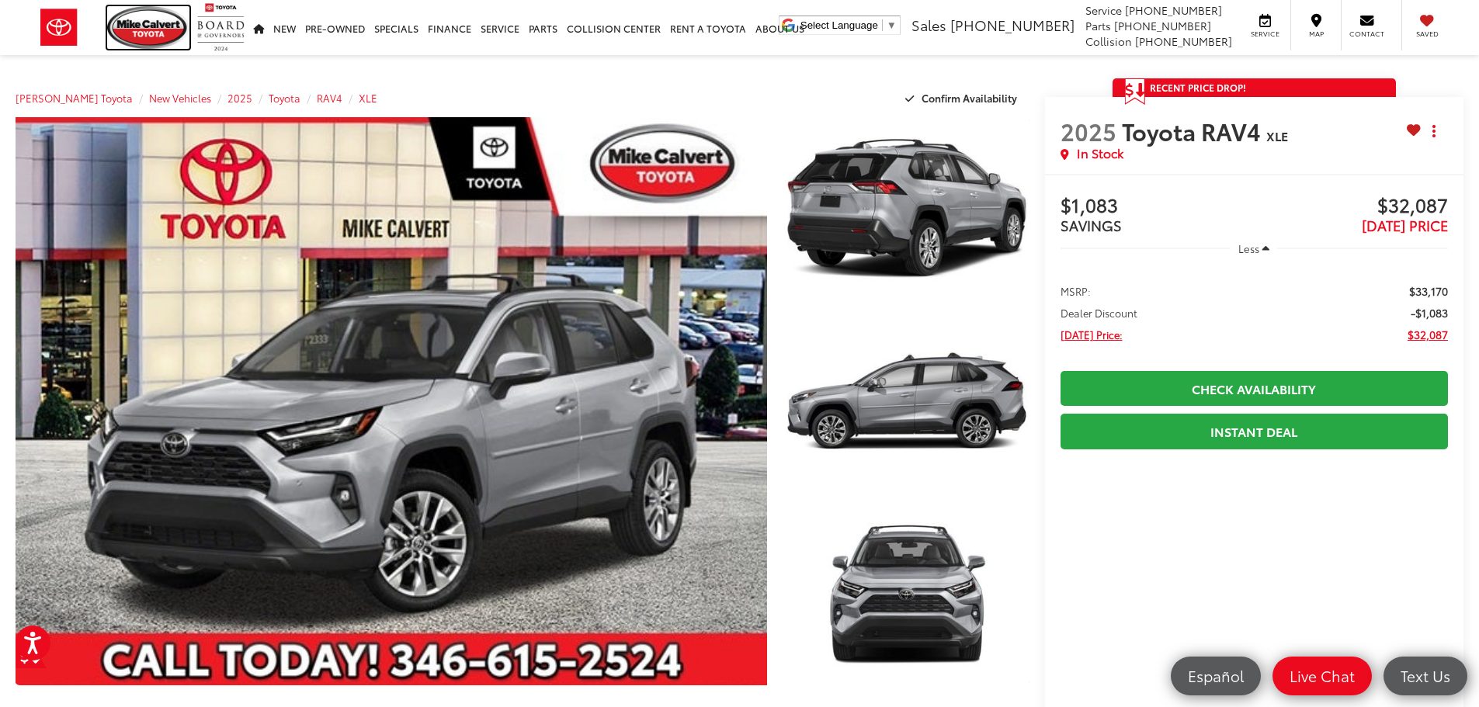
click at [111, 30] on img at bounding box center [148, 27] width 82 height 43
